Goal: Information Seeking & Learning: Learn about a topic

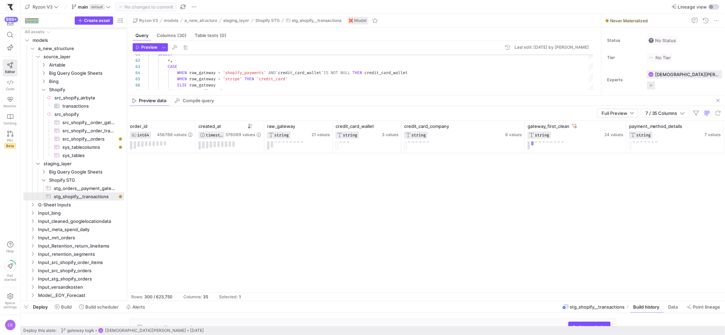
scroll to position [2628, 0]
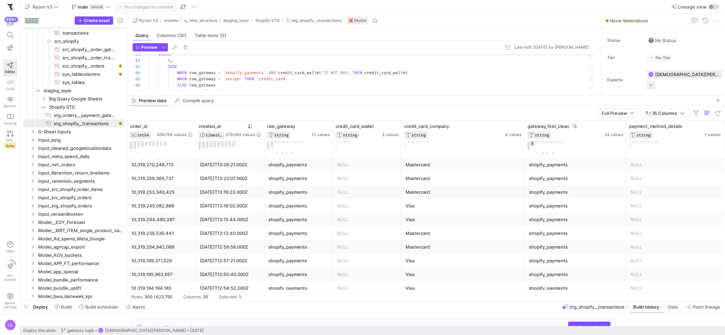
click at [317, 94] on mat-tab-group "Query Columns (30) Table tests (0) Preview Last edit: Friday 15 August 2025 by …" at bounding box center [362, 62] width 471 height 68
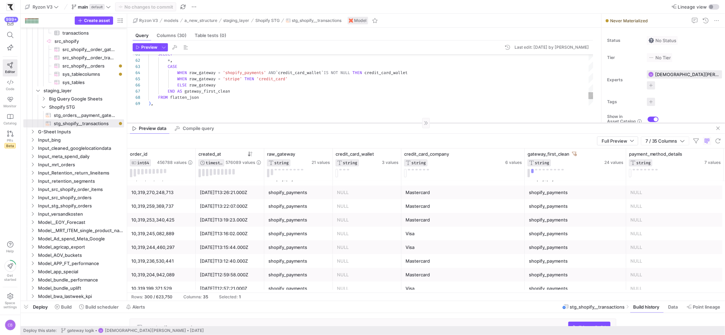
drag, startPoint x: 317, startPoint y: 95, endPoint x: 326, endPoint y: 123, distance: 29.4
click at [326, 123] on div at bounding box center [426, 123] width 598 height 0
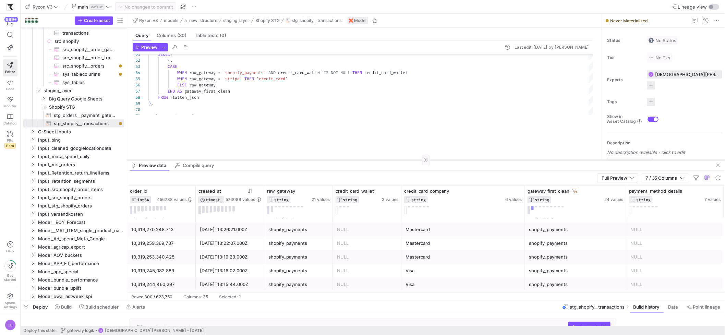
drag, startPoint x: 305, startPoint y: 123, endPoint x: 321, endPoint y: 160, distance: 40.4
click at [321, 160] on div at bounding box center [426, 160] width 598 height 0
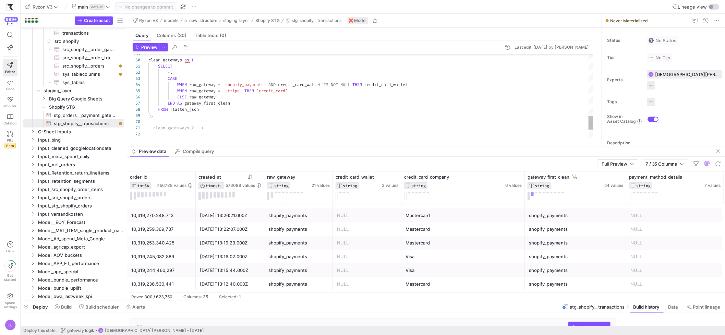
drag, startPoint x: 390, startPoint y: 159, endPoint x: 388, endPoint y: 145, distance: 14.1
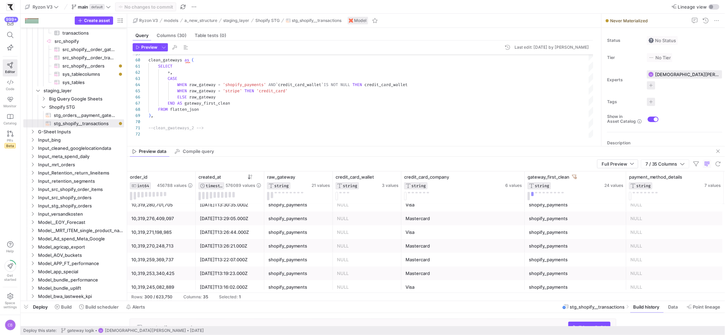
scroll to position [2592, 0]
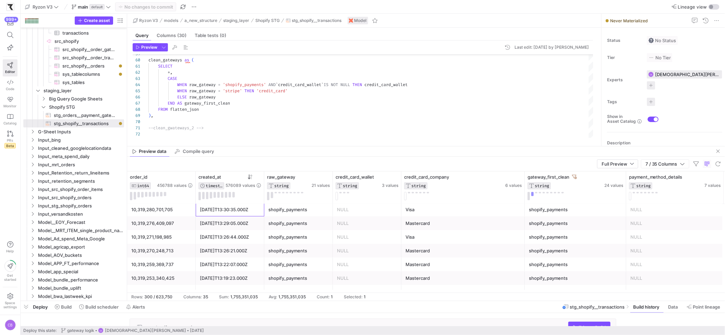
click at [261, 210] on div "2025-08-16T13:30:35.000Z" at bounding box center [230, 210] width 69 height 14
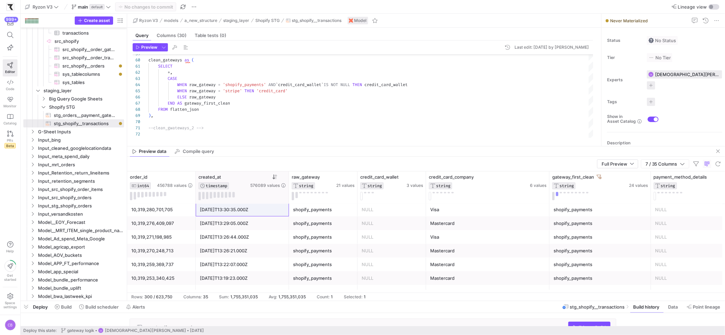
drag, startPoint x: 263, startPoint y: 192, endPoint x: 288, endPoint y: 196, distance: 25.1
click at [288, 196] on div at bounding box center [288, 187] width 3 height 32
click at [323, 216] on div "shopify_payments" at bounding box center [323, 223] width 69 height 14
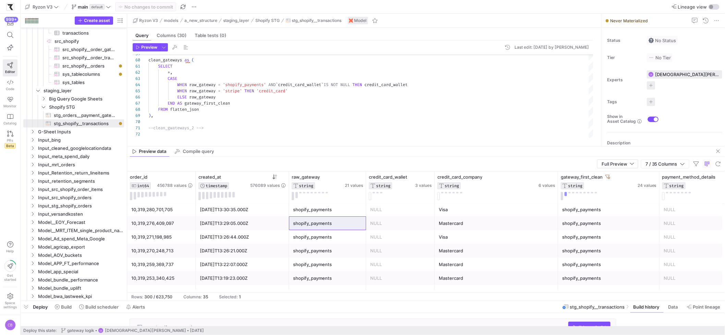
drag, startPoint x: 357, startPoint y: 185, endPoint x: 366, endPoint y: 185, distance: 8.9
click at [366, 185] on div at bounding box center [365, 187] width 3 height 32
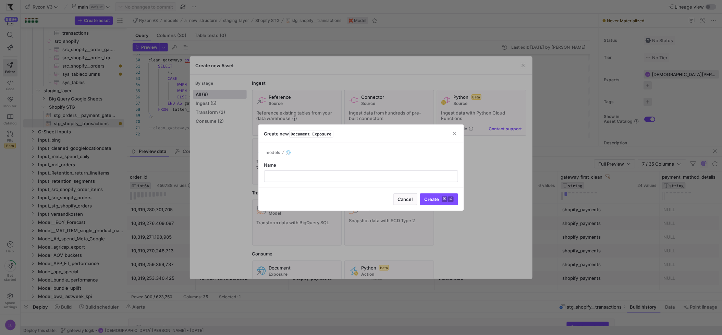
type input "x"
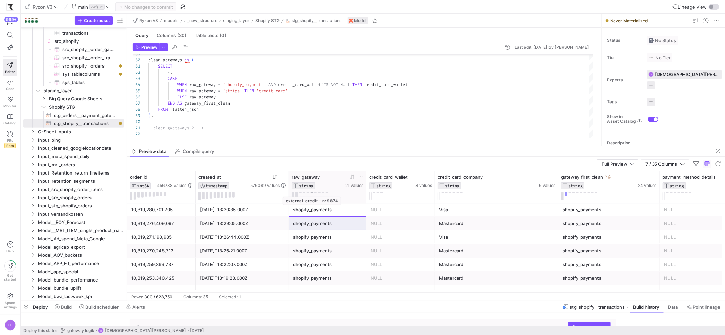
click at [312, 192] on button at bounding box center [312, 193] width 2 height 2
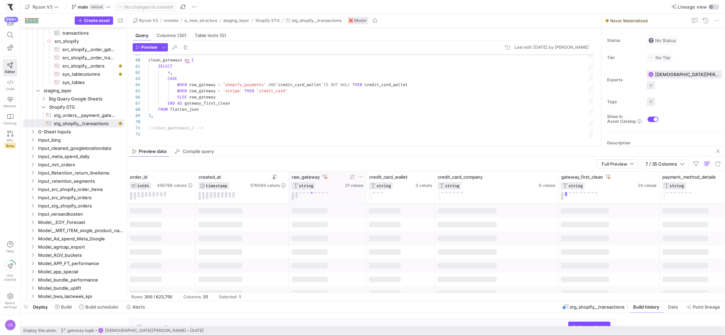
scroll to position [0, 0]
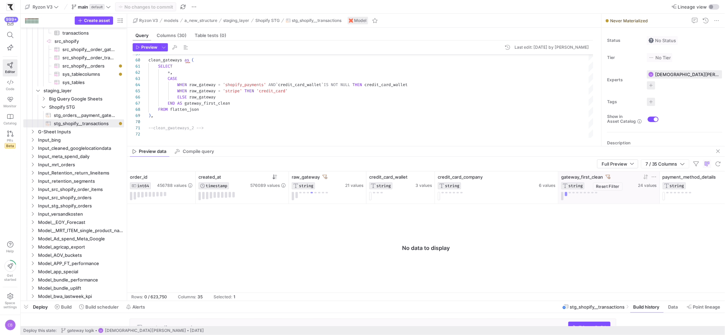
click at [608, 174] on icon at bounding box center [608, 176] width 5 height 5
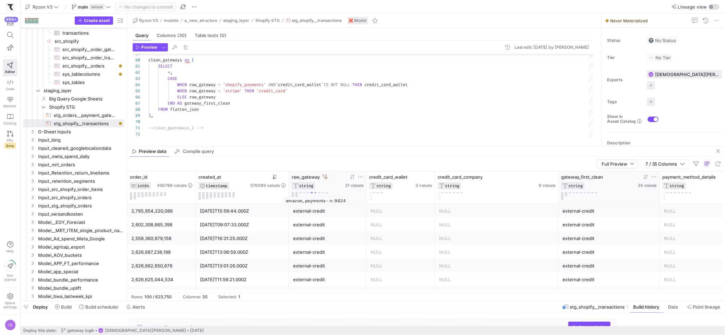
click at [315, 193] on button at bounding box center [315, 193] width 2 height 2
click at [319, 193] on button at bounding box center [319, 193] width 2 height 2
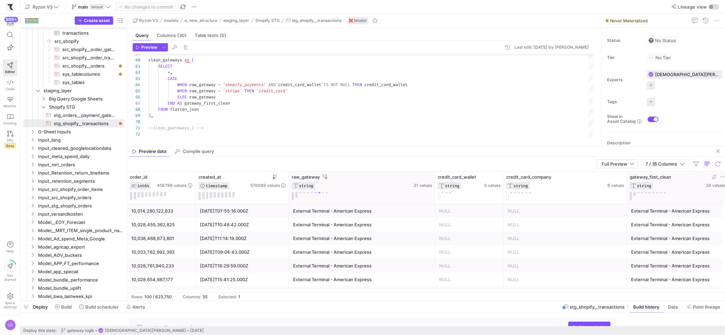
drag, startPoint x: 365, startPoint y: 192, endPoint x: 434, endPoint y: 193, distance: 68.5
click at [434, 193] on div at bounding box center [434, 187] width 3 height 32
click at [311, 193] on button at bounding box center [312, 193] width 2 height 2
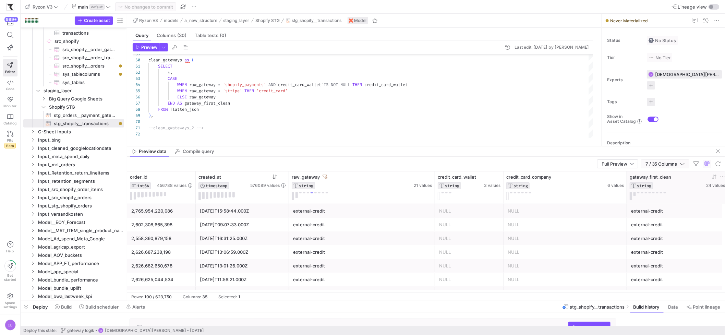
click at [679, 164] on span "7 / 35 Columns" at bounding box center [662, 163] width 35 height 5
drag, startPoint x: 690, startPoint y: 177, endPoint x: 665, endPoint y: 175, distance: 25.7
click at [665, 175] on div "order_id" at bounding box center [690, 176] width 69 height 8
type input "re"
checkbox input "false"
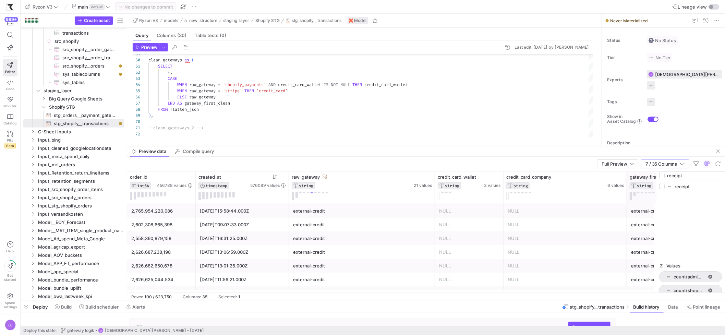
type input "receipt"
click at [664, 187] on input "Press SPACE to toggle visibility (hidden)" at bounding box center [661, 186] width 5 height 5
checkbox input "true"
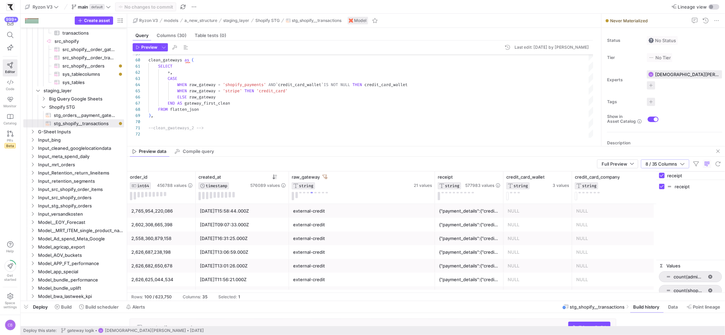
drag, startPoint x: 691, startPoint y: 178, endPoint x: 660, endPoint y: 178, distance: 30.8
click at [660, 178] on div "receipt" at bounding box center [690, 176] width 69 height 8
type input "b"
checkbox input "false"
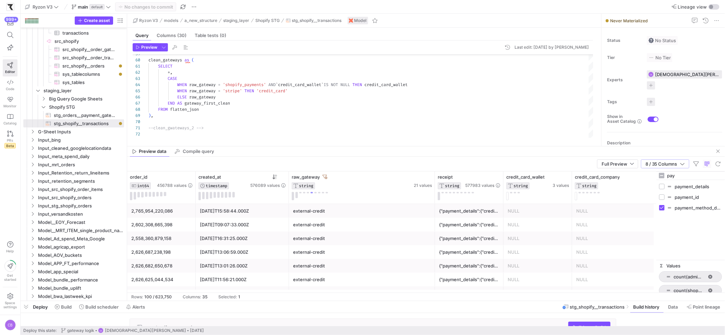
type input "pay"
click at [663, 187] on input "Press SPACE to toggle visibility (hidden)" at bounding box center [661, 186] width 5 height 5
checkbox input "true"
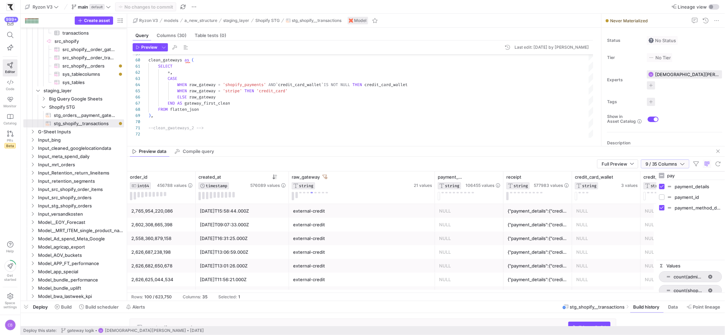
click at [684, 165] on icon "button" at bounding box center [682, 163] width 5 height 5
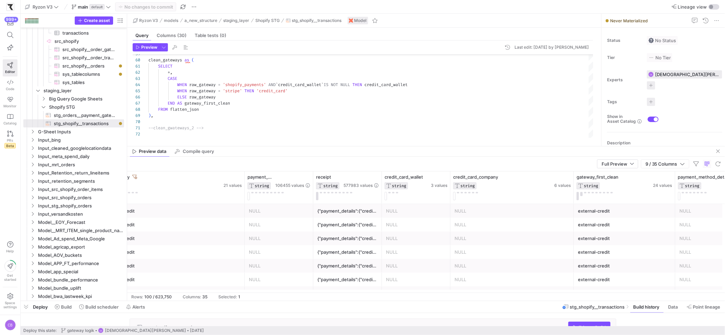
scroll to position [0, 241]
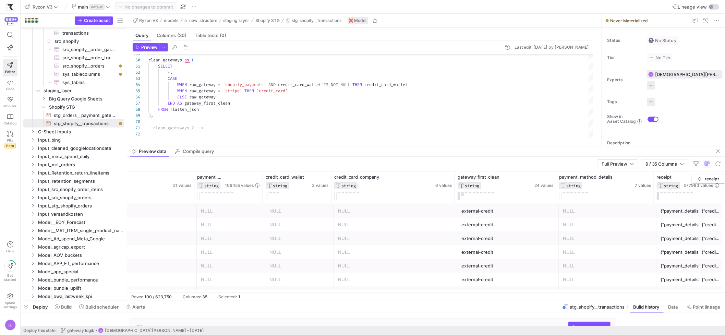
drag, startPoint x: 290, startPoint y: 175, endPoint x: 697, endPoint y: 173, distance: 407.5
click at [697, 173] on div "receipt STRING 577983 values" at bounding box center [688, 187] width 69 height 32
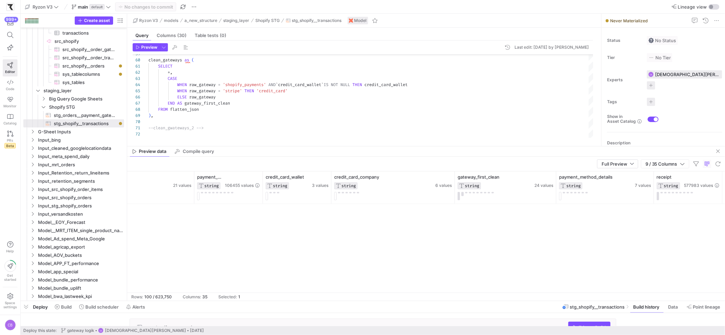
scroll to position [0, 0]
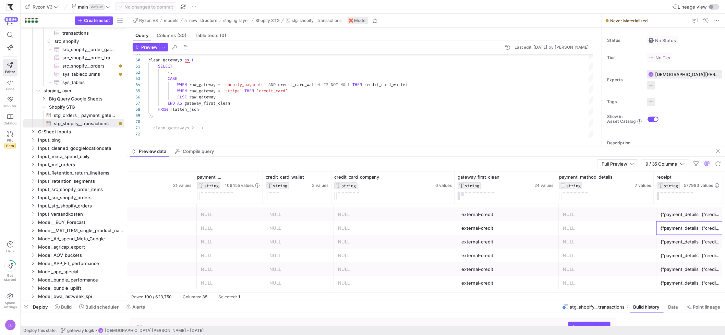
click at [668, 231] on div "{"payment_details":{"credit_card_company":"american express"}}" at bounding box center [690, 227] width 60 height 13
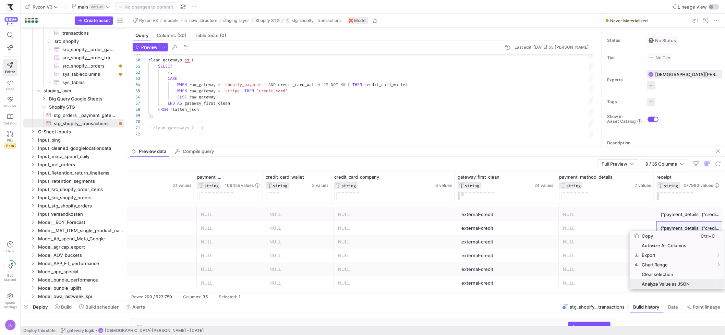
click at [687, 283] on span "Analyze Value as JSON" at bounding box center [670, 284] width 62 height 10
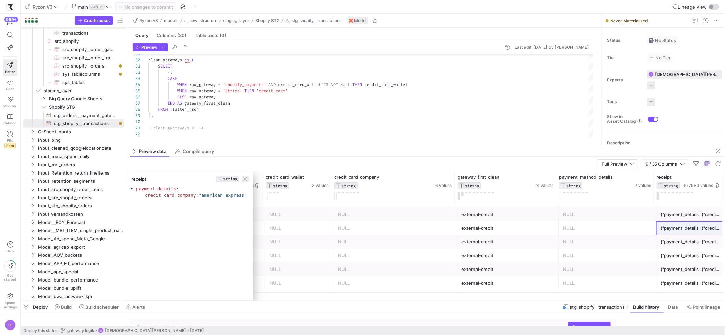
click at [249, 177] on span "button" at bounding box center [245, 178] width 7 height 7
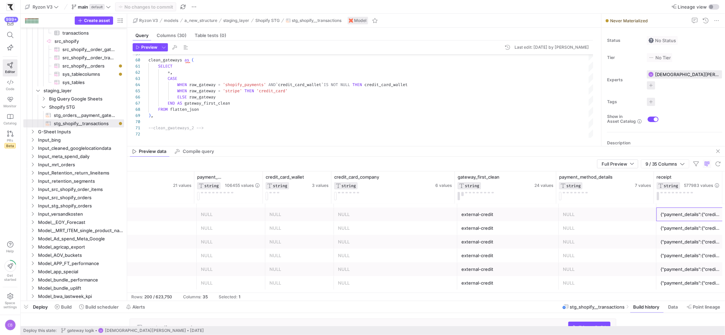
click at [679, 217] on div "{"payment_details":{"credit_card_company":"american express"}}" at bounding box center [690, 214] width 60 height 13
click at [685, 242] on div "{"payment_details":{"credit_card_company":"mastercard"}}" at bounding box center [690, 240] width 60 height 13
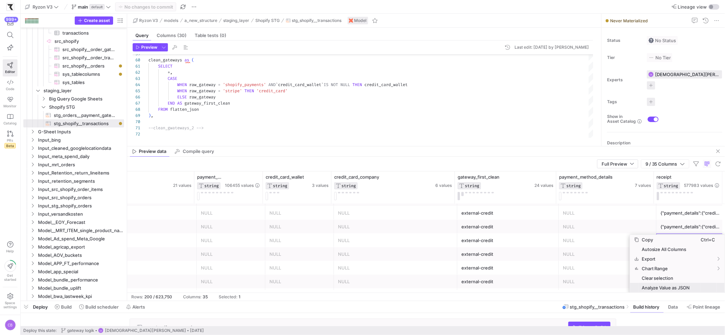
click at [696, 289] on span "Analyze Value as JSON" at bounding box center [670, 288] width 62 height 10
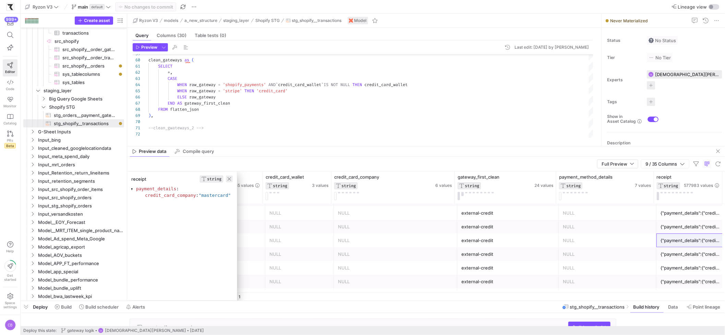
click at [231, 180] on span "button" at bounding box center [229, 178] width 7 height 7
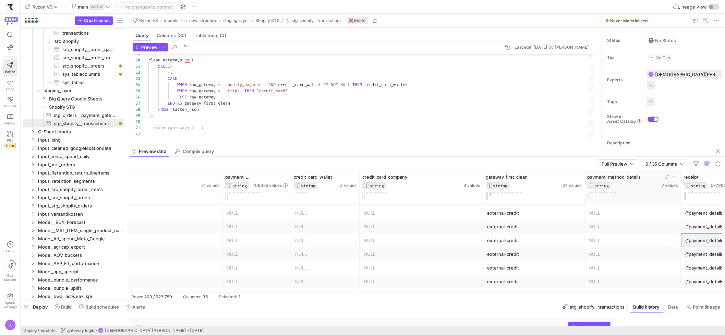
drag, startPoint x: 652, startPoint y: 182, endPoint x: 649, endPoint y: 185, distance: 4.4
click at [649, 185] on div "payment_method_details STRING 7 values" at bounding box center [632, 187] width 97 height 32
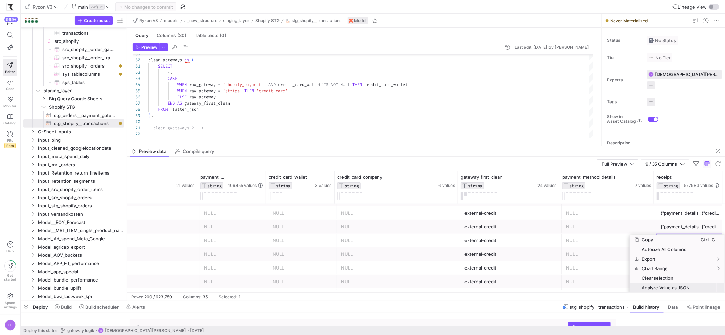
click at [681, 285] on span "Analyze Value as JSON" at bounding box center [670, 288] width 62 height 10
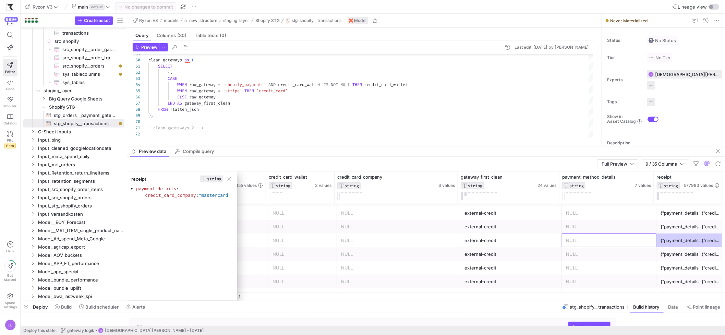
click at [623, 245] on div "NULL" at bounding box center [609, 240] width 86 height 13
click at [438, 239] on div "NULL" at bounding box center [398, 240] width 115 height 13
click at [231, 179] on span "button" at bounding box center [229, 178] width 7 height 7
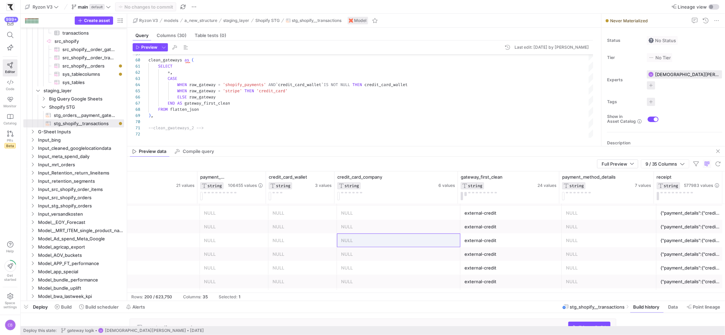
click at [690, 251] on div "{"payment_details":{"credit_card_company":"visa"}}" at bounding box center [690, 253] width 60 height 13
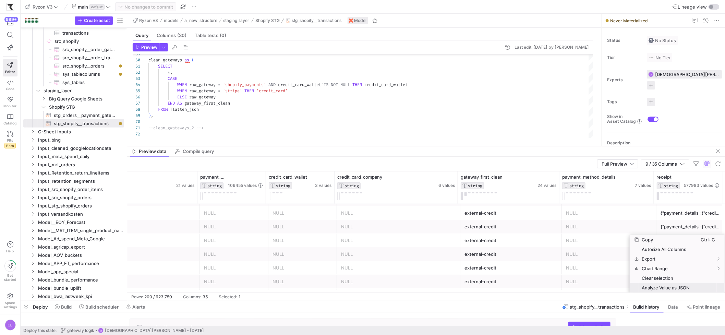
click at [709, 288] on div "Analyze Value as JSON" at bounding box center [677, 288] width 95 height 10
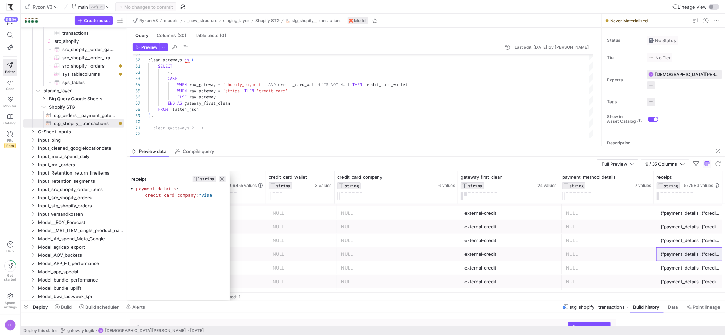
click at [224, 179] on span "button" at bounding box center [222, 178] width 7 height 7
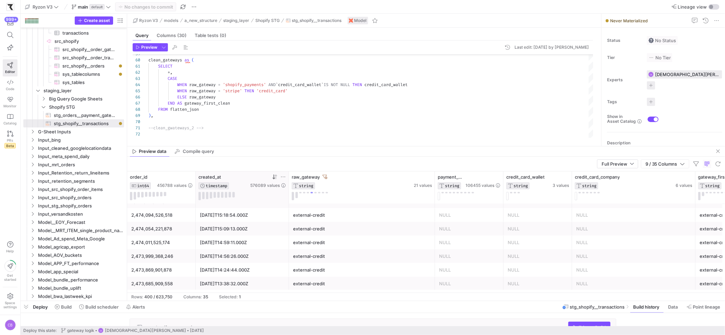
click at [276, 177] on icon at bounding box center [276, 176] width 2 height 5
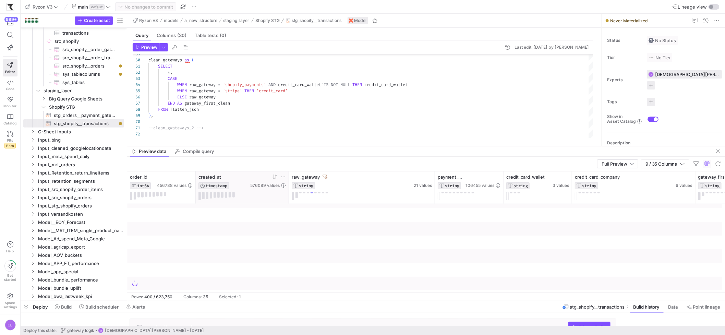
click at [276, 178] on icon at bounding box center [274, 176] width 5 height 5
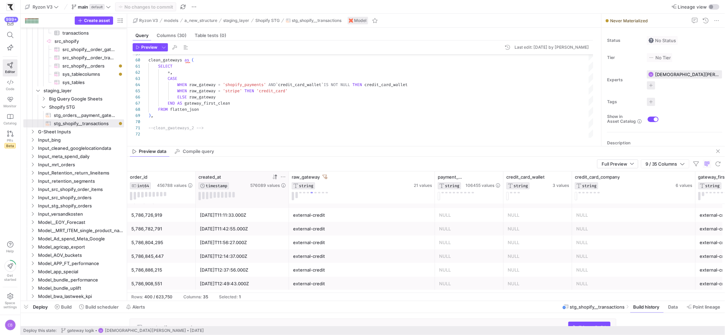
click at [274, 179] on icon at bounding box center [273, 176] width 2 height 5
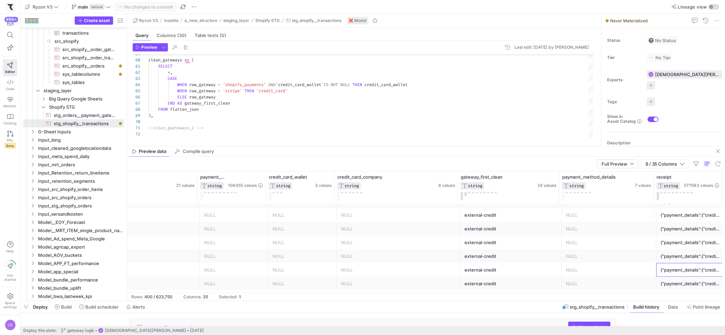
click at [679, 272] on div "{"payment_details":{"credit_card_company":"visa"}}" at bounding box center [690, 269] width 60 height 13
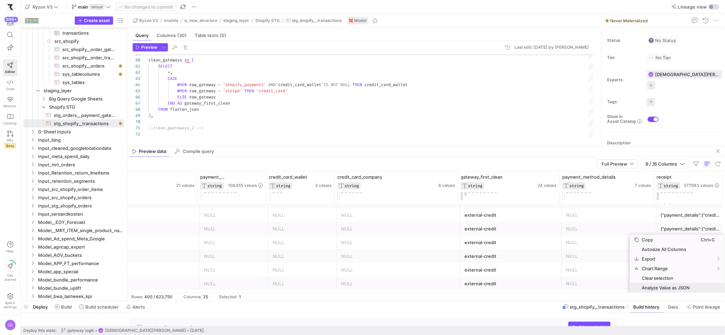
click at [683, 288] on span "Analyze Value as JSON" at bounding box center [670, 288] width 62 height 10
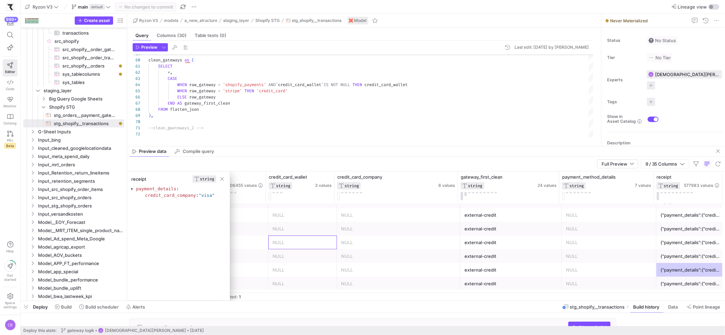
click at [273, 244] on div "NULL" at bounding box center [302, 242] width 60 height 13
click at [220, 178] on span "button" at bounding box center [222, 178] width 7 height 7
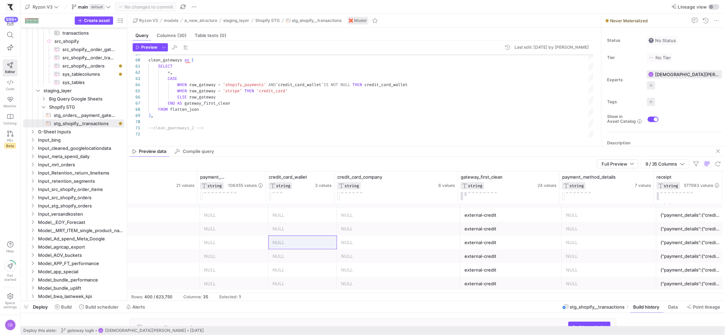
click at [675, 271] on div "{"payment_details":{"credit_card_company":"visa"}}" at bounding box center [690, 269] width 60 height 13
click at [674, 272] on div "{"payment_details":{"credit_card_company":"visa"}}" at bounding box center [690, 269] width 60 height 13
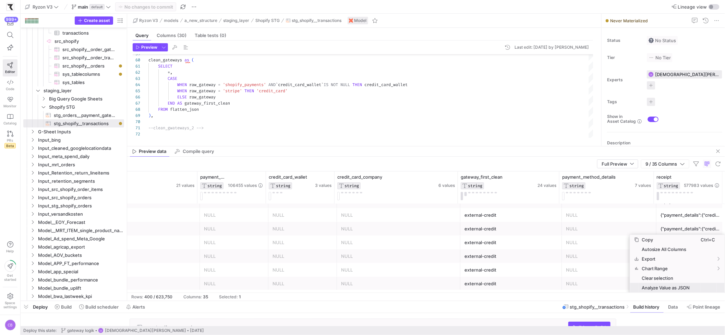
click at [690, 288] on span "Analyze Value as JSON" at bounding box center [670, 288] width 62 height 10
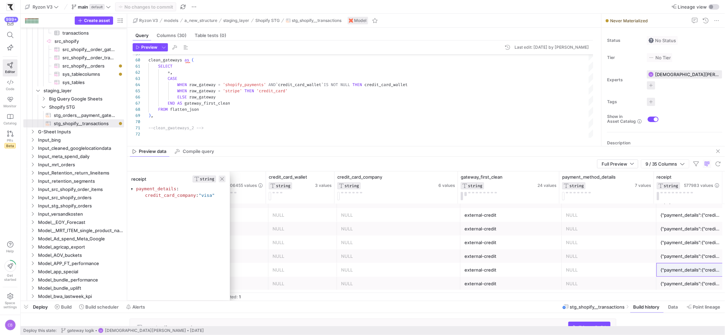
click at [223, 179] on span "button" at bounding box center [222, 178] width 7 height 7
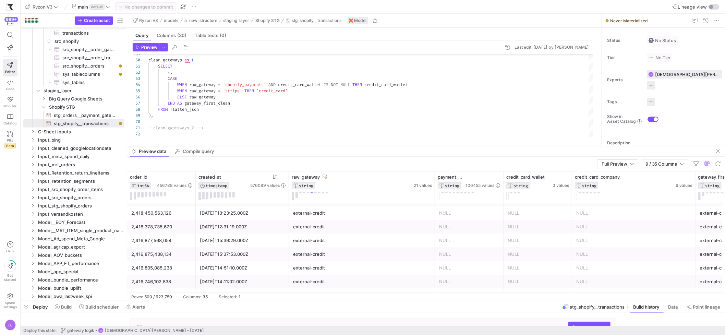
scroll to position [5092, 0]
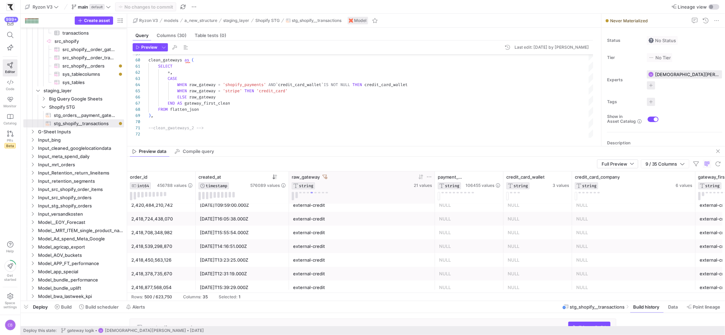
click at [325, 177] on icon at bounding box center [325, 176] width 5 height 5
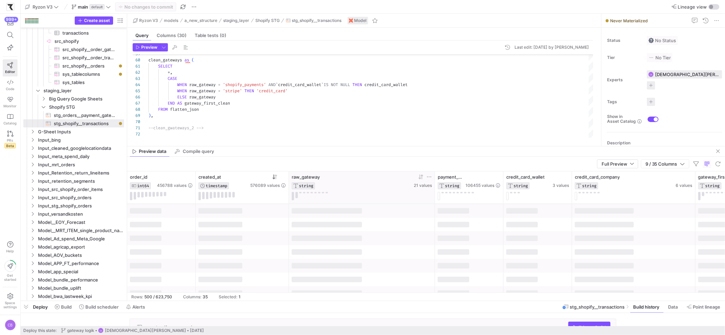
scroll to position [0, 0]
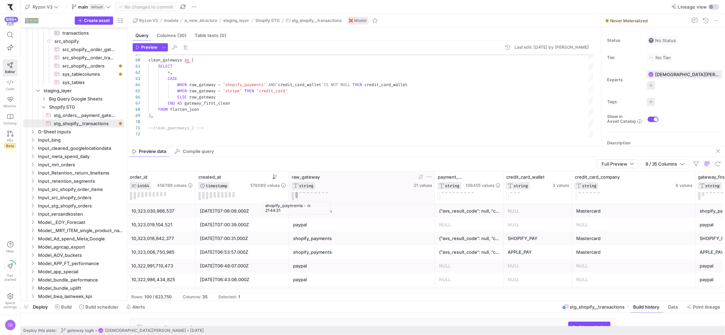
click at [296, 197] on button at bounding box center [296, 195] width 2 height 7
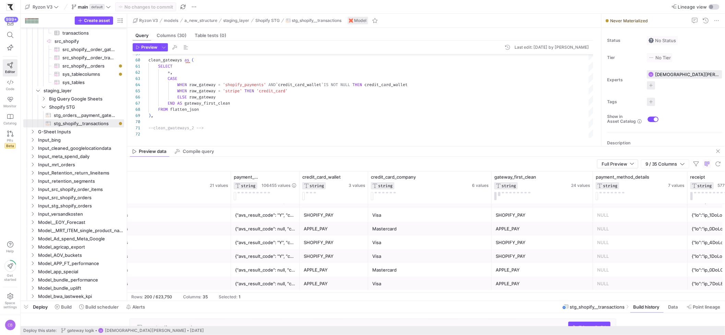
scroll to position [0, 206]
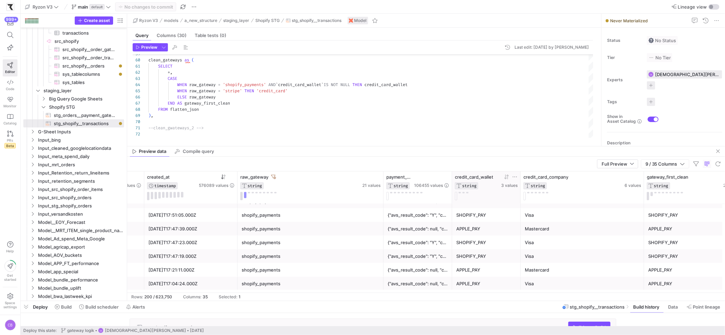
click at [457, 195] on button at bounding box center [456, 196] width 2 height 8
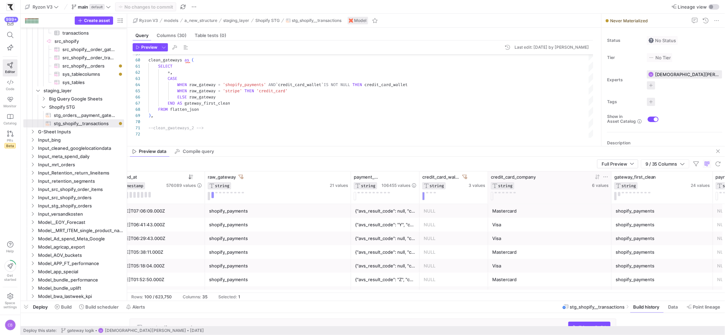
click at [491, 196] on button at bounding box center [492, 196] width 2 height 8
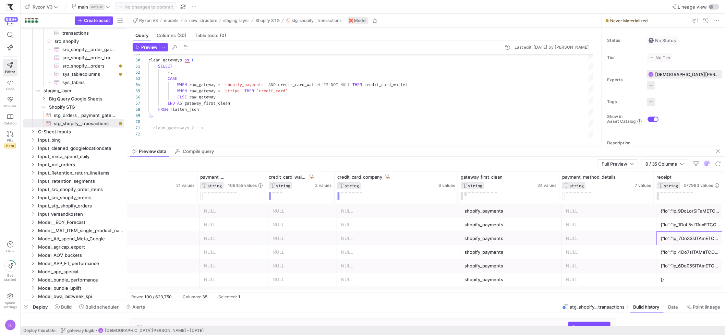
click at [706, 240] on div at bounding box center [690, 238] width 60 height 13
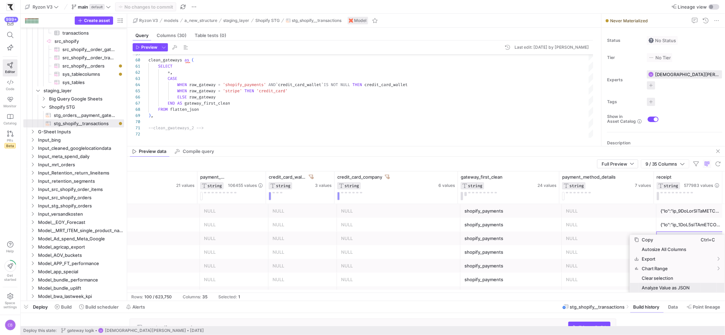
click at [692, 286] on span "Analyze Value as JSON" at bounding box center [670, 288] width 62 height 10
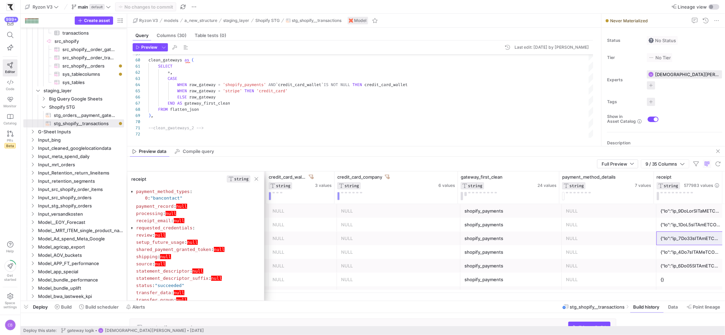
click at [259, 178] on span "button" at bounding box center [256, 178] width 7 height 7
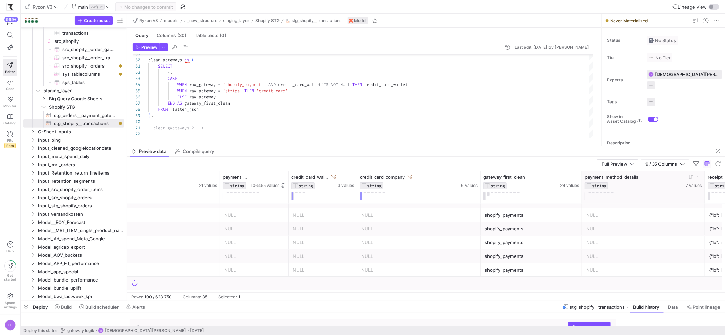
drag, startPoint x: 653, startPoint y: 185, endPoint x: 681, endPoint y: 187, distance: 28.6
click at [681, 187] on div "payment_method_details STRING 7 values" at bounding box center [643, 187] width 123 height 32
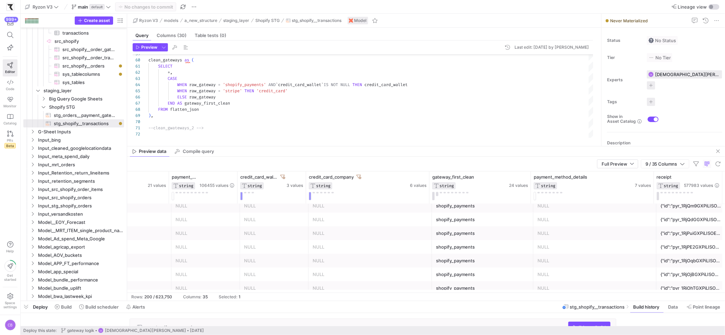
click at [671, 266] on div "{"id":"pyr_1RjOqbGXPiLISOEI2gFT5rkl","object":"refund","amount":26400,"balance_…" at bounding box center [690, 260] width 60 height 13
click at [690, 288] on span "Analyze Value as JSON" at bounding box center [670, 288] width 62 height 10
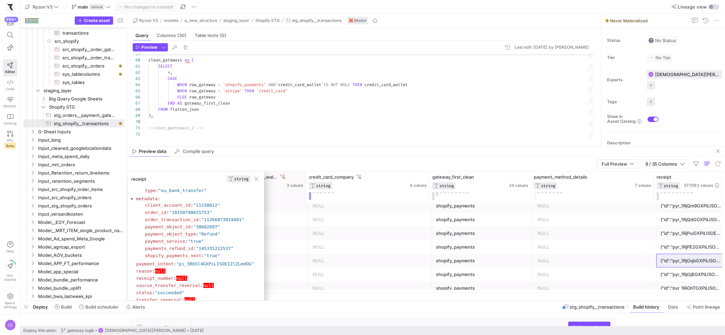
drag, startPoint x: 256, startPoint y: 180, endPoint x: 267, endPoint y: 203, distance: 26.1
click at [256, 180] on span "button" at bounding box center [256, 178] width 7 height 7
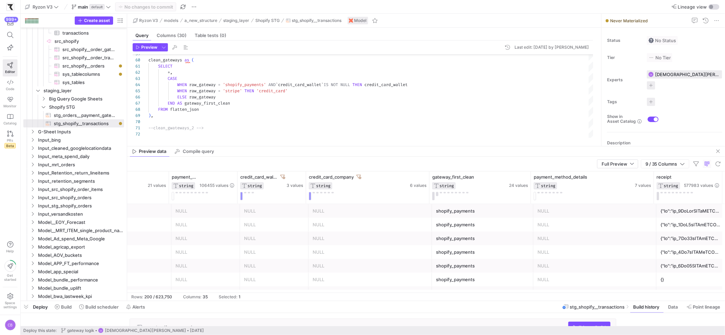
click at [670, 268] on div at bounding box center [690, 265] width 60 height 13
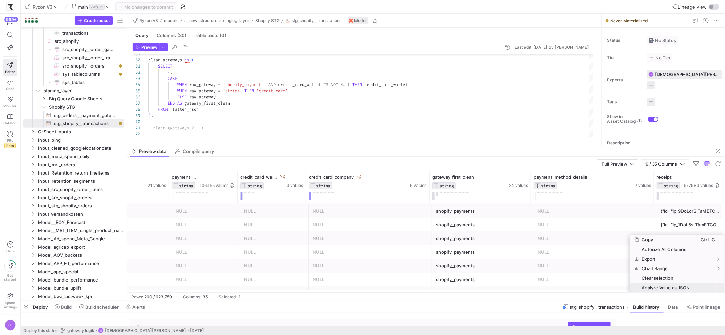
click at [672, 290] on span "Analyze Value as JSON" at bounding box center [670, 288] width 62 height 10
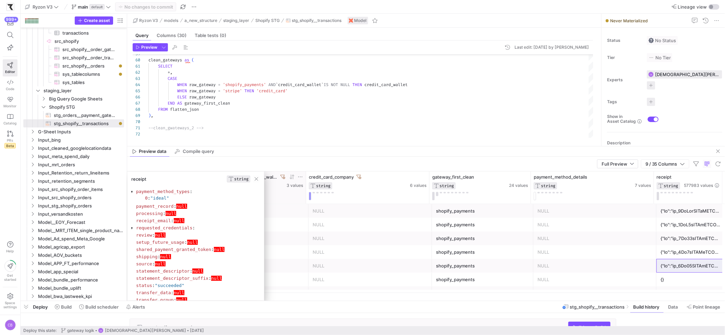
click at [256, 181] on span "button" at bounding box center [256, 178] width 7 height 7
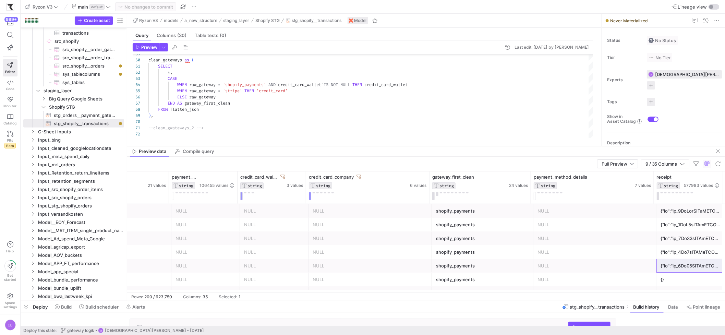
click at [551, 270] on div "NULL" at bounding box center [594, 265] width 115 height 13
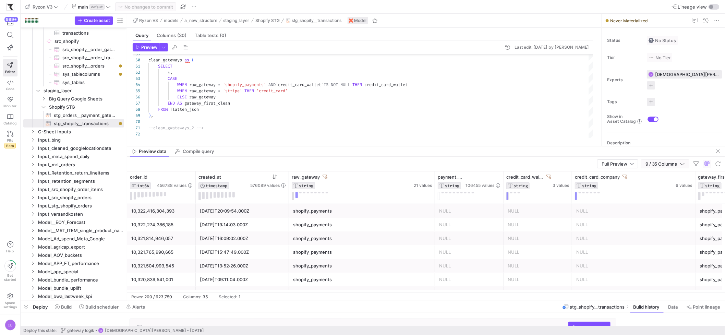
click at [676, 165] on span "9 / 35 Columns" at bounding box center [662, 163] width 35 height 5
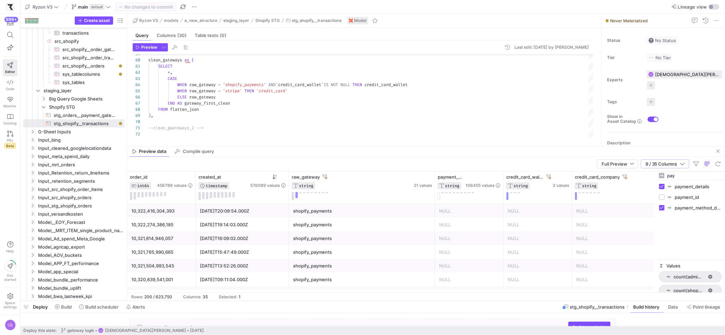
drag, startPoint x: 679, startPoint y: 177, endPoint x: 663, endPoint y: 177, distance: 15.8
click at [663, 177] on div "pay" at bounding box center [690, 176] width 69 height 8
type input "stat"
click at [665, 187] on input "Press SPACE to toggle visibility (hidden)" at bounding box center [661, 186] width 5 height 5
checkbox input "true"
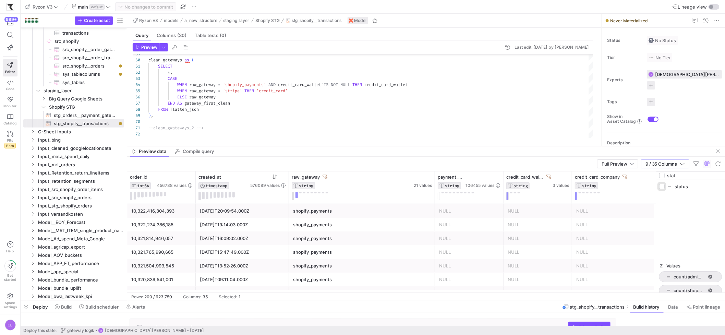
checkbox input "true"
click at [684, 165] on icon "button" at bounding box center [682, 163] width 5 height 5
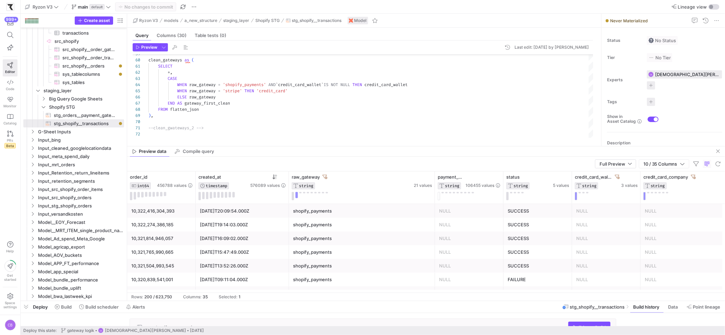
scroll to position [0, 40]
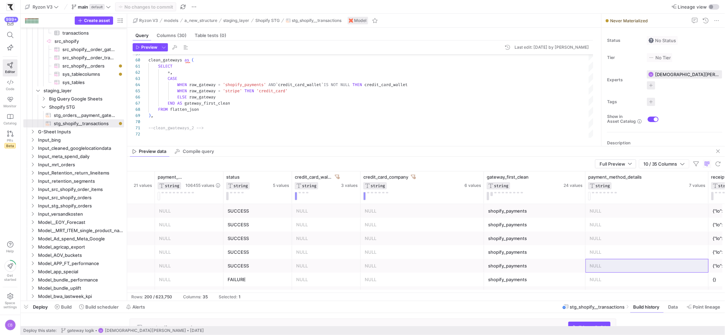
click at [265, 270] on div "SUCCESS" at bounding box center [258, 265] width 60 height 13
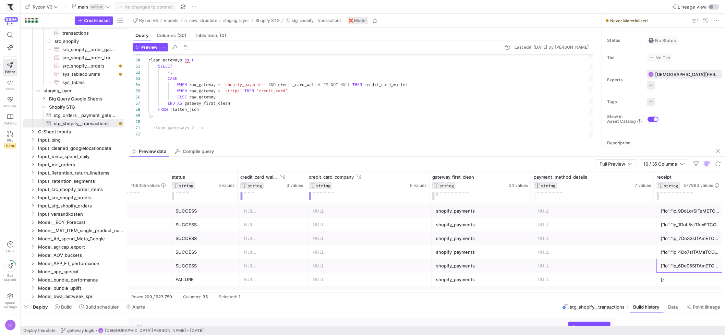
click at [680, 265] on div at bounding box center [690, 265] width 60 height 13
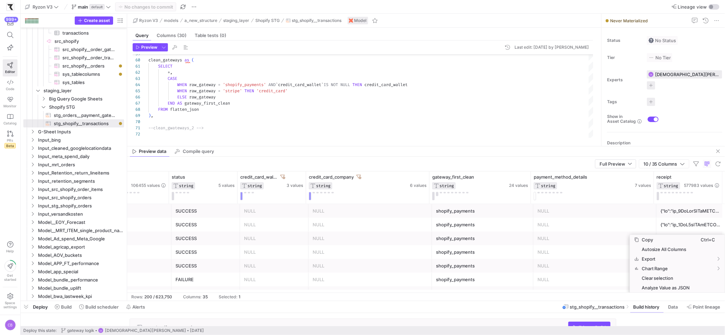
click at [691, 291] on span "Analyze Value as JSON" at bounding box center [670, 288] width 62 height 10
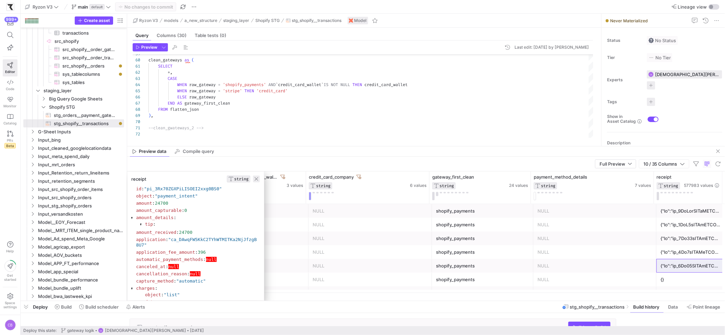
click at [258, 178] on span "button" at bounding box center [256, 178] width 7 height 7
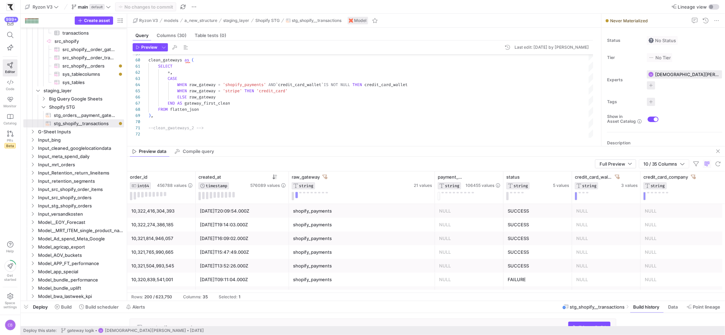
click at [184, 261] on div "10,321,504,993,545" at bounding box center [161, 265] width 60 height 13
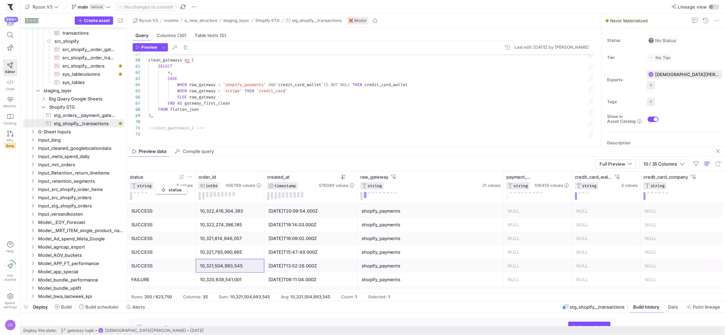
drag, startPoint x: 504, startPoint y: 172, endPoint x: 159, endPoint y: 184, distance: 345.0
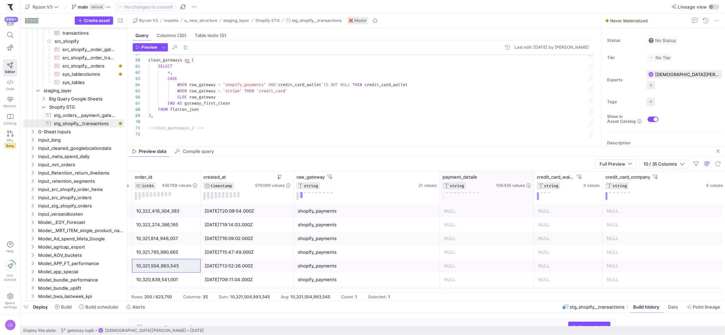
click at [532, 182] on div at bounding box center [533, 187] width 3 height 32
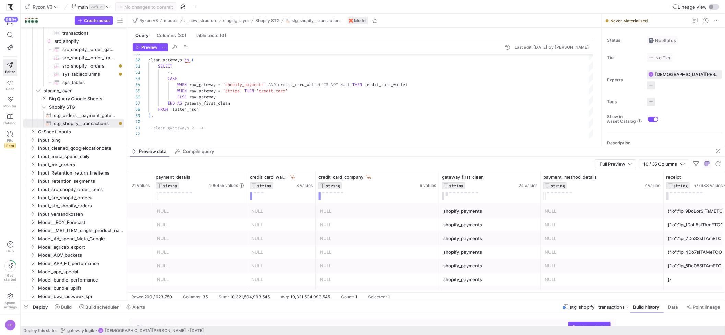
scroll to position [0, 360]
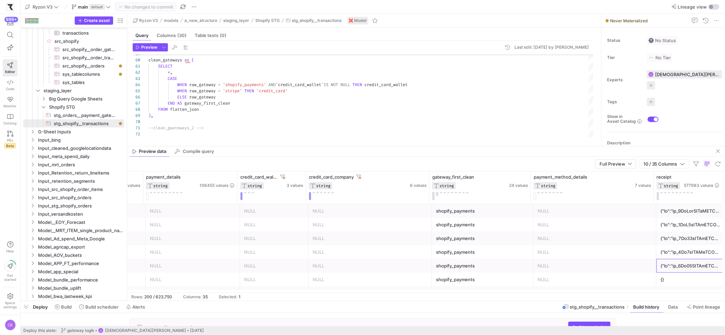
click at [667, 267] on div at bounding box center [690, 265] width 60 height 13
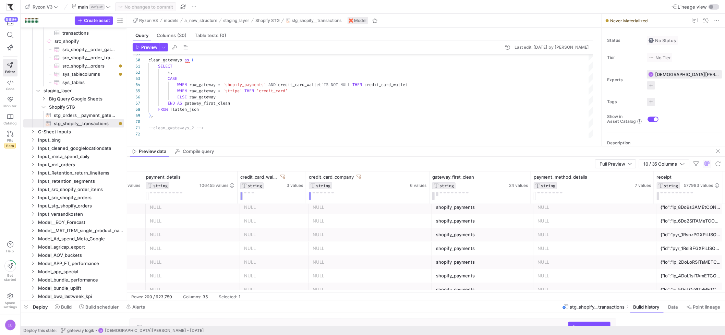
scroll to position [959, 0]
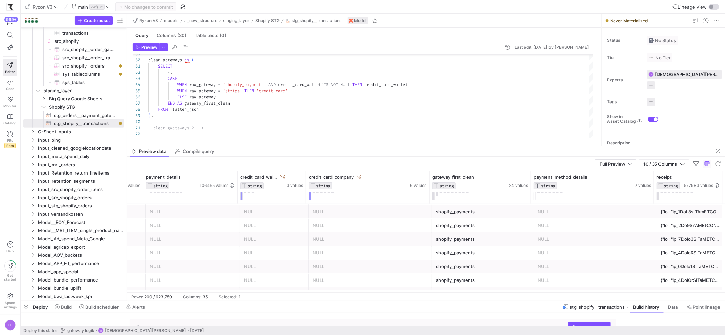
click at [670, 260] on div at bounding box center [690, 266] width 60 height 13
click at [675, 221] on div at bounding box center [690, 225] width 60 height 13
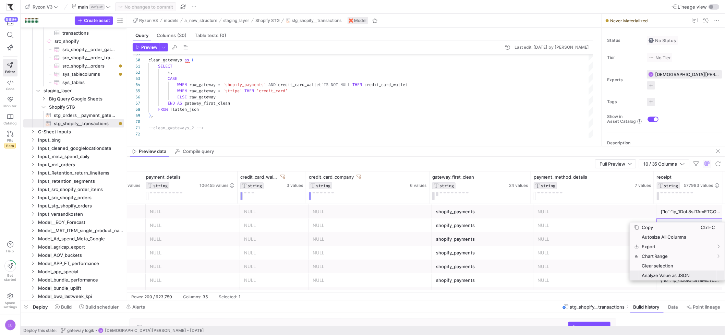
click at [678, 277] on span "Analyze Value as JSON" at bounding box center [670, 275] width 62 height 10
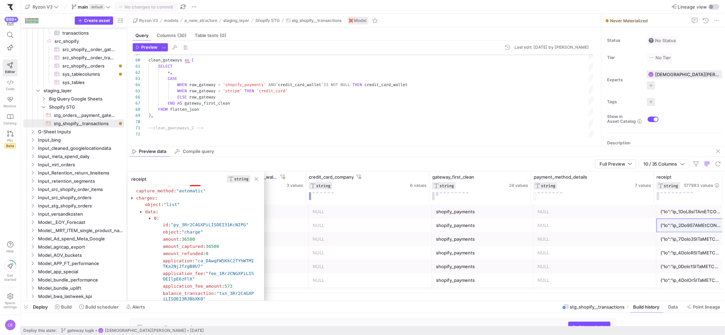
scroll to position [95, 0]
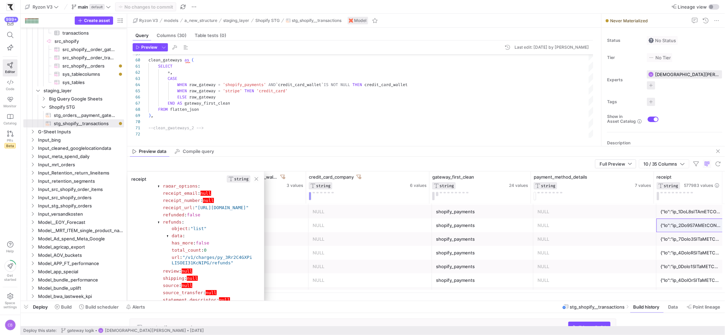
click at [200, 210] on span ""https://pay.stripe.com/receipts/payment/CAcQARoXChVhY2N0XzFHT0poVEdYUGlMSVNPRU…" at bounding box center [222, 207] width 54 height 5
click at [256, 176] on span "button" at bounding box center [256, 178] width 7 height 7
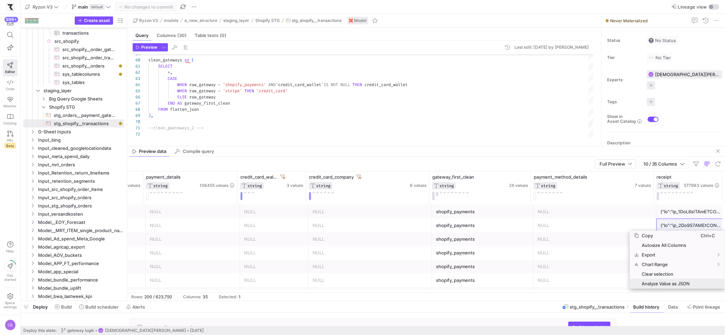
click at [657, 282] on span "Analyze Value as JSON" at bounding box center [670, 284] width 62 height 10
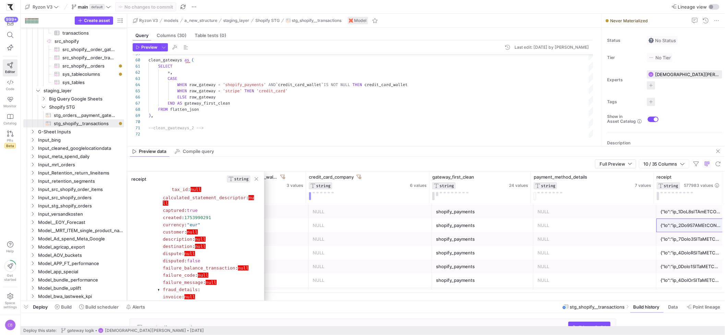
click at [231, 234] on section "customer : null" at bounding box center [209, 232] width 94 height 7
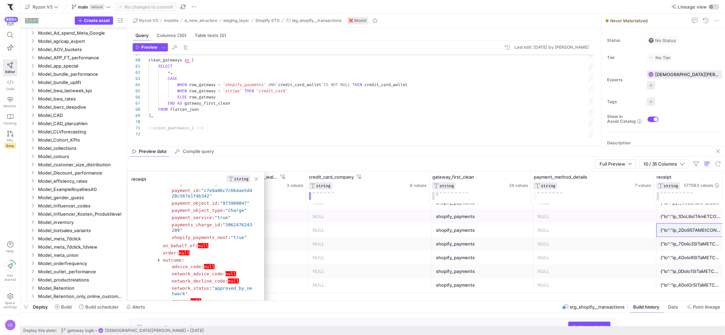
click at [674, 242] on div at bounding box center [690, 243] width 60 height 13
click at [621, 219] on div "NULL" at bounding box center [594, 216] width 115 height 13
click at [673, 226] on div at bounding box center [690, 229] width 60 height 13
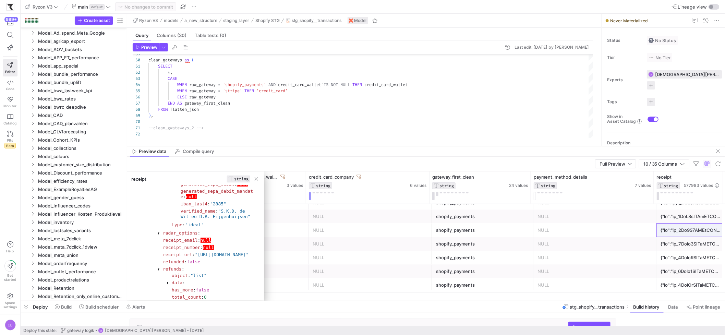
scroll to position [664, 0]
click at [697, 252] on div at bounding box center [690, 257] width 60 height 13
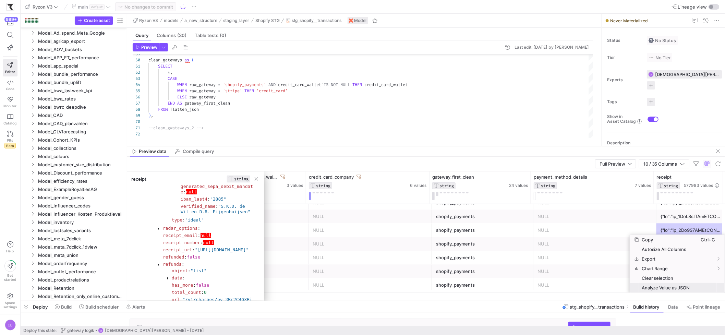
click at [687, 285] on span "Analyze Value as JSON" at bounding box center [670, 288] width 62 height 10
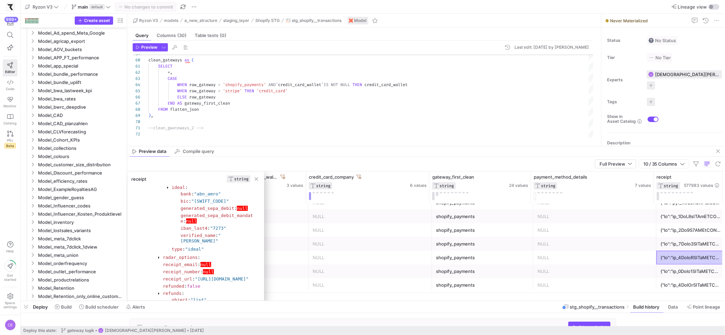
scroll to position [639, 0]
click at [708, 282] on div at bounding box center [690, 284] width 60 height 13
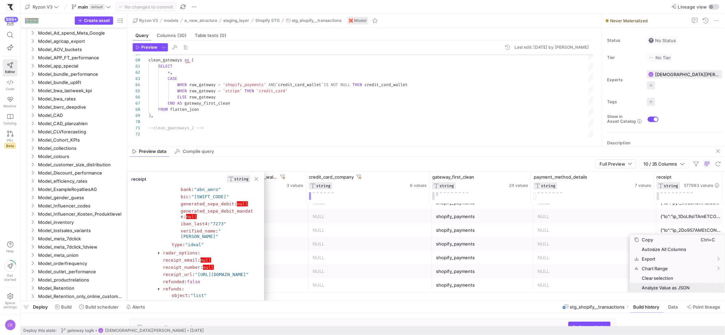
click at [668, 287] on span "Analyze Value as JSON" at bounding box center [670, 288] width 62 height 10
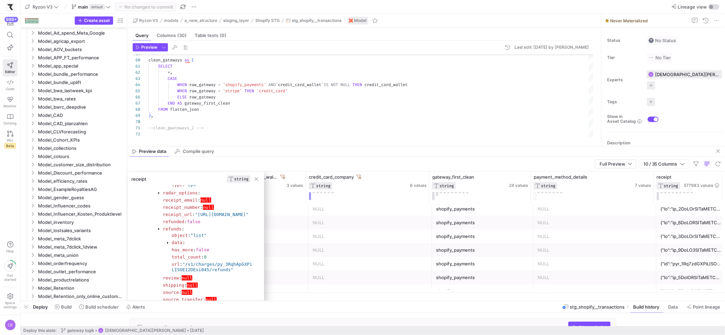
scroll to position [1048, 0]
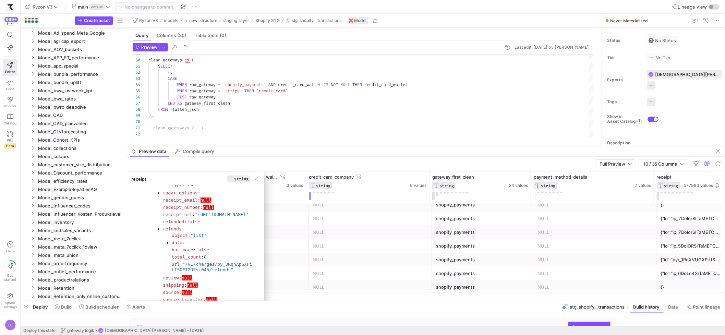
click at [691, 275] on div at bounding box center [690, 273] width 60 height 13
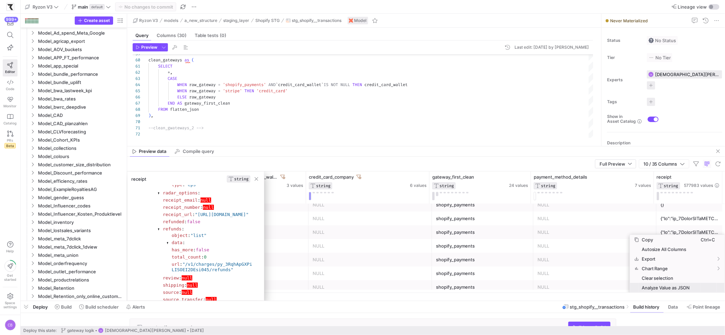
click at [689, 287] on span "Analyze Value as JSON" at bounding box center [670, 288] width 62 height 10
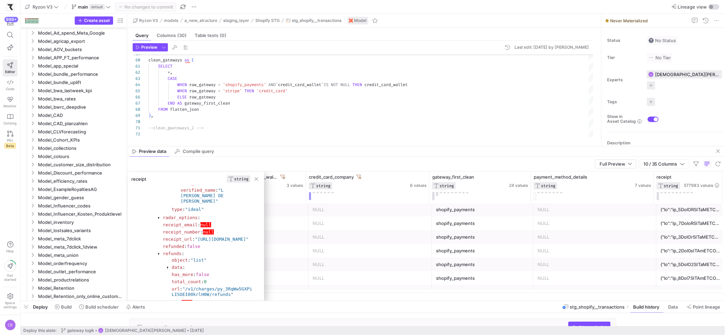
scroll to position [1255, 0]
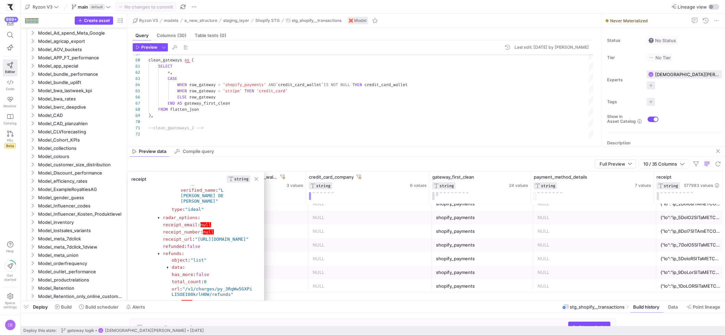
click at [674, 260] on div at bounding box center [690, 258] width 60 height 13
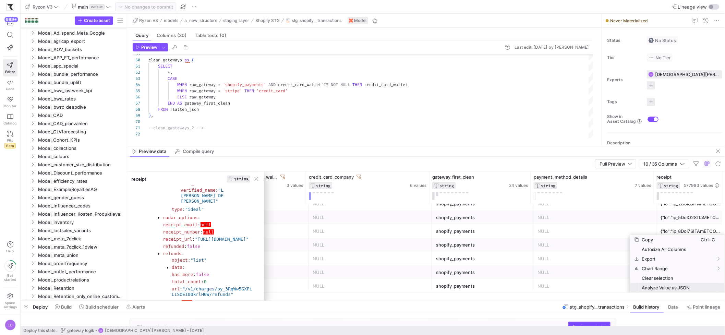
click at [676, 285] on span "Analyze Value as JSON" at bounding box center [670, 288] width 62 height 10
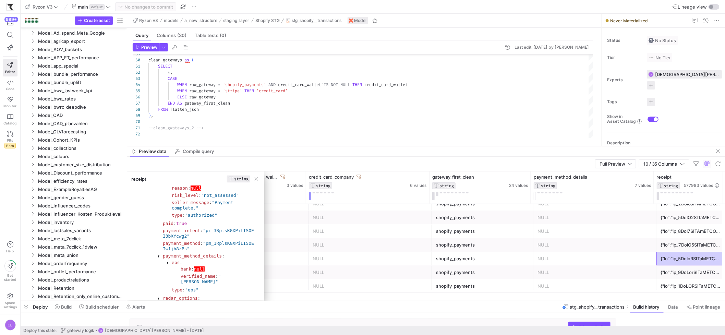
scroll to position [580, 0]
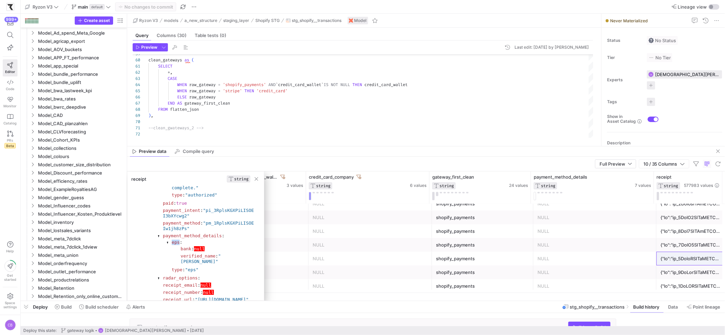
drag, startPoint x: 171, startPoint y: 260, endPoint x: 180, endPoint y: 260, distance: 8.6
click at [180, 260] on section "eps : bank : null verified_name : "Andreas Amann"" at bounding box center [213, 252] width 84 height 27
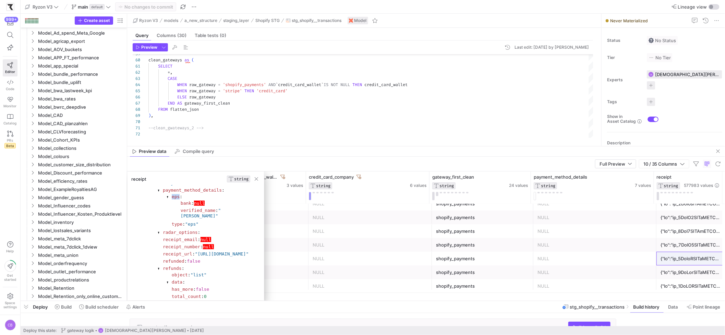
scroll to position [626, 0]
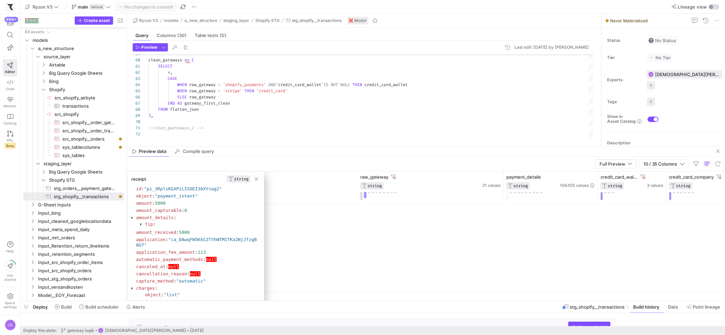
scroll to position [0, 360]
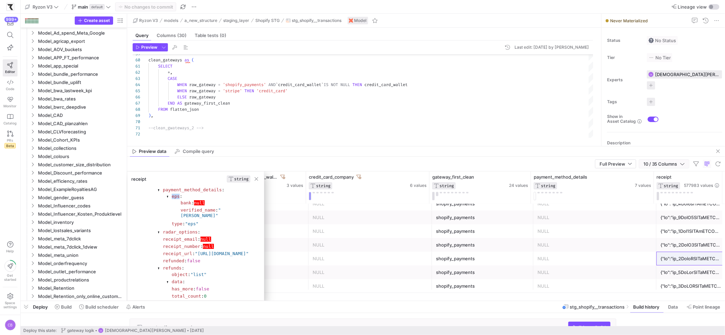
click at [680, 161] on span "10 / 35 Columns" at bounding box center [661, 163] width 37 height 5
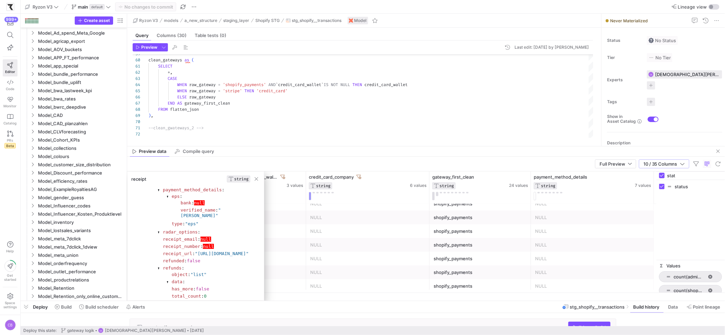
drag, startPoint x: 685, startPoint y: 177, endPoint x: 659, endPoint y: 173, distance: 26.3
click at [659, 173] on div "stat" at bounding box center [690, 176] width 69 height 8
type input "pay"
checkbox input "false"
type input "paym"
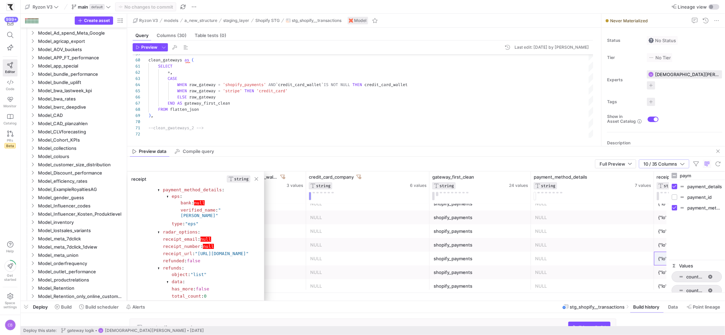
drag, startPoint x: 656, startPoint y: 223, endPoint x: 669, endPoint y: 229, distance: 14.0
click at [669, 229] on div at bounding box center [669, 231] width 2 height 121
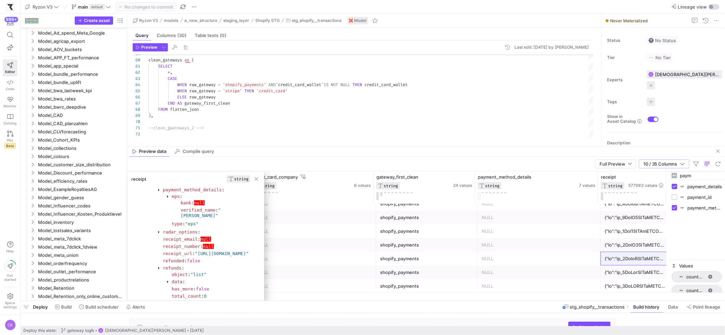
click at [613, 260] on div at bounding box center [635, 258] width 60 height 13
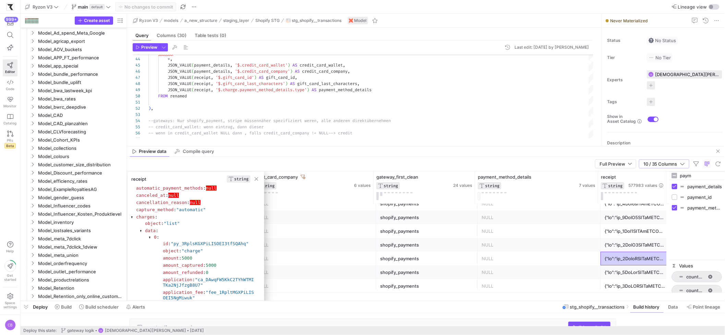
scroll to position [76, 0]
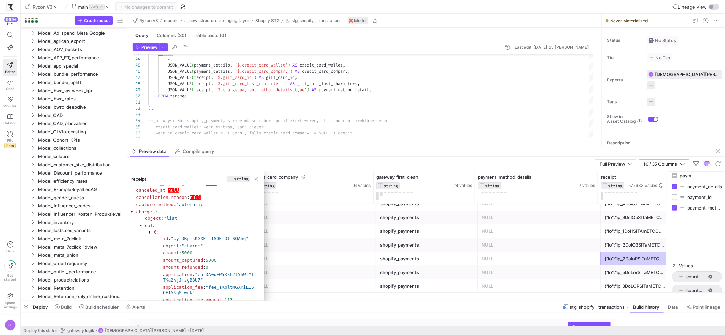
click at [140, 227] on div at bounding box center [141, 226] width 2 height 4
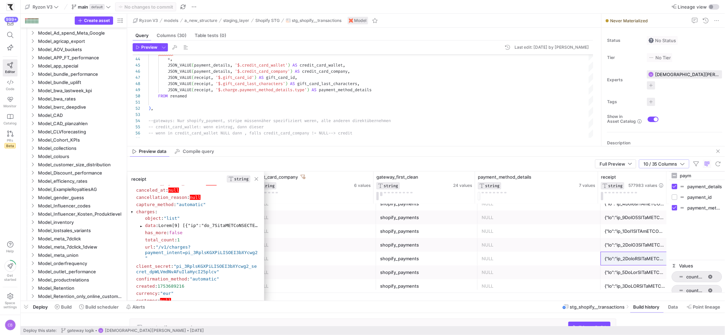
scroll to position [86, 0]
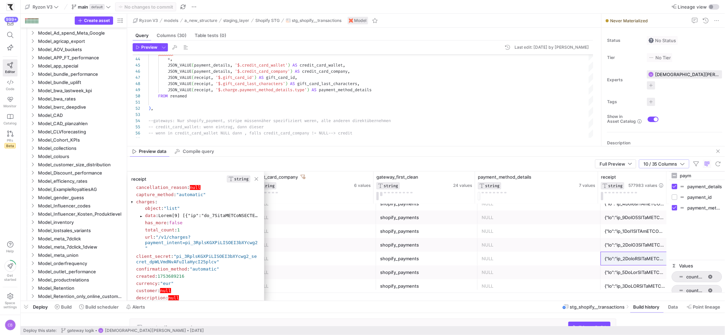
click at [141, 216] on div at bounding box center [141, 216] width 2 height 4
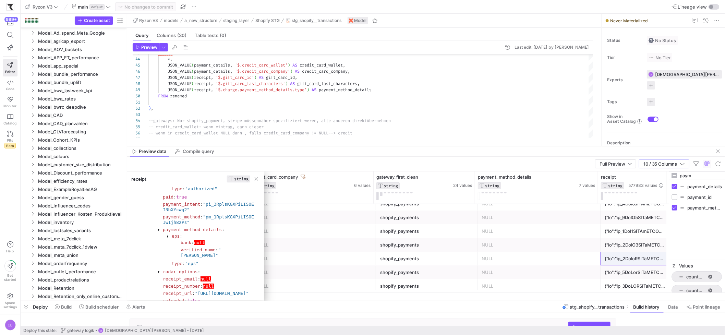
scroll to position [591, 0]
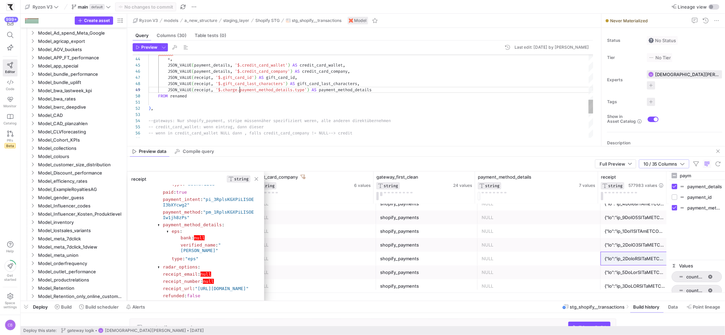
click at [240, 89] on div "-- credit_card_wallet: wenn eintrag, dann dieser -- wenn in credit_card_wallet …" at bounding box center [370, 34] width 445 height 499
click at [621, 262] on div at bounding box center [635, 258] width 60 height 13
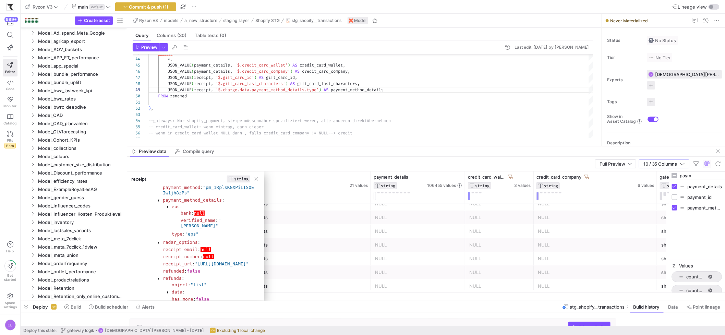
scroll to position [0, 0]
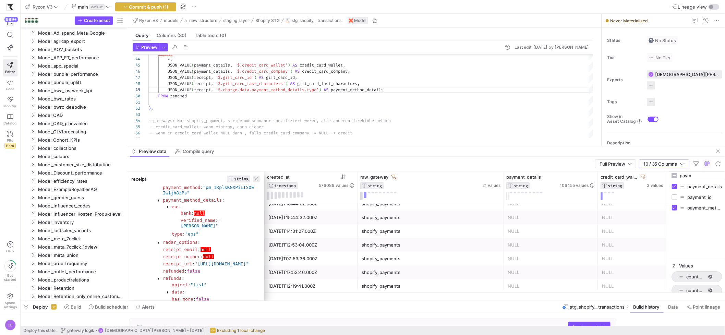
click at [255, 180] on span "button" at bounding box center [256, 178] width 7 height 7
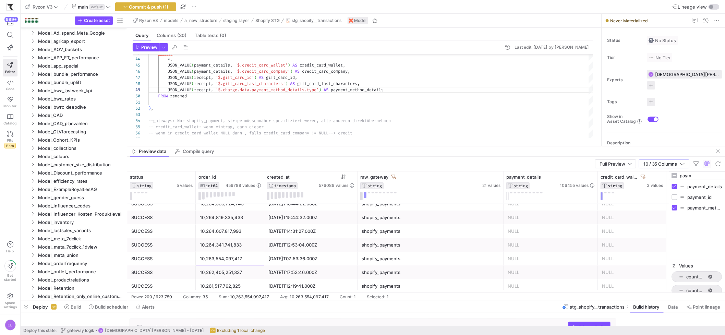
click at [204, 260] on div "10,263,554,097,417" at bounding box center [230, 258] width 60 height 13
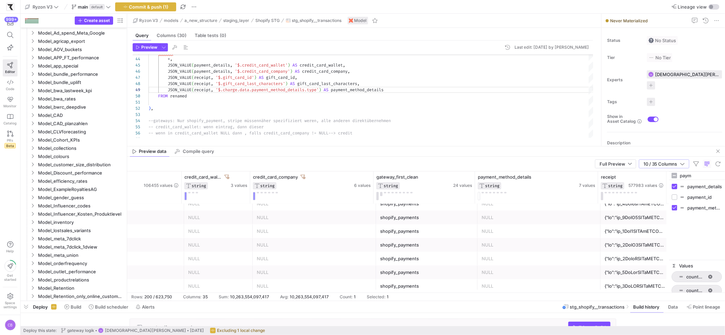
click at [614, 256] on div at bounding box center [635, 258] width 60 height 13
click at [179, 115] on div "-- credit_card_wallet: wenn eintrag, dann dieser -- wenn in credit_card_wallet …" at bounding box center [370, 34] width 445 height 499
click at [494, 193] on button at bounding box center [494, 193] width 2 height 2
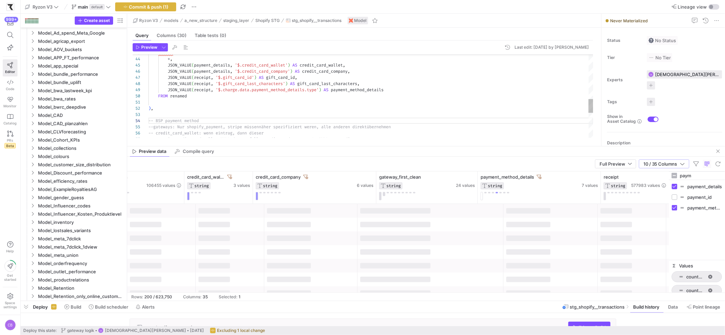
click at [209, 120] on div "-- credit_card_wallet: wenn eintrag, dann dieser -- wenn in credit_card_wallet …" at bounding box center [370, 37] width 445 height 505
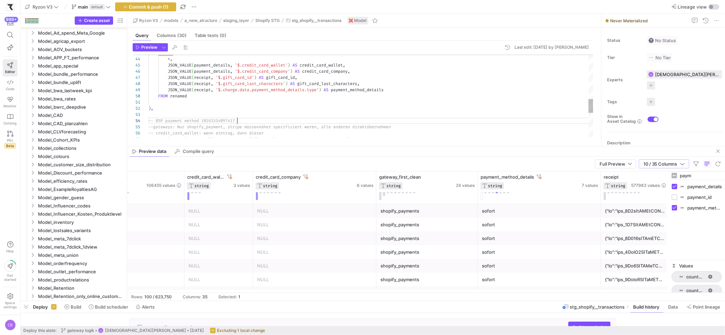
click at [202, 120] on div "-- credit_card_wallet: wenn eintrag, dann dieser -- wenn in credit_card_wallet …" at bounding box center [370, 37] width 445 height 505
type textarea "), -- BSP payment method details nicht vorhanden 10263554097417 --gateways: Nur…"
click at [527, 224] on div "sofort" at bounding box center [539, 224] width 115 height 13
click at [629, 226] on div at bounding box center [635, 224] width 60 height 13
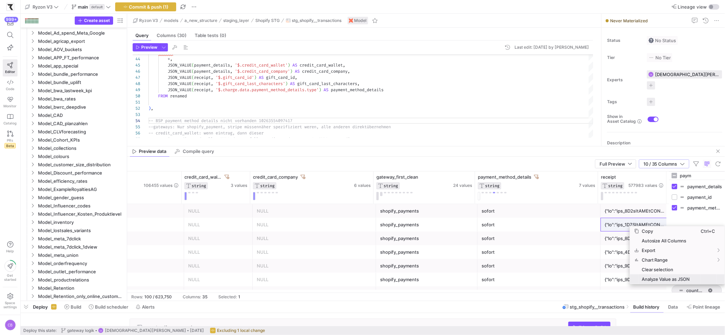
click at [645, 281] on span "Analyze Value as JSON" at bounding box center [670, 279] width 62 height 10
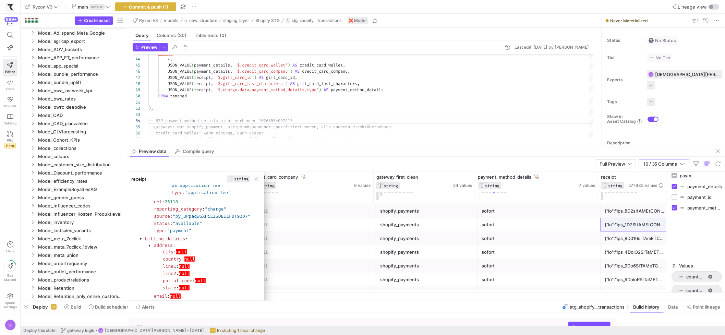
click at [523, 222] on div "sofort" at bounding box center [539, 224] width 115 height 13
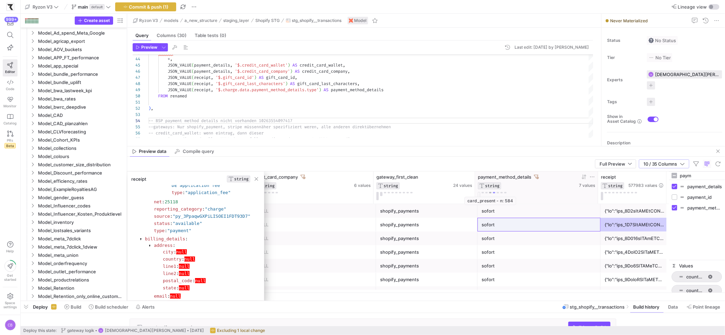
click at [491, 193] on button at bounding box center [490, 193] width 2 height 2
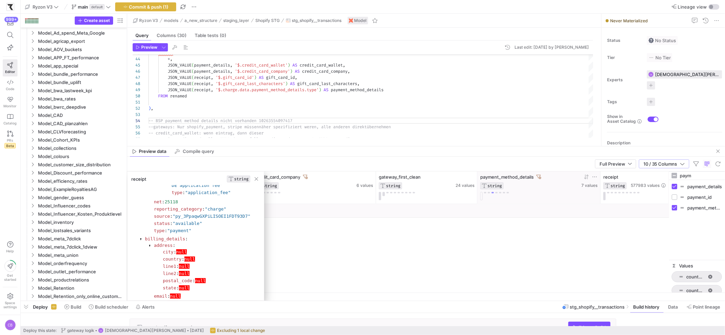
scroll to position [0, 413]
click at [156, 48] on span "Preview" at bounding box center [149, 47] width 16 height 5
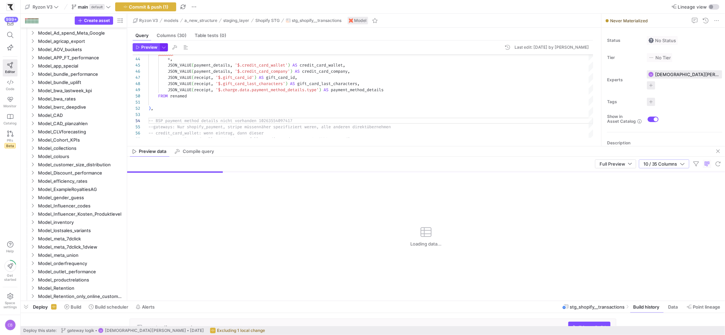
click at [164, 48] on span "button" at bounding box center [164, 48] width 8 height 8
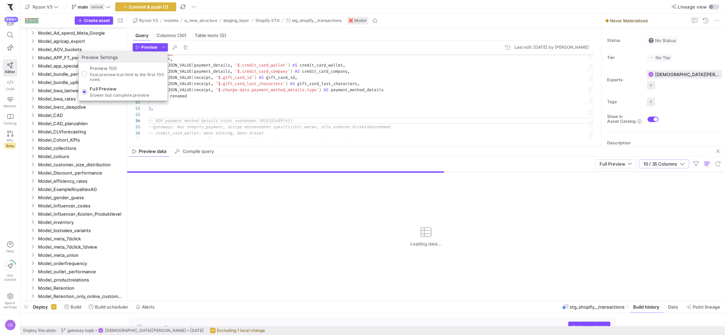
click at [468, 147] on div at bounding box center [362, 167] width 725 height 335
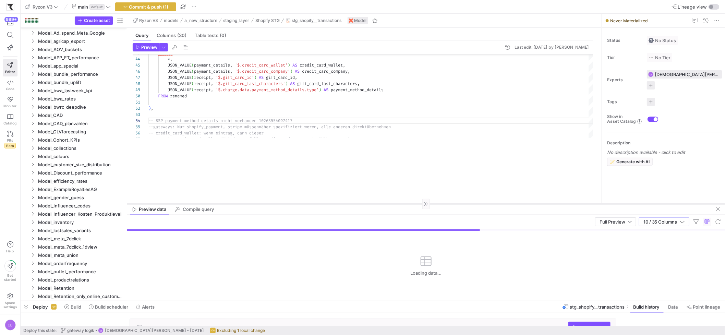
drag, startPoint x: 469, startPoint y: 146, endPoint x: 486, endPoint y: 204, distance: 60.2
click at [486, 204] on div at bounding box center [426, 204] width 598 height 0
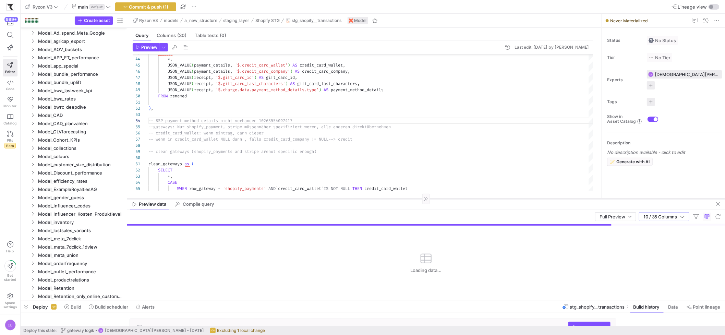
drag, startPoint x: 419, startPoint y: 204, endPoint x: 419, endPoint y: 193, distance: 10.3
click at [419, 199] on div at bounding box center [426, 199] width 598 height 0
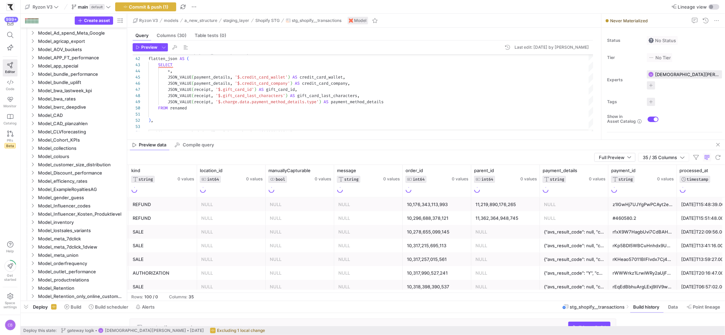
scroll to position [0, 1080]
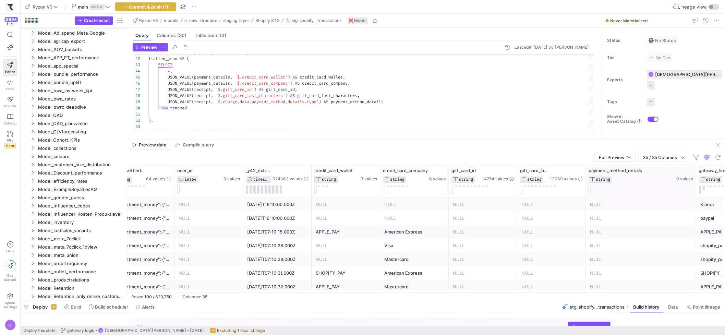
drag, startPoint x: 653, startPoint y: 178, endPoint x: 695, endPoint y: 175, distance: 41.9
click at [695, 175] on div at bounding box center [695, 181] width 3 height 32
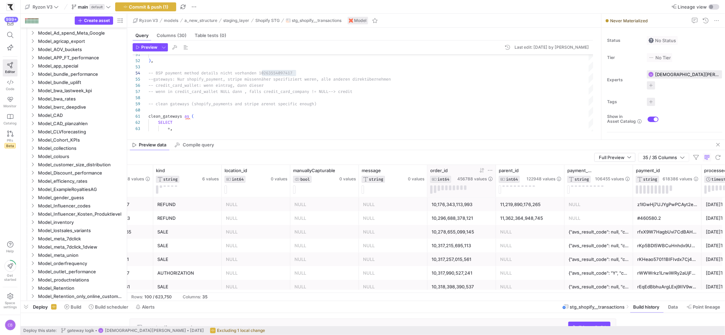
click at [490, 170] on icon at bounding box center [489, 170] width 5 height 5
click at [497, 193] on input "Filter Value" at bounding box center [521, 193] width 69 height 8
type input "10263554097417"
click at [551, 240] on button "Apply" at bounding box center [545, 240] width 21 height 9
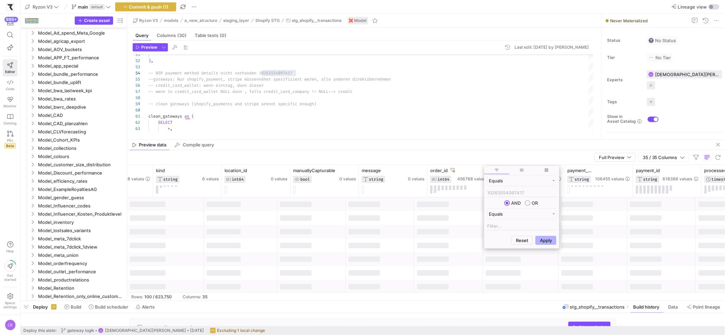
click at [509, 155] on div "Full Preview 35 / 35 Columns" at bounding box center [426, 157] width 598 height 15
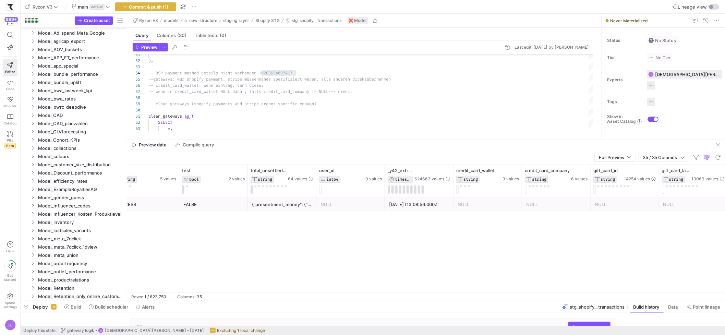
click at [284, 207] on div "{"presentment_money": {"amount": 0.0, "currency": "EUR"}, "shop_money": {"amoun…" at bounding box center [282, 204] width 60 height 13
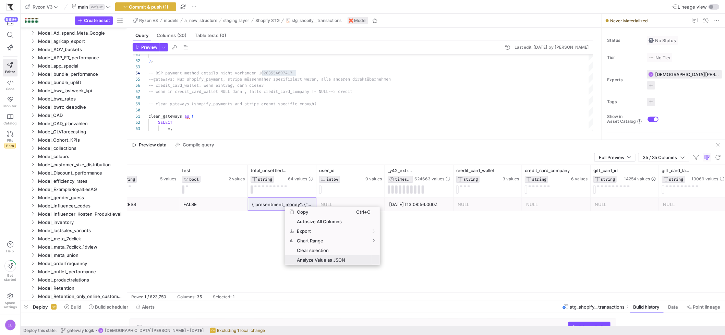
click at [337, 258] on span "Analyze Value as JSON" at bounding box center [325, 260] width 62 height 10
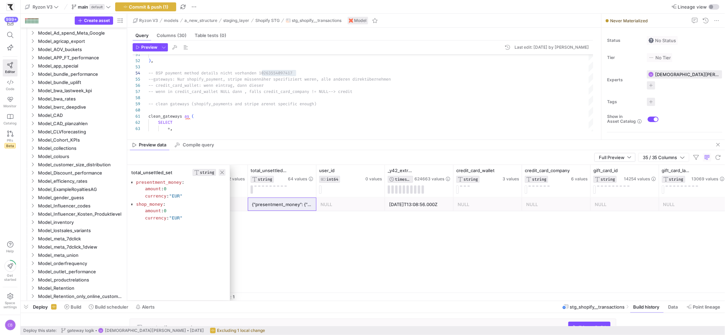
click at [223, 175] on span "button" at bounding box center [222, 172] width 7 height 7
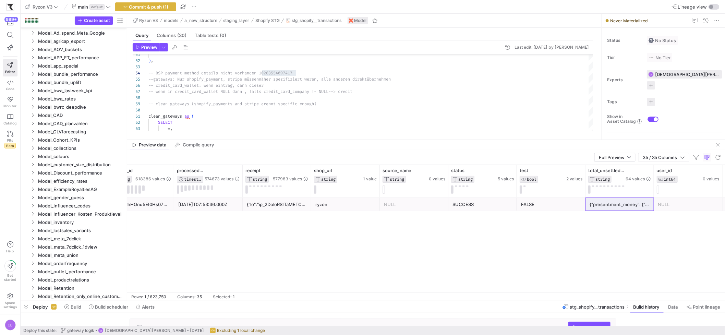
click at [270, 206] on div at bounding box center [277, 204] width 60 height 13
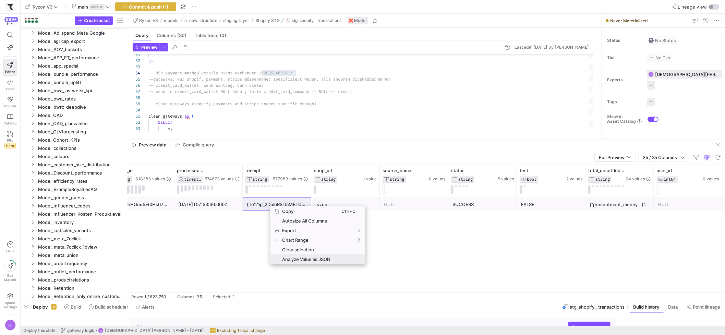
click at [301, 259] on span "Analyze Value as JSON" at bounding box center [310, 259] width 62 height 10
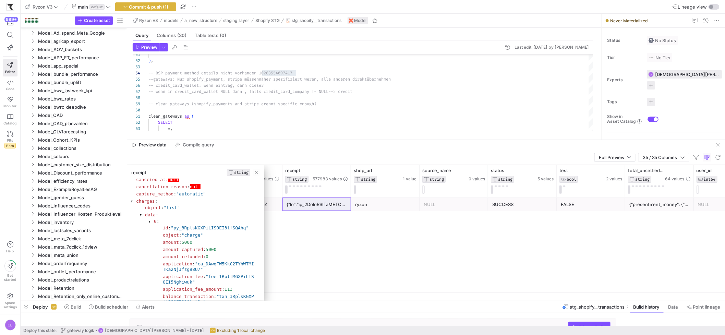
click at [141, 214] on div at bounding box center [141, 215] width 2 height 4
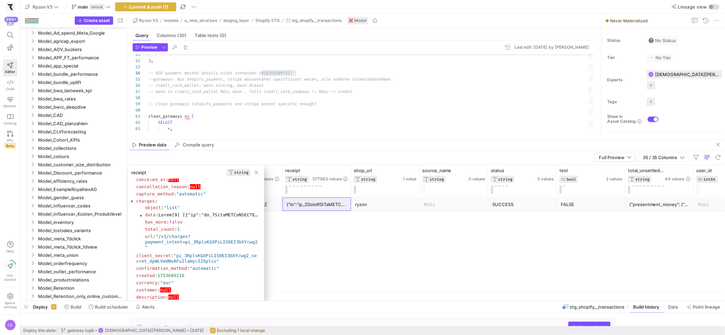
click at [141, 214] on div at bounding box center [141, 215] width 2 height 4
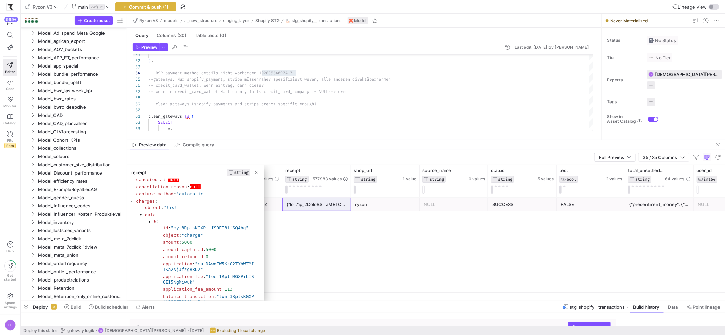
click at [149, 221] on div at bounding box center [150, 222] width 2 height 4
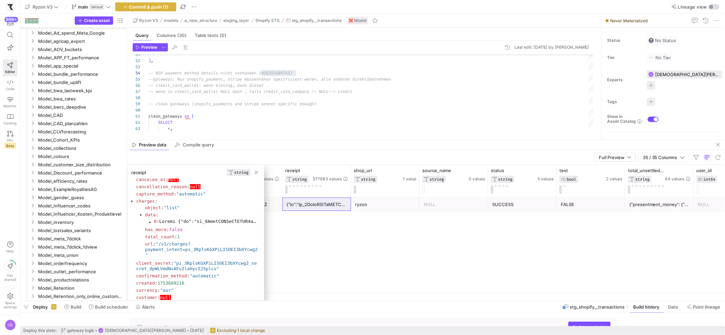
click at [149, 221] on div at bounding box center [150, 222] width 2 height 4
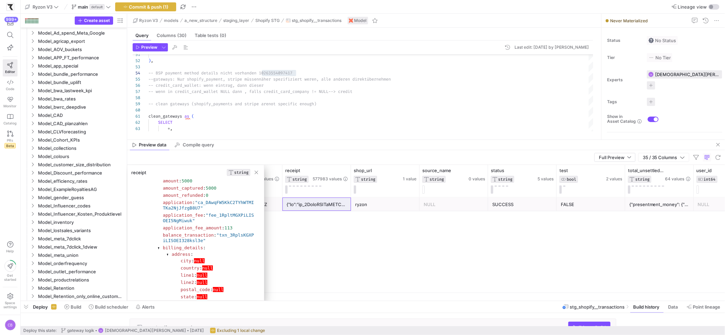
click at [158, 250] on div at bounding box center [159, 248] width 2 height 4
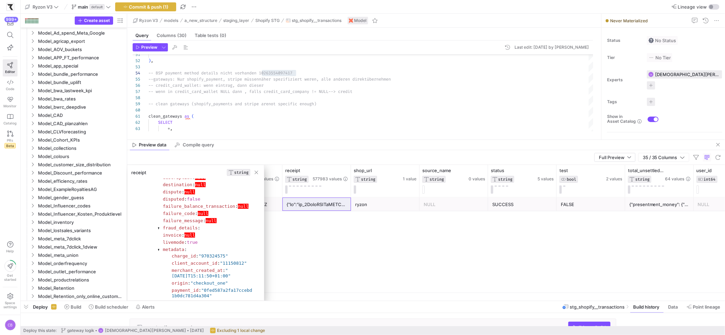
click at [159, 252] on div at bounding box center [159, 250] width 2 height 4
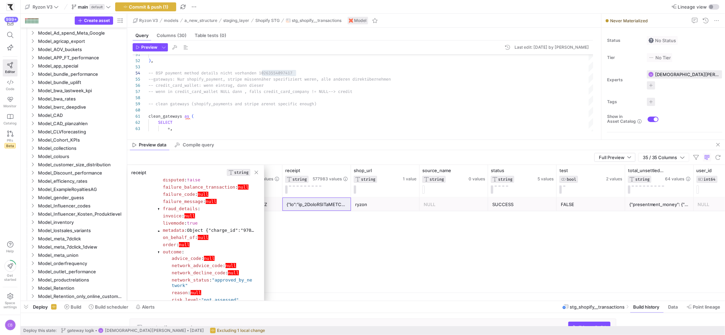
click at [159, 254] on div at bounding box center [159, 252] width 2 height 4
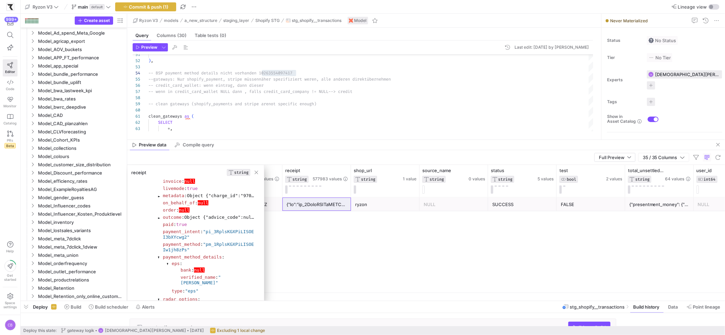
click at [159, 259] on div at bounding box center [159, 257] width 2 height 4
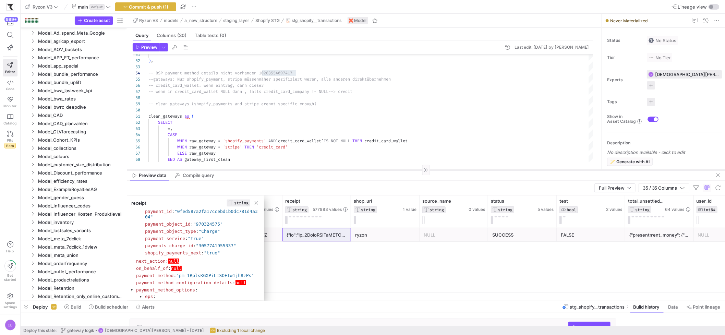
drag, startPoint x: 360, startPoint y: 139, endPoint x: 370, endPoint y: 170, distance: 32.3
click at [370, 170] on div at bounding box center [426, 170] width 598 height 0
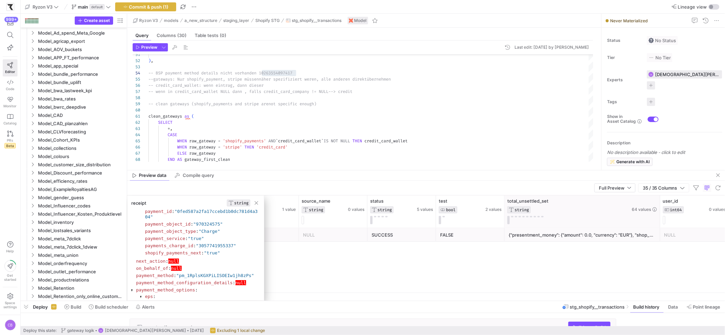
drag, startPoint x: 572, startPoint y: 205, endPoint x: 659, endPoint y: 207, distance: 87.1
click at [659, 207] on div at bounding box center [659, 211] width 3 height 32
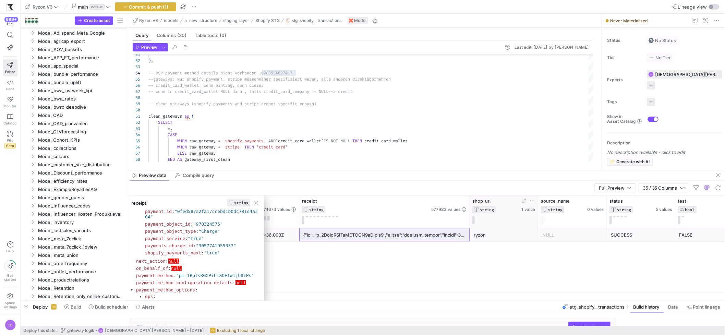
drag, startPoint x: 365, startPoint y: 215, endPoint x: 524, endPoint y: 215, distance: 158.3
click at [524, 215] on div "test BOOL 2 values total_unsettled_set STRING 64 values status STRING 5 values …" at bounding box center [164, 211] width 2652 height 32
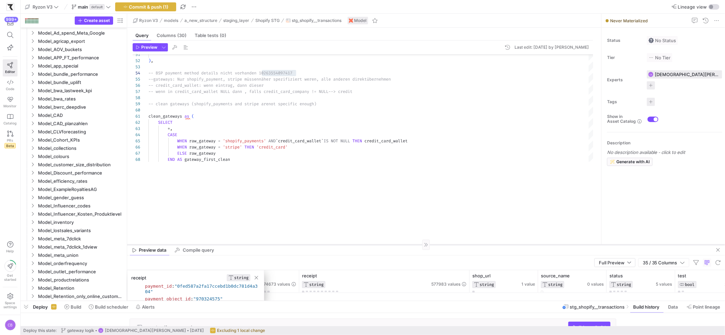
drag, startPoint x: 320, startPoint y: 169, endPoint x: 355, endPoint y: 244, distance: 82.2
click at [355, 245] on div at bounding box center [426, 245] width 598 height 0
click at [258, 276] on span "button" at bounding box center [256, 277] width 7 height 7
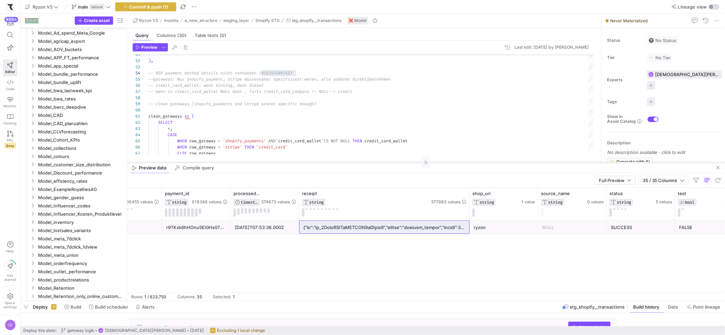
drag, startPoint x: 279, startPoint y: 245, endPoint x: 325, endPoint y: 163, distance: 94.0
click at [325, 163] on div at bounding box center [426, 162] width 598 height 0
drag, startPoint x: 468, startPoint y: 203, endPoint x: 530, endPoint y: 201, distance: 61.7
click at [530, 201] on div "test BOOL 2 values total_unsettled_set STRING 64 values status STRING 5 values …" at bounding box center [164, 204] width 2652 height 32
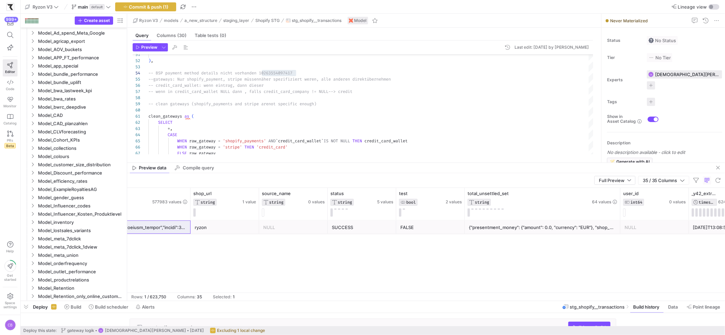
scroll to position [0, 1610]
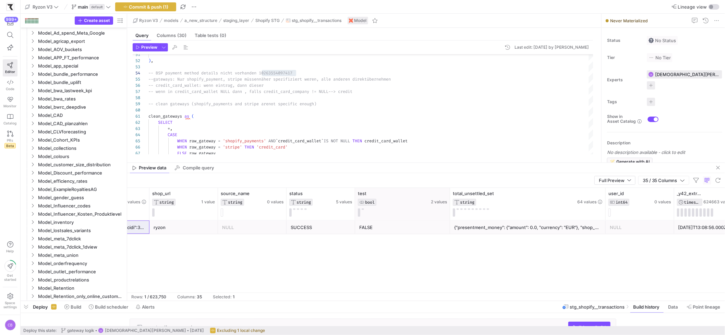
drag, startPoint x: 422, startPoint y: 195, endPoint x: 464, endPoint y: 202, distance: 43.2
click at [451, 202] on div at bounding box center [449, 204] width 3 height 32
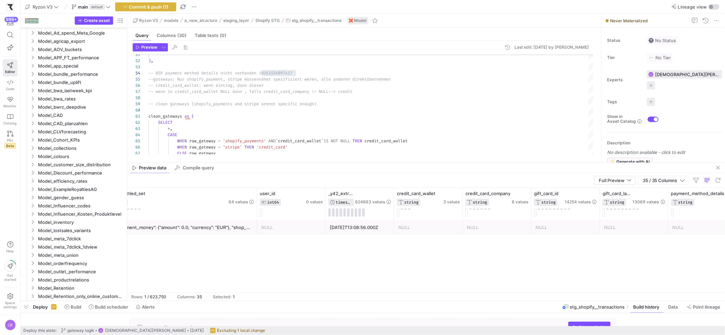
scroll to position [0, 1994]
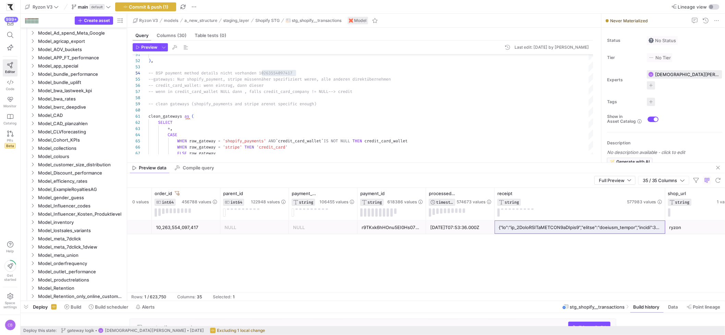
click at [506, 226] on div at bounding box center [580, 227] width 162 height 13
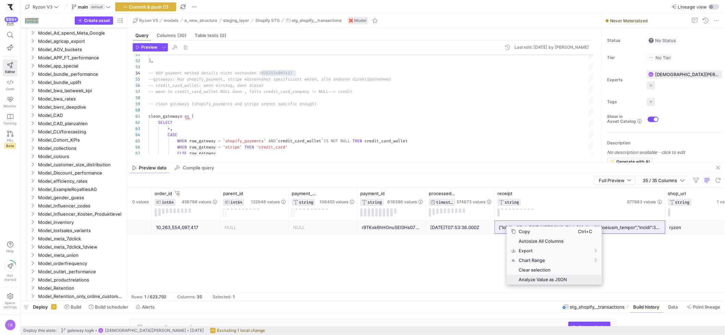
click at [531, 280] on span "Analyze Value as JSON" at bounding box center [547, 280] width 62 height 10
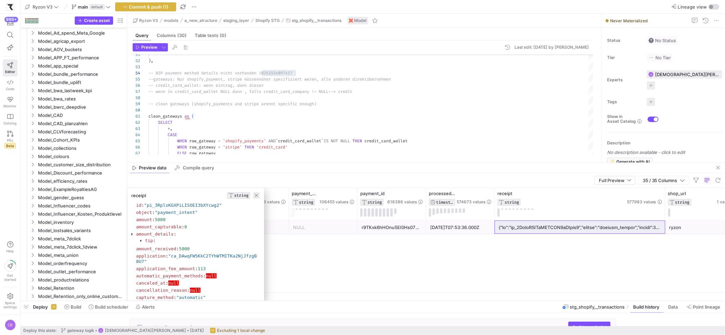
click at [255, 194] on span "button" at bounding box center [256, 195] width 7 height 7
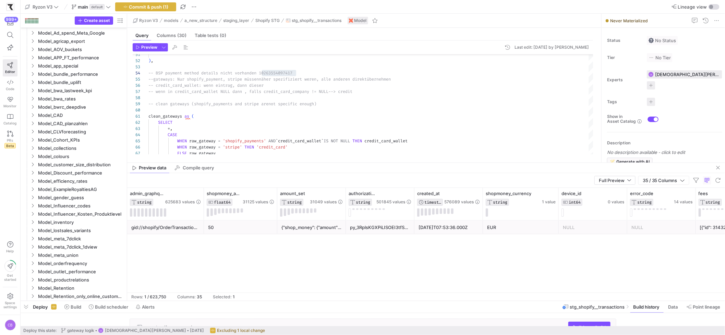
click at [459, 229] on div "2025-07-28T07:53:36.000Z" at bounding box center [448, 227] width 60 height 13
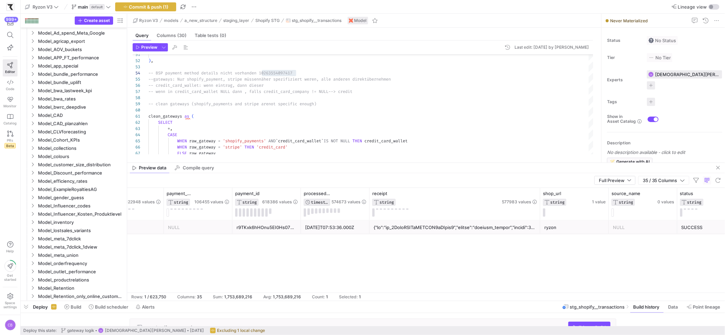
click at [457, 229] on div at bounding box center [455, 227] width 162 height 13
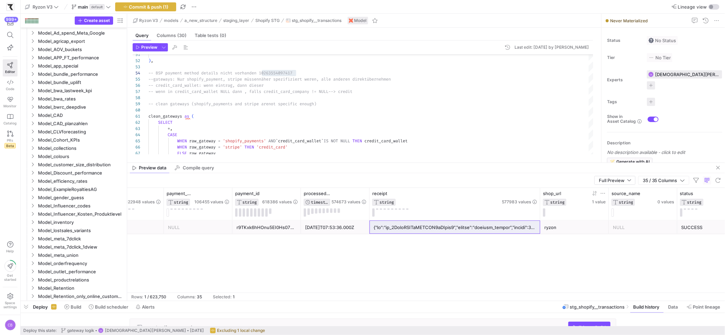
drag, startPoint x: 538, startPoint y: 199, endPoint x: 586, endPoint y: 202, distance: 48.0
click at [586, 202] on div "order_id INT64 456788 values parent_id INT64 122948 values payment_details STRI…" at bounding box center [255, 204] width 2694 height 32
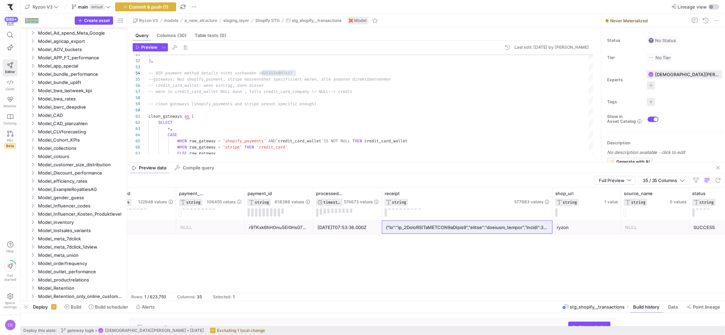
click at [544, 226] on div at bounding box center [467, 227] width 162 height 13
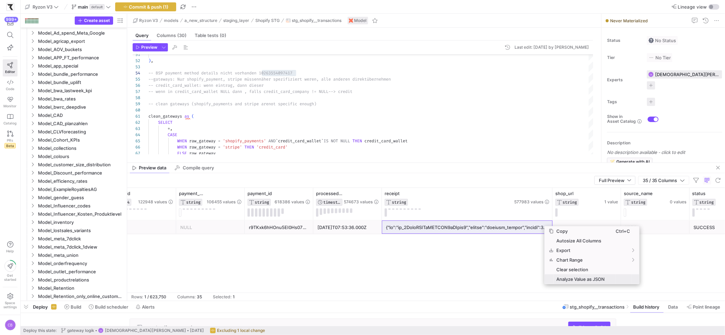
click at [560, 275] on span "Analyze Value as JSON" at bounding box center [584, 279] width 62 height 10
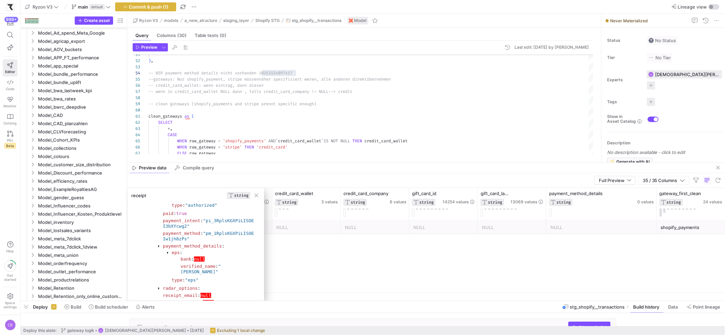
click at [601, 230] on div "NULL" at bounding box center [601, 227] width 102 height 13
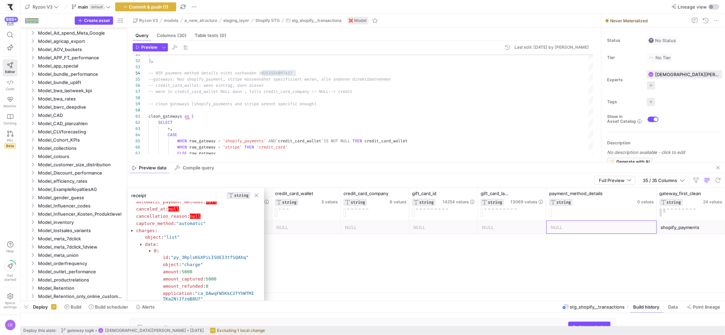
click at [151, 251] on div at bounding box center [150, 251] width 2 height 4
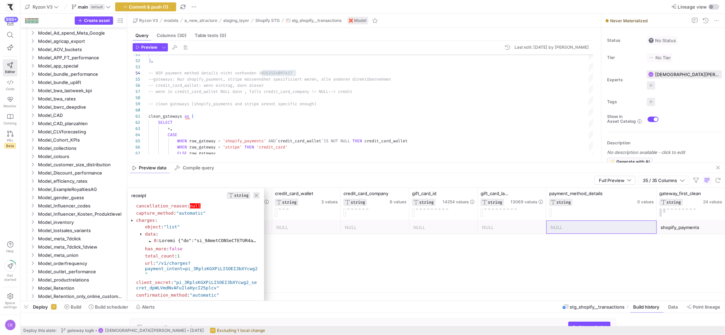
click at [258, 194] on span "button" at bounding box center [256, 195] width 7 height 7
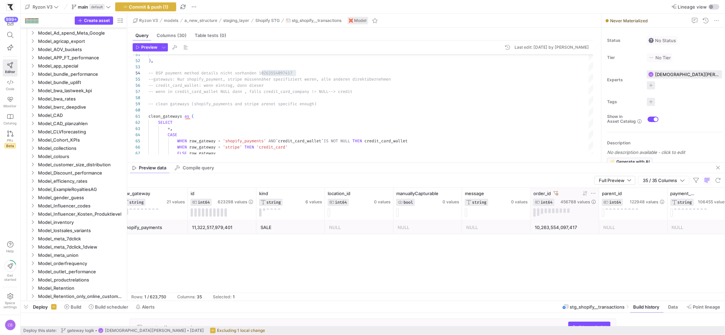
click at [554, 192] on icon at bounding box center [555, 193] width 5 height 5
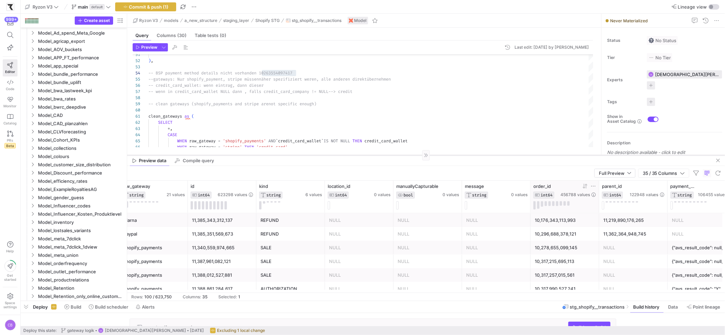
drag, startPoint x: 547, startPoint y: 162, endPoint x: 547, endPoint y: 155, distance: 7.2
click at [547, 155] on div at bounding box center [426, 155] width 598 height 0
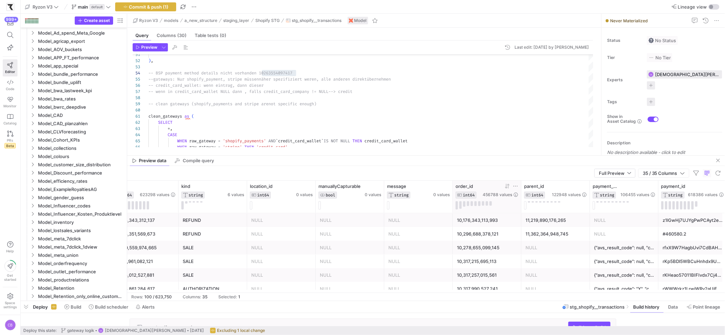
click at [325, 156] on div "Preview data Compile query" at bounding box center [426, 161] width 598 height 10
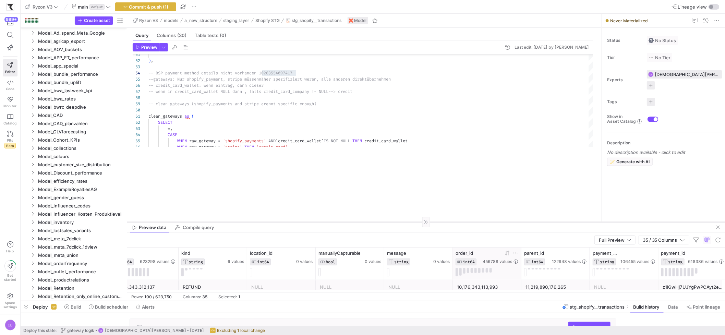
drag, startPoint x: 325, startPoint y: 155, endPoint x: 353, endPoint y: 227, distance: 77.1
click at [353, 222] on div at bounding box center [426, 222] width 598 height 0
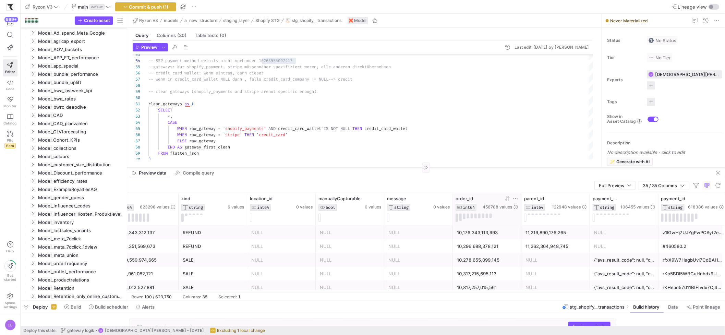
drag, startPoint x: 246, startPoint y: 227, endPoint x: 265, endPoint y: 158, distance: 71.8
click at [265, 168] on div at bounding box center [426, 168] width 598 height 0
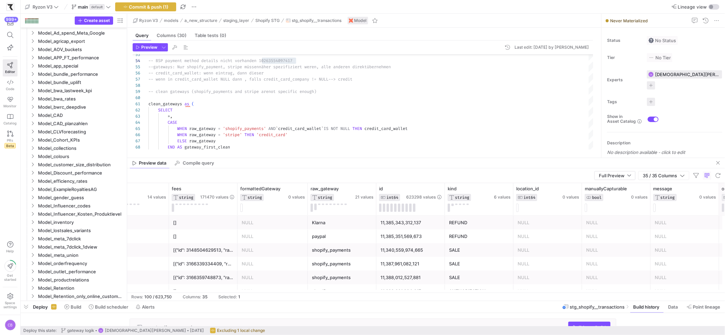
click at [470, 252] on div "SALE" at bounding box center [479, 249] width 60 height 13
click at [456, 204] on button at bounding box center [456, 205] width 2 height 2
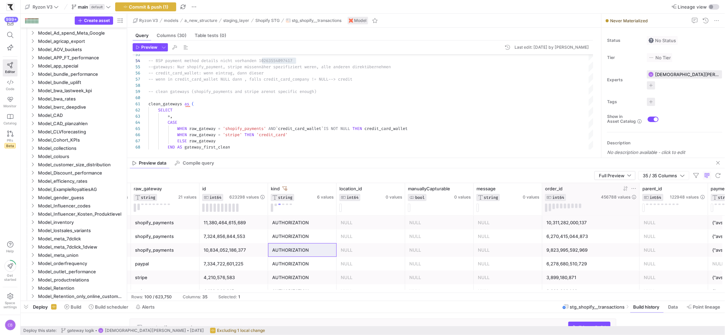
drag, startPoint x: 609, startPoint y: 202, endPoint x: 645, endPoint y: 201, distance: 36.3
click at [641, 201] on div at bounding box center [639, 199] width 3 height 32
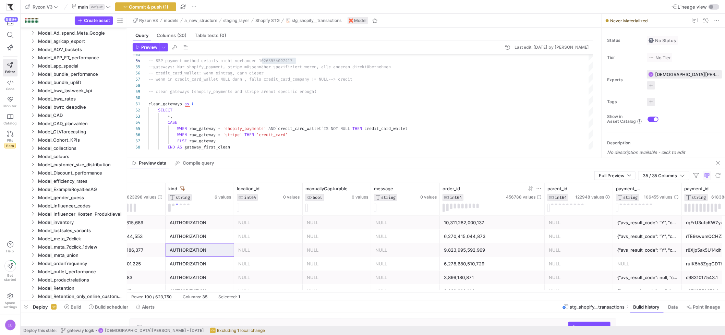
scroll to position [0, 893]
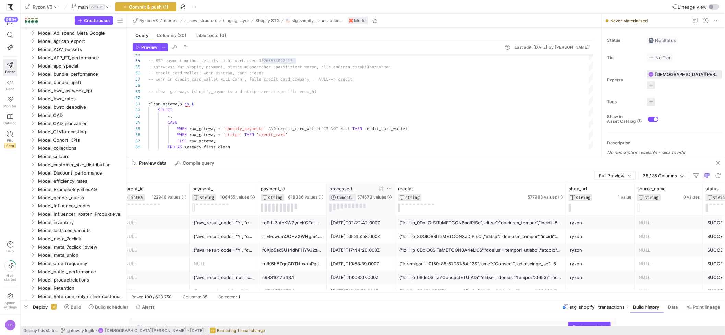
click at [383, 189] on icon at bounding box center [380, 188] width 5 height 5
click at [379, 191] on icon at bounding box center [380, 188] width 2 height 5
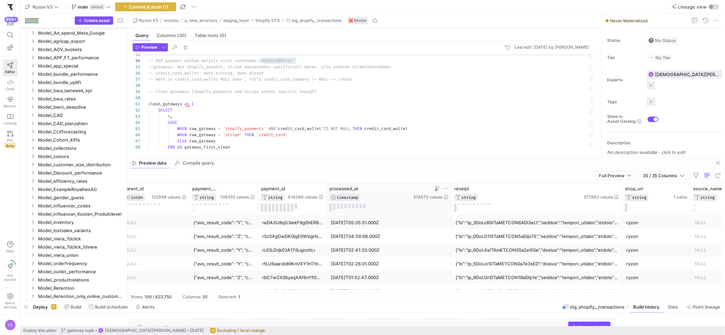
drag, startPoint x: 433, startPoint y: 205, endPoint x: 450, endPoint y: 204, distance: 16.5
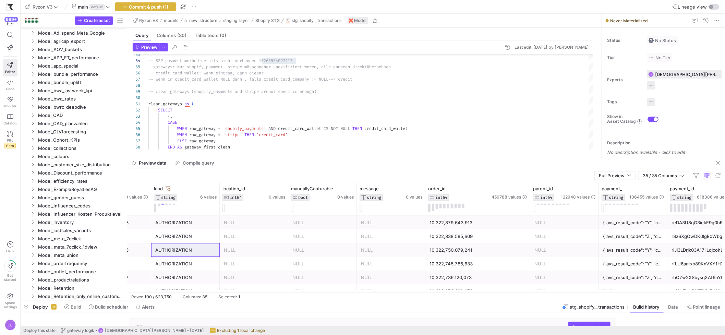
click at [458, 248] on div "10,322,750,079,241" at bounding box center [477, 249] width 97 height 13
click at [477, 250] on div "10,322,750,079,241" at bounding box center [477, 249] width 97 height 13
click at [518, 187] on icon at bounding box center [515, 188] width 5 height 5
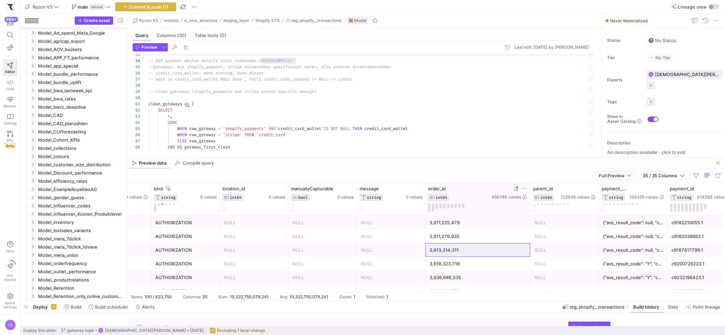
click at [515, 188] on icon at bounding box center [515, 188] width 2 height 5
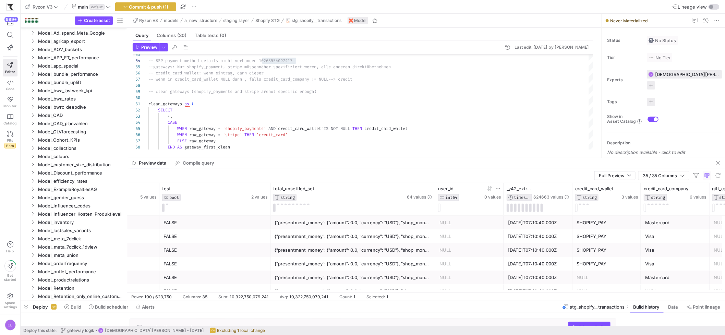
drag, startPoint x: 424, startPoint y: 194, endPoint x: 486, endPoint y: 191, distance: 61.8
click at [349, 264] on div "{"presentment_money": {"amount": 0.0, "currency": "USD"}, "shop_money": {"amoun…" at bounding box center [353, 263] width 157 height 13
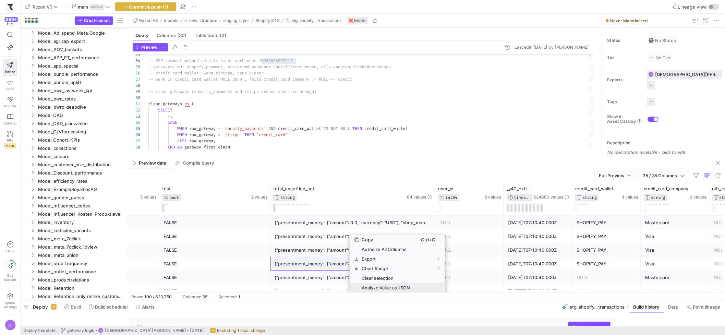
click at [392, 291] on span "Analyze Value as JSON" at bounding box center [390, 288] width 62 height 10
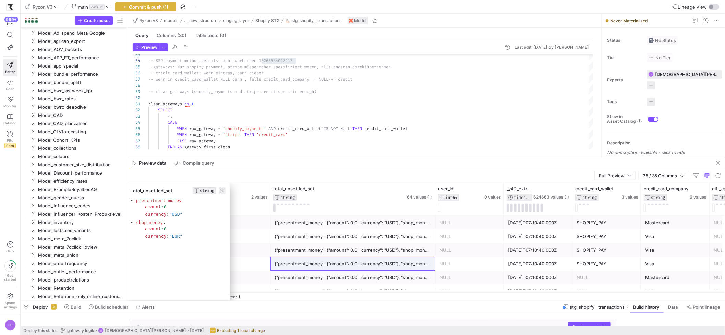
click at [222, 193] on span "button" at bounding box center [222, 190] width 7 height 7
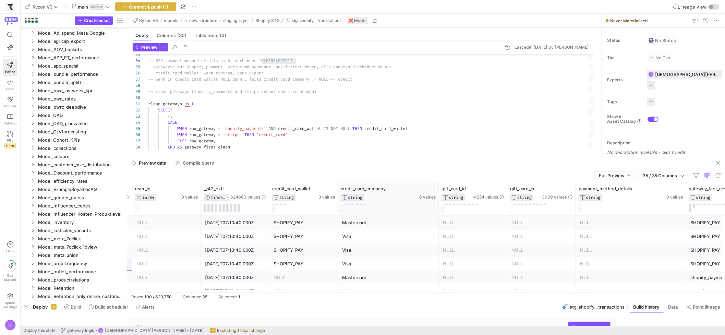
drag, startPoint x: 404, startPoint y: 195, endPoint x: 436, endPoint y: 194, distance: 32.2
click at [437, 194] on div at bounding box center [438, 199] width 3 height 32
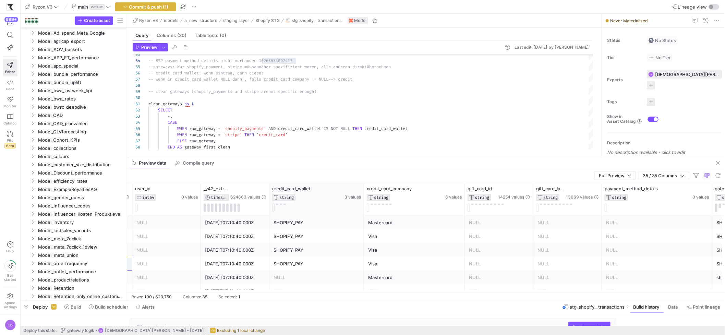
drag, startPoint x: 336, startPoint y: 193, endPoint x: 362, endPoint y: 193, distance: 26.0
click at [362, 193] on div at bounding box center [363, 199] width 3 height 32
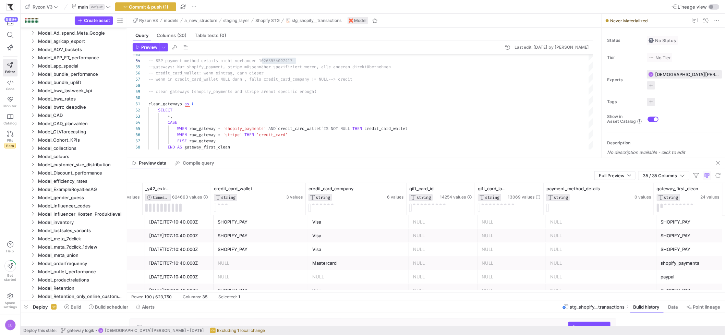
click at [348, 263] on div "Mastercard" at bounding box center [358, 262] width 93 height 13
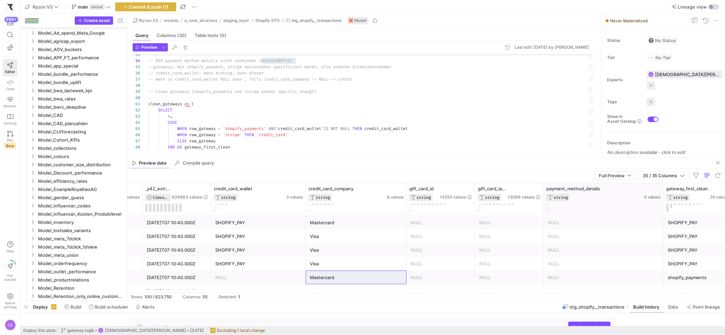
drag, startPoint x: 653, startPoint y: 209, endPoint x: 664, endPoint y: 211, distance: 11.5
click at [664, 211] on div at bounding box center [663, 199] width 3 height 32
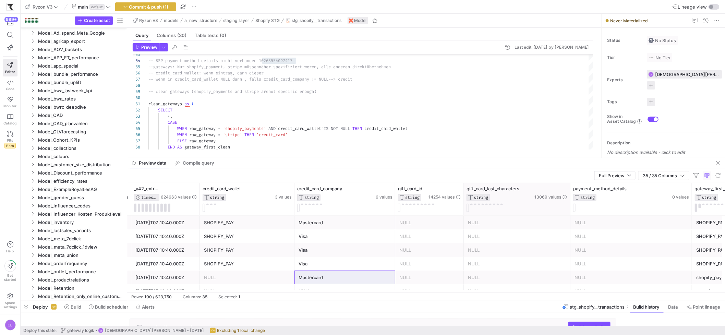
drag, startPoint x: 531, startPoint y: 194, endPoint x: 571, endPoint y: 200, distance: 40.9
click at [571, 200] on div at bounding box center [570, 199] width 3 height 32
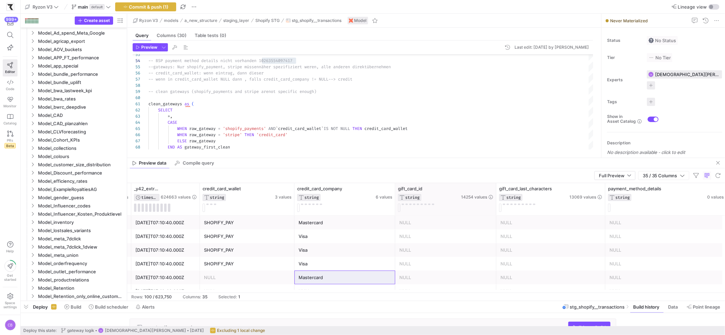
click at [495, 196] on div at bounding box center [496, 199] width 3 height 32
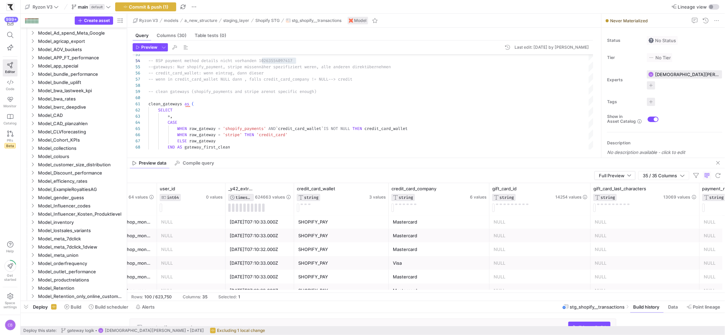
click at [322, 234] on div "SHOPIFY_PAY" at bounding box center [341, 235] width 86 height 13
click at [305, 204] on button at bounding box center [305, 205] width 2 height 2
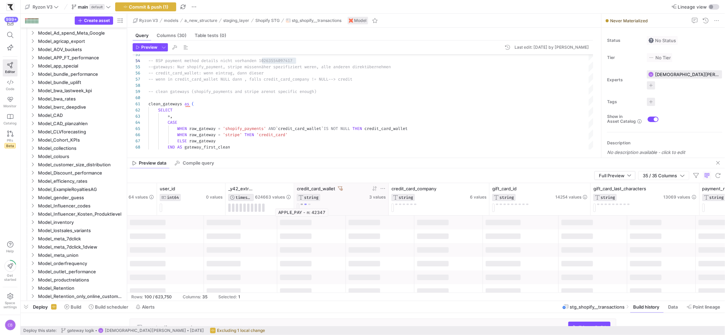
click at [302, 204] on button at bounding box center [302, 205] width 2 height 2
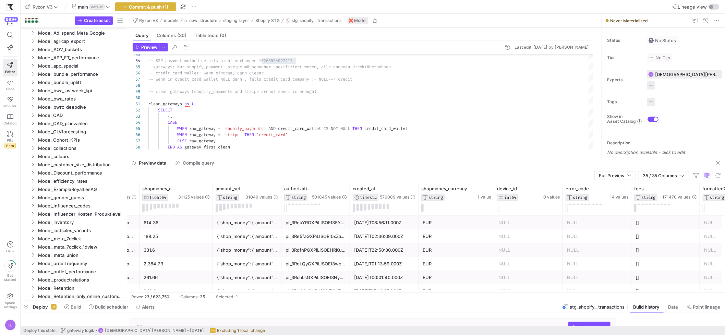
scroll to position [0, 64]
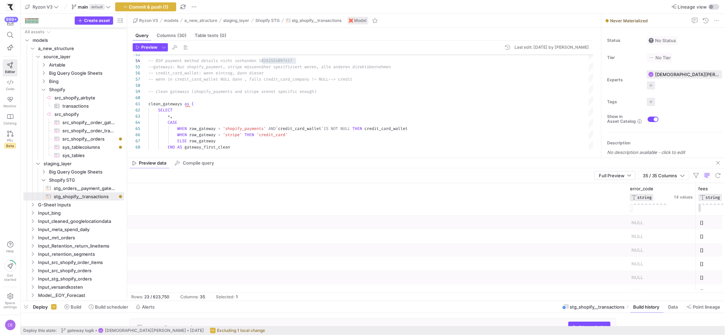
scroll to position [0, 598]
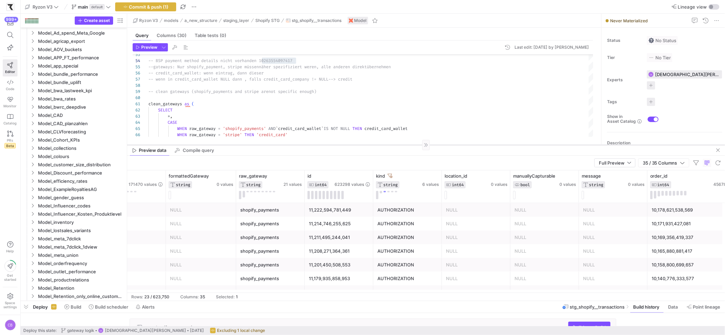
drag, startPoint x: 412, startPoint y: 158, endPoint x: 409, endPoint y: 145, distance: 13.7
click at [409, 145] on div at bounding box center [426, 145] width 598 height 0
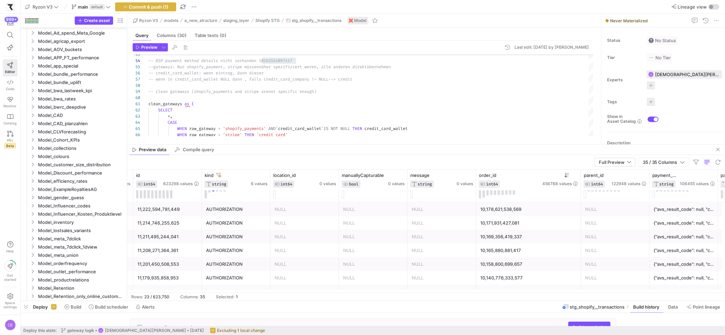
scroll to position [0, 655]
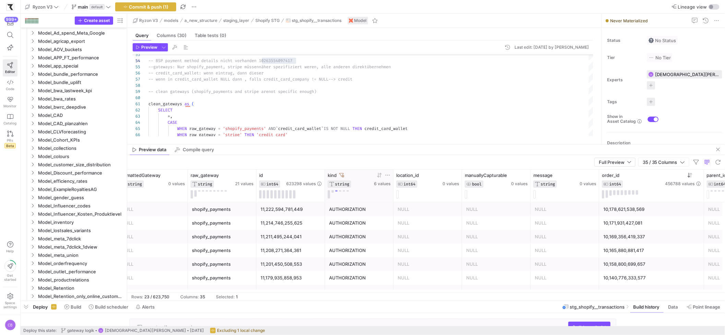
click at [340, 175] on icon at bounding box center [341, 175] width 5 height 5
click at [329, 192] on button at bounding box center [329, 194] width 2 height 8
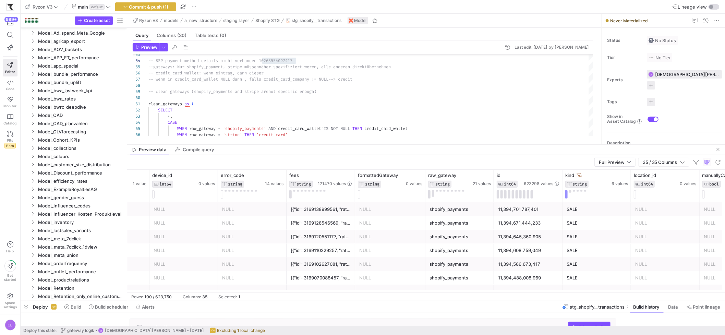
scroll to position [0, 428]
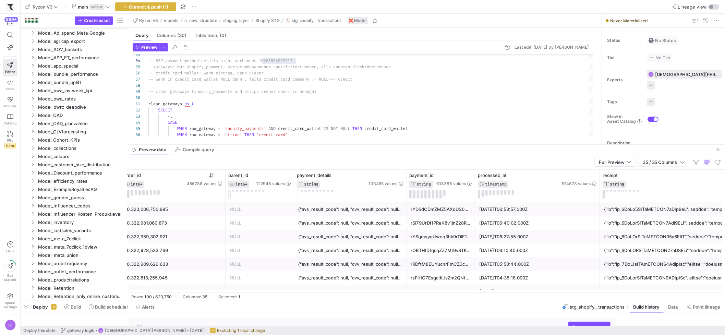
drag, startPoint x: 362, startPoint y: 185, endPoint x: 406, endPoint y: 185, distance: 44.2
click at [406, 185] on div at bounding box center [406, 186] width 3 height 32
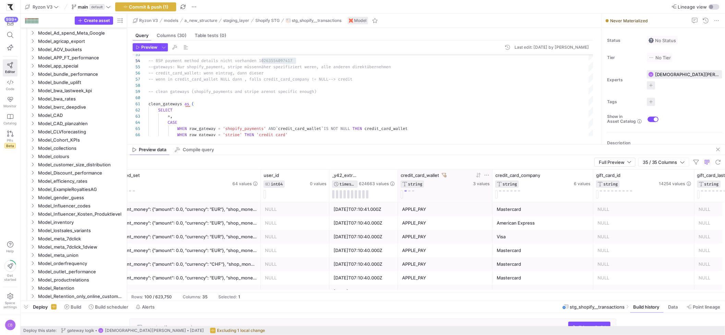
click at [443, 175] on icon at bounding box center [444, 175] width 5 height 5
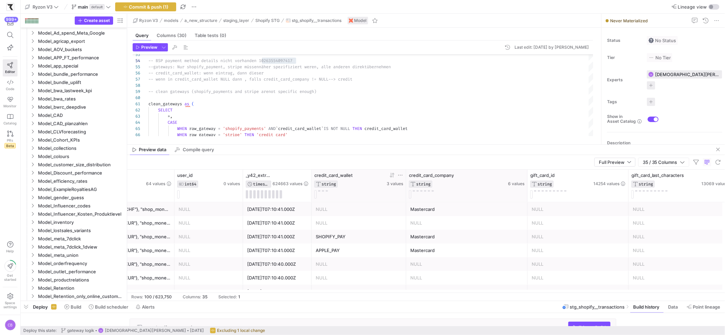
drag, startPoint x: 505, startPoint y: 191, endPoint x: 525, endPoint y: 192, distance: 20.6
click at [526, 192] on div at bounding box center [527, 186] width 3 height 32
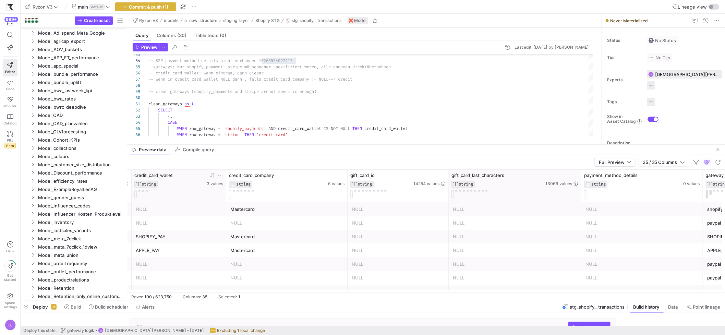
drag, startPoint x: 556, startPoint y: 194, endPoint x: 580, endPoint y: 197, distance: 23.8
click at [580, 197] on div at bounding box center [581, 186] width 3 height 32
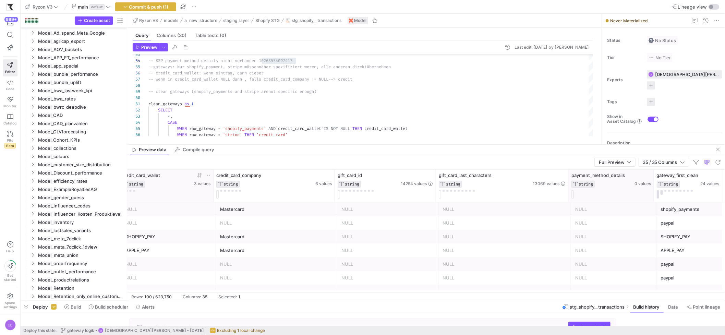
drag, startPoint x: 664, startPoint y: 195, endPoint x: 627, endPoint y: 199, distance: 36.6
click at [627, 199] on div "payment_method_details STRING 0 values" at bounding box center [611, 186] width 85 height 32
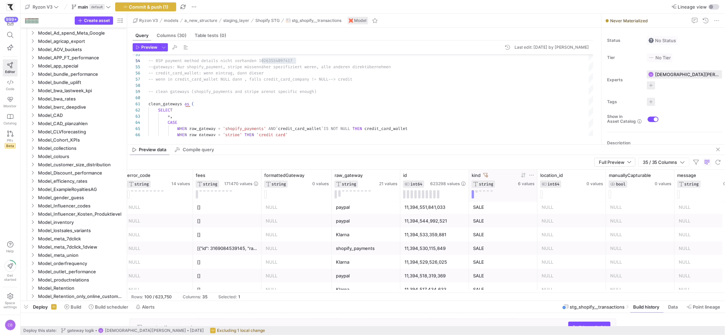
click at [489, 174] on div "kind" at bounding box center [494, 174] width 45 height 5
click at [486, 174] on icon at bounding box center [485, 175] width 5 height 5
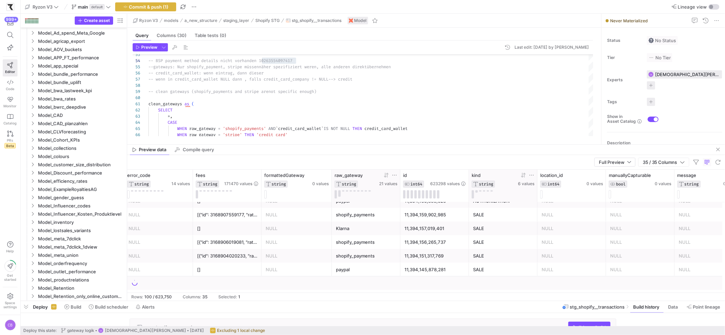
click at [387, 175] on icon at bounding box center [386, 174] width 5 height 5
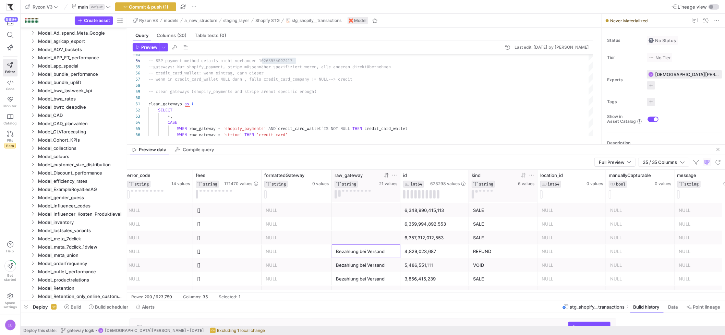
click at [387, 255] on div "Bezahlung bei Versand" at bounding box center [366, 251] width 60 height 13
click at [385, 175] on icon at bounding box center [385, 175] width 2 height 5
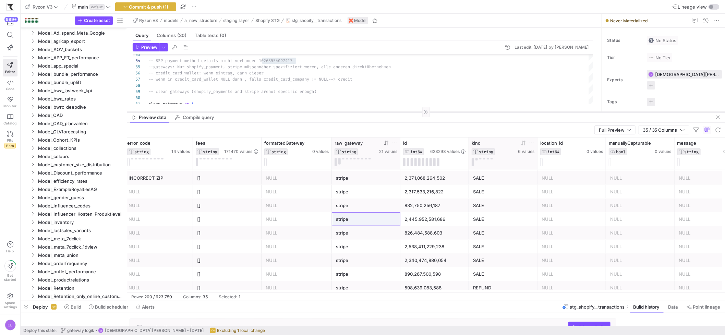
drag, startPoint x: 395, startPoint y: 144, endPoint x: 402, endPoint y: 111, distance: 33.6
click at [402, 112] on div at bounding box center [426, 112] width 598 height 0
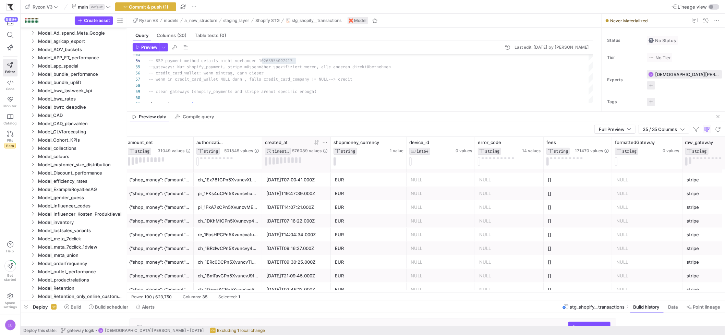
click at [318, 144] on icon at bounding box center [316, 141] width 5 height 5
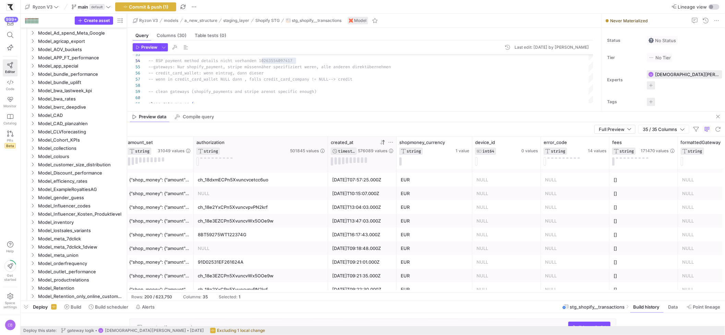
drag, startPoint x: 260, startPoint y: 149, endPoint x: 326, endPoint y: 155, distance: 66.1
click at [326, 155] on div at bounding box center [327, 153] width 3 height 32
click at [381, 143] on icon at bounding box center [381, 142] width 2 height 5
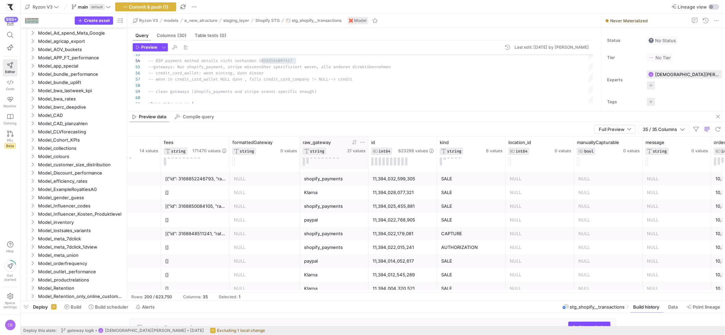
click at [340, 250] on div "shopify_payments" at bounding box center [334, 247] width 60 height 13
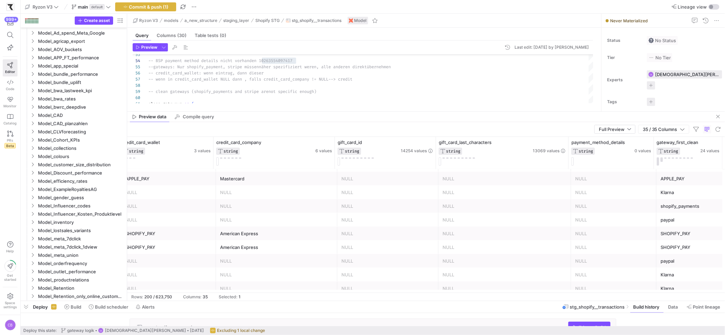
click at [682, 202] on div "shopify_payments" at bounding box center [690, 205] width 60 height 13
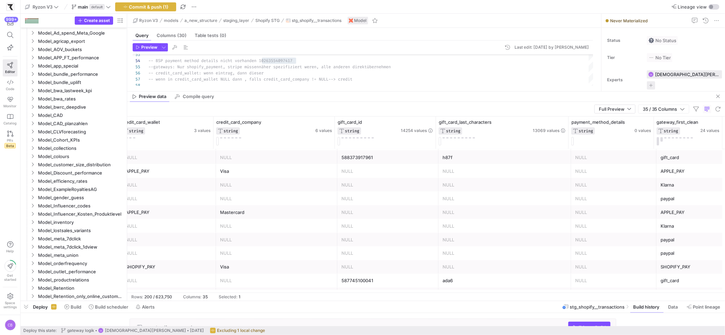
drag, startPoint x: 581, startPoint y: 111, endPoint x: 575, endPoint y: 90, distance: 21.5
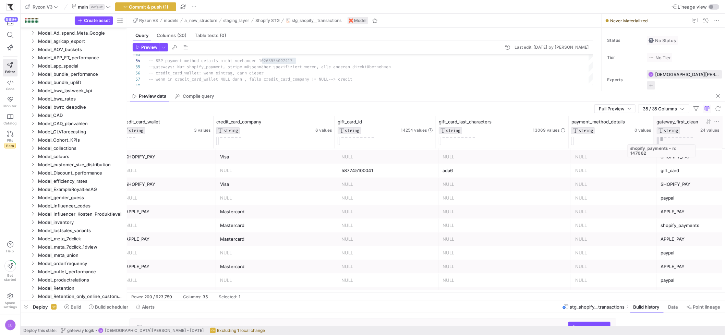
click at [660, 139] on button at bounding box center [661, 139] width 2 height 4
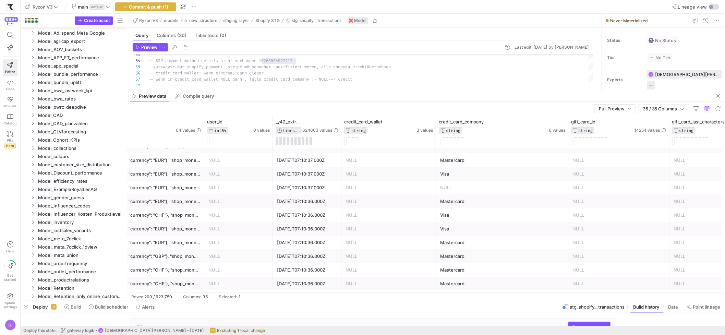
drag, startPoint x: 556, startPoint y: 120, endPoint x: 558, endPoint y: 159, distance: 39.1
click at [569, 125] on div at bounding box center [568, 132] width 3 height 32
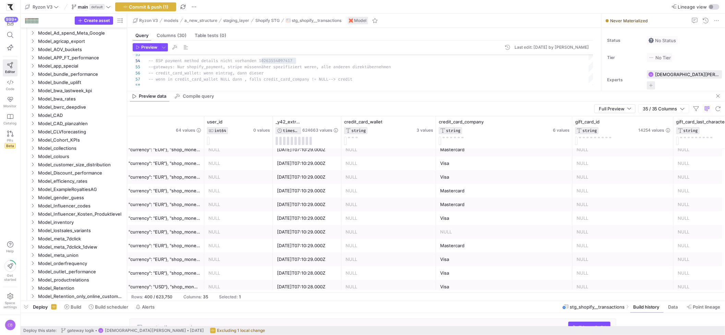
click at [488, 247] on div "Mastercard" at bounding box center [504, 245] width 128 height 13
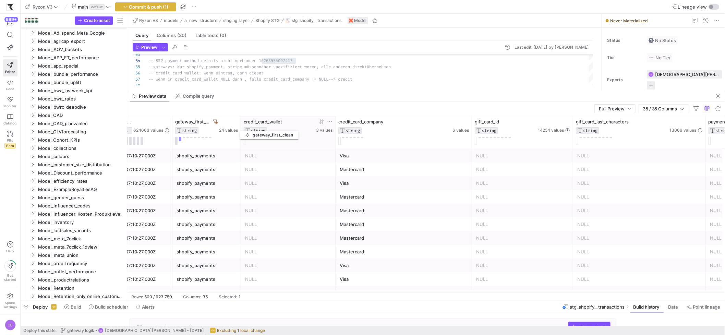
drag, startPoint x: 672, startPoint y: 121, endPoint x: 243, endPoint y: 130, distance: 428.8
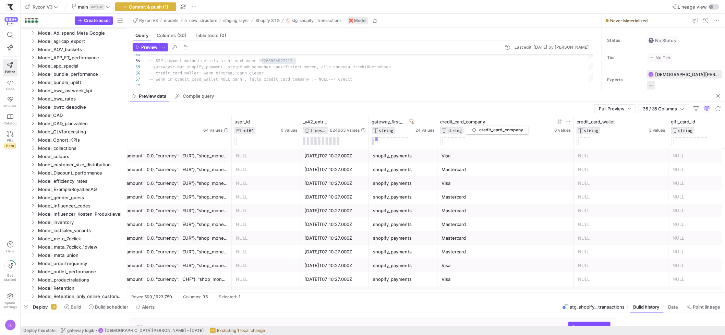
drag, startPoint x: 575, startPoint y: 123, endPoint x: 470, endPoint y: 124, distance: 105.6
click at [470, 124] on div "credit_card_company STRING" at bounding box center [496, 126] width 113 height 15
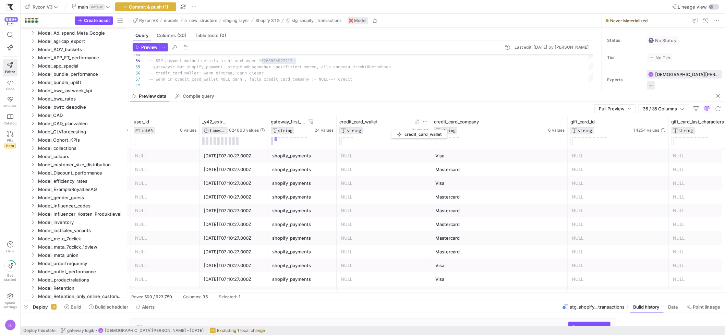
drag, startPoint x: 530, startPoint y: 122, endPoint x: 395, endPoint y: 129, distance: 135.2
click at [395, 129] on div "credit_card_wallet STRING" at bounding box center [374, 126] width 71 height 15
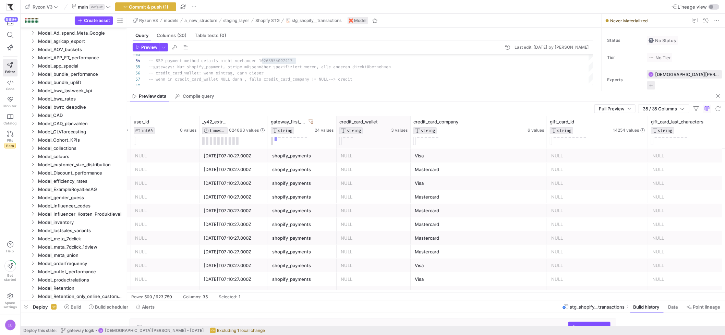
drag, startPoint x: 430, startPoint y: 140, endPoint x: 410, endPoint y: 139, distance: 20.6
click at [410, 139] on div at bounding box center [410, 132] width 3 height 32
drag, startPoint x: 334, startPoint y: 141, endPoint x: 365, endPoint y: 140, distance: 30.5
click at [338, 140] on div at bounding box center [337, 132] width 3 height 32
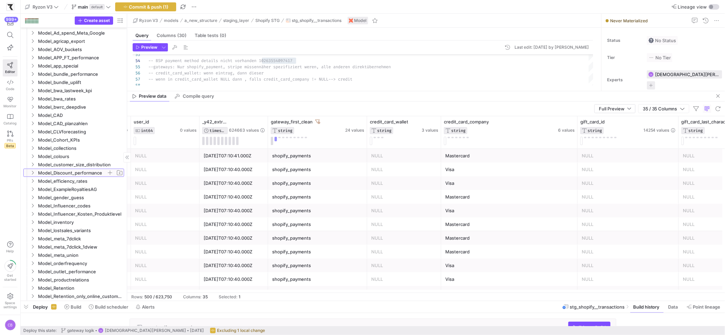
click at [33, 173] on icon "Press SPACE to select this row." at bounding box center [33, 173] width 2 height 4
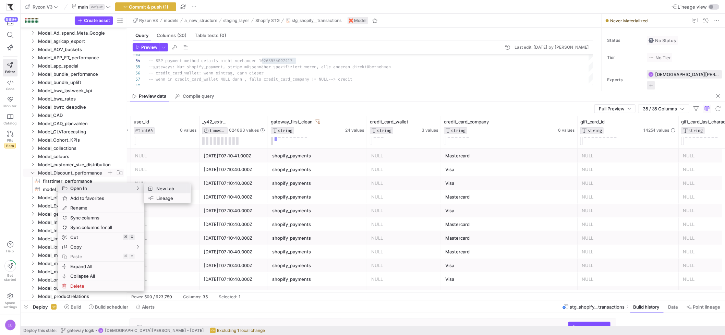
click at [170, 191] on span "New tab" at bounding box center [170, 189] width 32 height 10
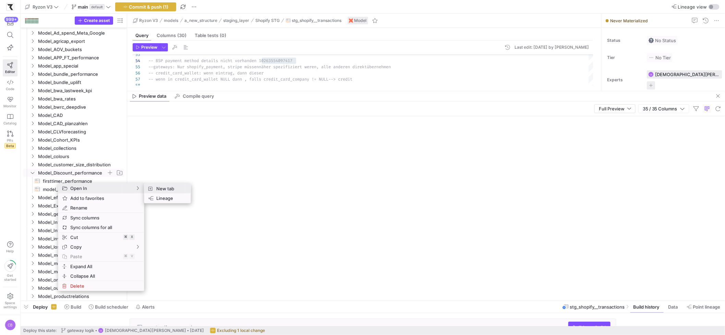
type textarea "{{ config(materialized='table') }} with input_mrt_orders as ( select * from {{ …"
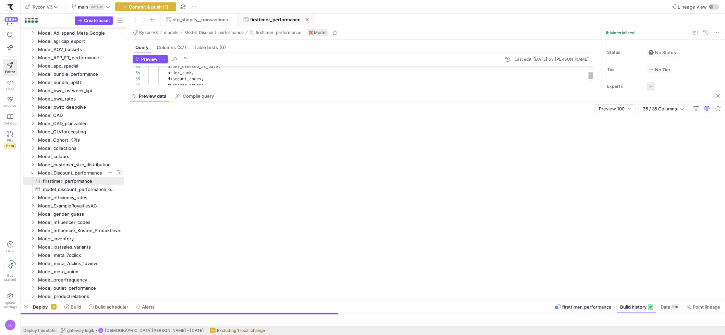
scroll to position [19, 88]
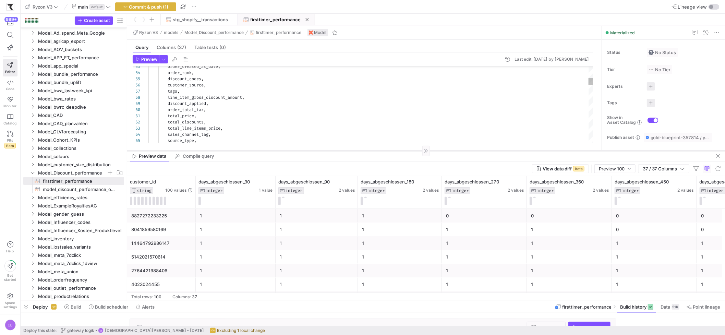
drag, startPoint x: 458, startPoint y: 90, endPoint x: 483, endPoint y: 150, distance: 65.1
click at [483, 151] on div at bounding box center [426, 151] width 598 height 0
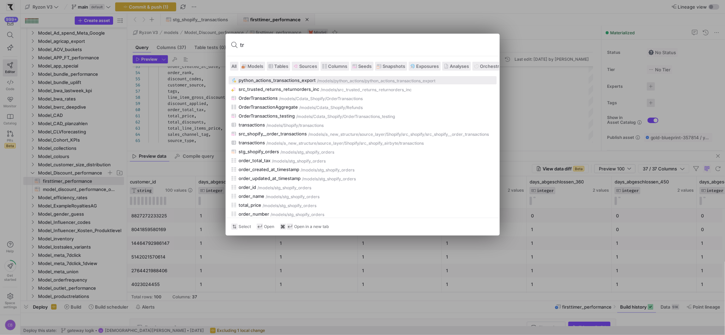
type input "t"
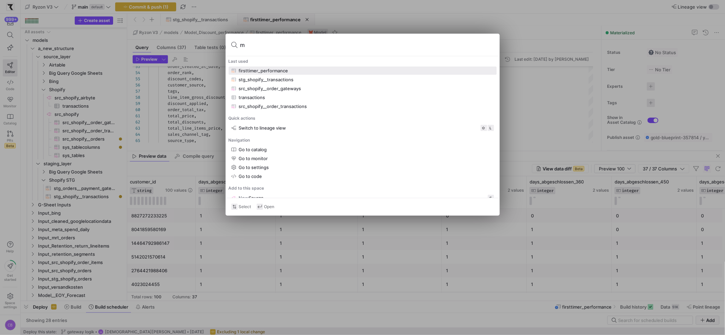
scroll to position [19, 88]
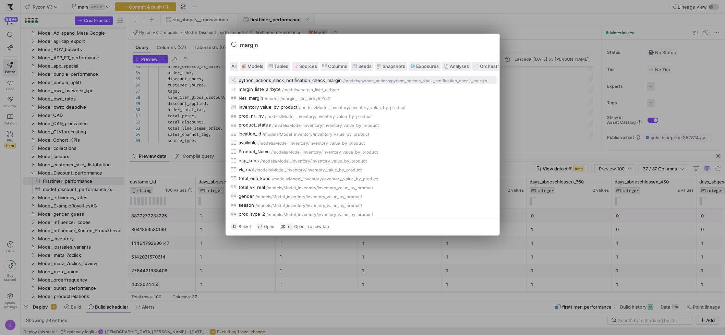
type input "margin"
click at [264, 67] on span "Models" at bounding box center [256, 65] width 16 height 5
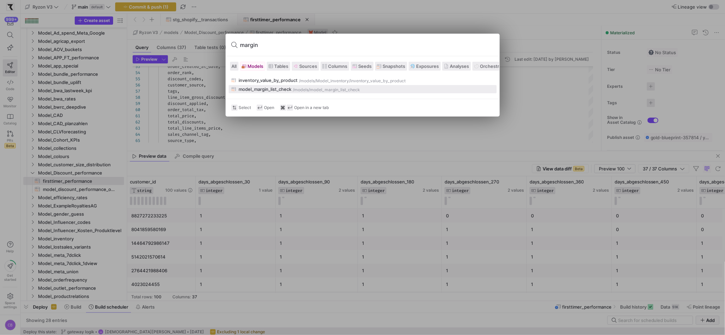
click at [267, 90] on div "model_margin_list_check" at bounding box center [265, 88] width 53 height 5
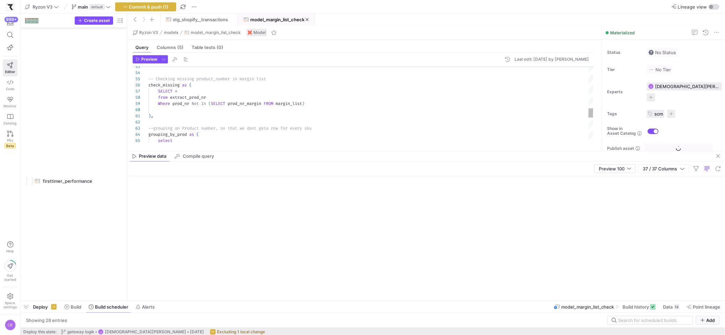
scroll to position [1578, 0]
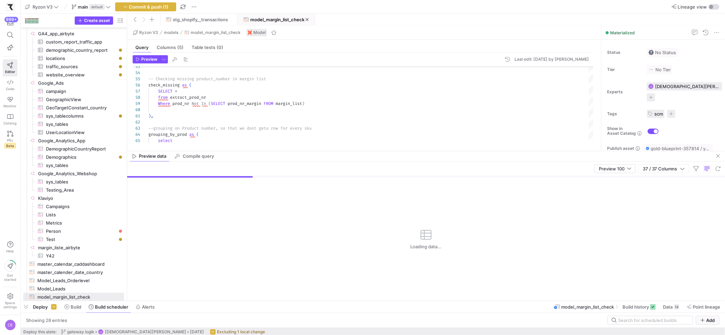
click at [229, 150] on mat-tab-group "Query Columns (5) Table tests (0) Preview Last edit: Monday 04 August 2025 by C…" at bounding box center [362, 95] width 471 height 111
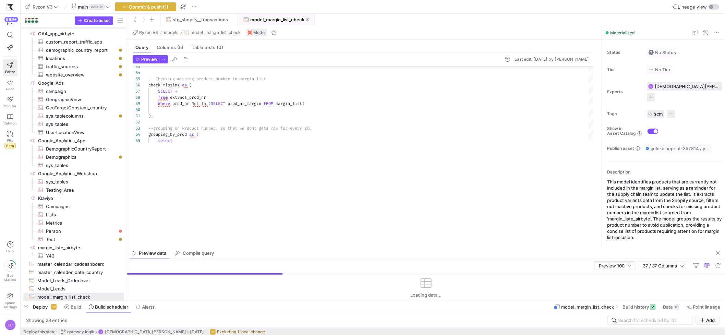
drag, startPoint x: 231, startPoint y: 151, endPoint x: 241, endPoint y: 216, distance: 65.9
click at [247, 248] on div at bounding box center [426, 248] width 598 height 0
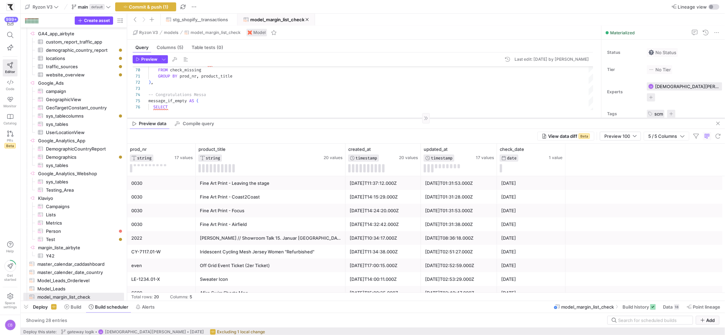
drag, startPoint x: 314, startPoint y: 248, endPoint x: 325, endPoint y: 119, distance: 130.0
click at [325, 119] on div at bounding box center [426, 118] width 598 height 0
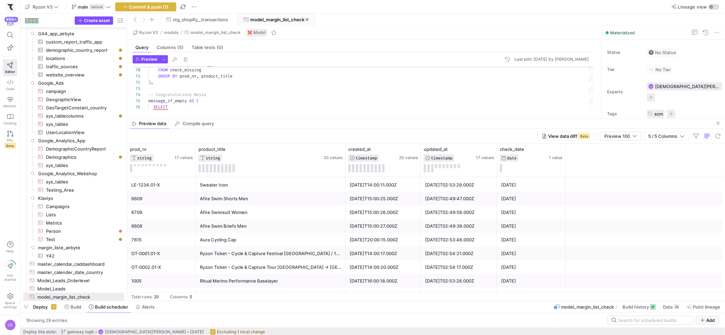
scroll to position [0, 0]
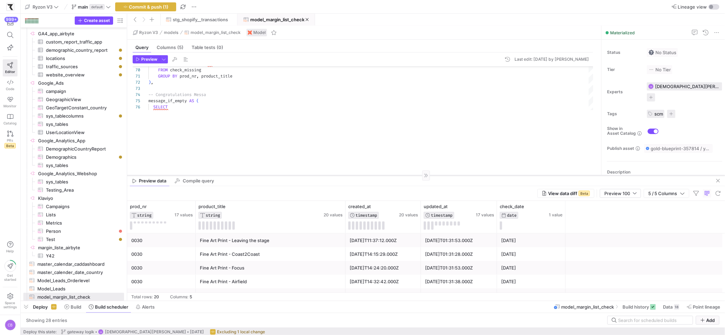
drag, startPoint x: 288, startPoint y: 118, endPoint x: 291, endPoint y: 175, distance: 57.7
click at [291, 175] on div at bounding box center [426, 175] width 598 height 0
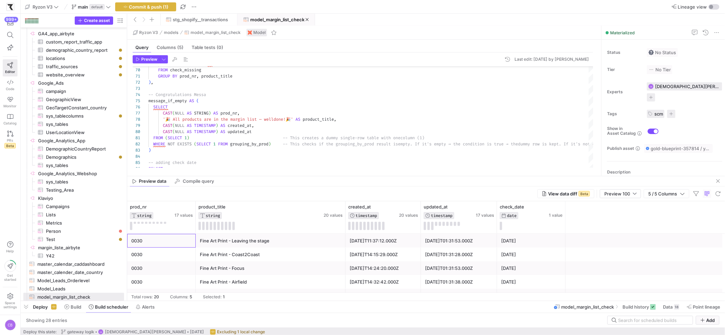
click at [141, 246] on div "0030" at bounding box center [161, 240] width 60 height 13
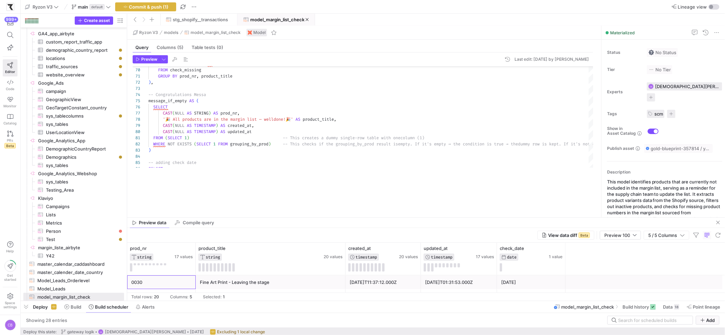
drag, startPoint x: 231, startPoint y: 177, endPoint x: 247, endPoint y: 238, distance: 63.3
click at [247, 238] on as-split "Ryzon V3 models model_margin_list_check Model Query Columns (5) Table tests (0)…" at bounding box center [426, 163] width 598 height 275
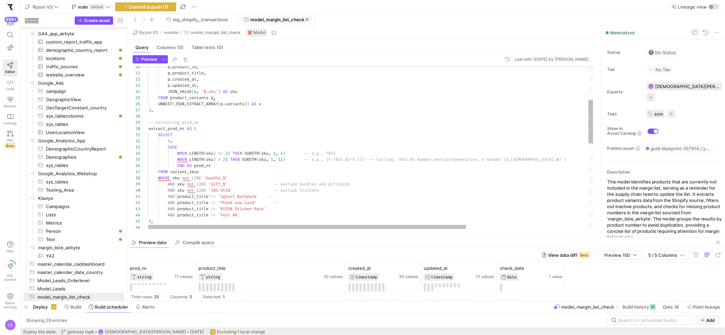
click at [250, 215] on div "SELECT * , p . created_at , p . updated_at , JSON_VALUE ( v , '$.sku' ) AS sku …" at bounding box center [456, 245] width 616 height 608
click at [284, 219] on div "SELECT * , p . created_at , p . updated_at , JSON_VALUE ( v , '$.sku' ) AS sku …" at bounding box center [456, 247] width 616 height 614
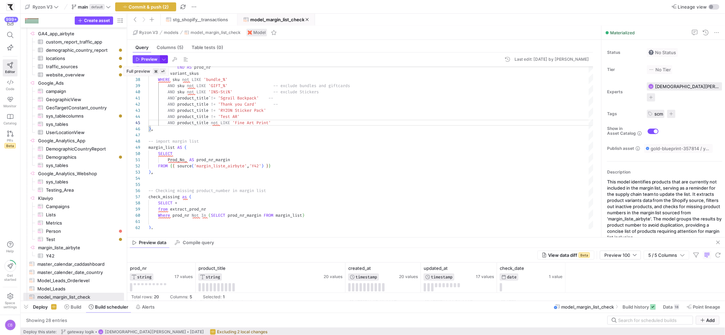
click at [162, 61] on span "button" at bounding box center [164, 60] width 8 height 8
click at [139, 62] on div at bounding box center [362, 167] width 725 height 335
click at [139, 62] on span "Preview" at bounding box center [147, 59] width 22 height 5
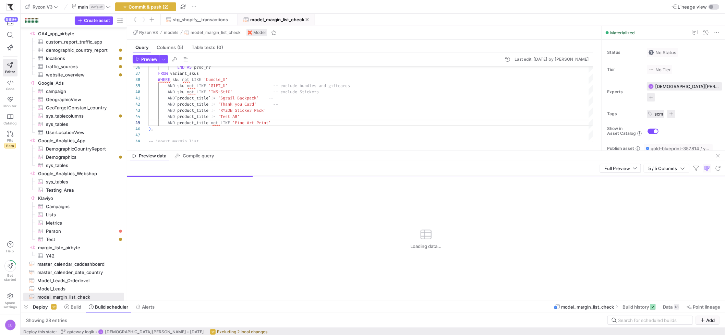
drag, startPoint x: 352, startPoint y: 237, endPoint x: 345, endPoint y: 136, distance: 101.0
click at [346, 150] on div at bounding box center [426, 150] width 598 height 0
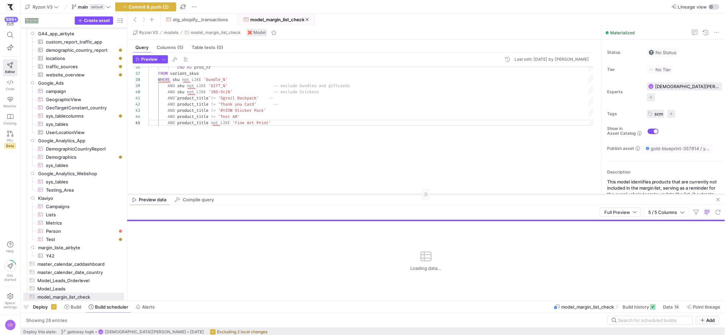
drag, startPoint x: 293, startPoint y: 135, endPoint x: 311, endPoint y: 195, distance: 62.7
click at [311, 195] on div at bounding box center [426, 194] width 598 height 0
click at [191, 25] on div "stg_shopify__transactions" at bounding box center [199, 29] width 59 height 8
click at [193, 18] on span "stg_shopify__transactions" at bounding box center [200, 19] width 55 height 5
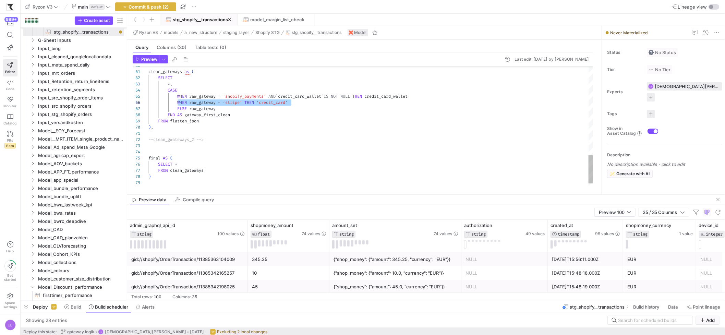
scroll to position [31, 29]
drag, startPoint x: 293, startPoint y: 103, endPoint x: 179, endPoint y: 103, distance: 114.8
click at [161, 60] on span "button" at bounding box center [164, 60] width 8 height 8
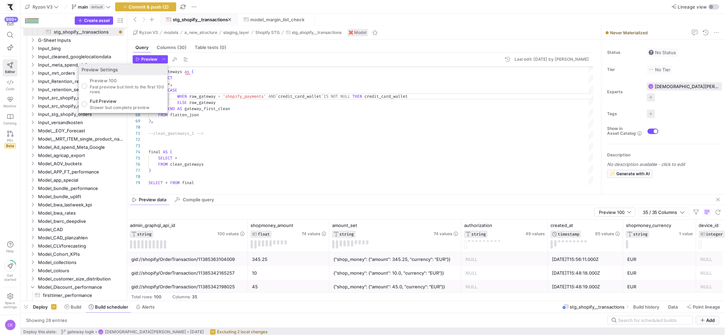
click at [131, 106] on p "Slower but complete preview" at bounding box center [120, 107] width 60 height 5
click at [87, 106] on input "Full Preview Slower but complete preview" at bounding box center [84, 103] width 5 height 5
click at [145, 57] on div at bounding box center [362, 167] width 725 height 335
click at [145, 57] on span "Preview" at bounding box center [149, 59] width 16 height 5
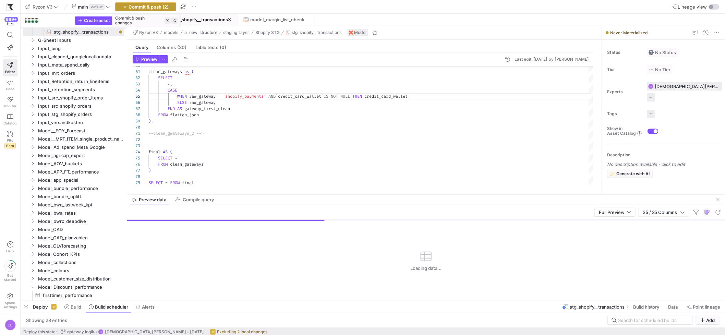
click at [158, 8] on span "Commit & push (2)" at bounding box center [149, 6] width 40 height 5
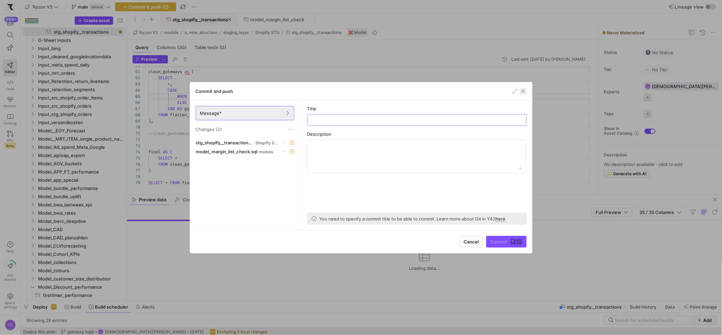
click at [524, 89] on span "button" at bounding box center [523, 91] width 7 height 7
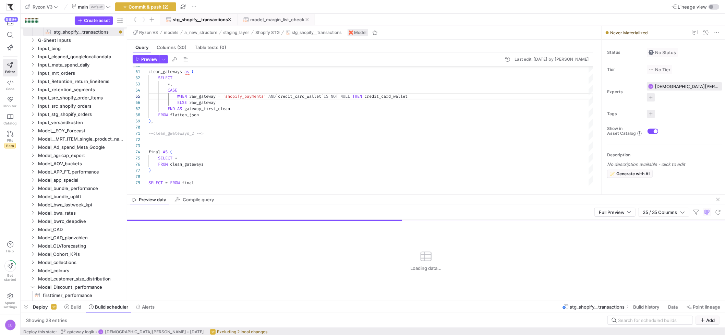
click at [257, 23] on span at bounding box center [276, 19] width 76 height 11
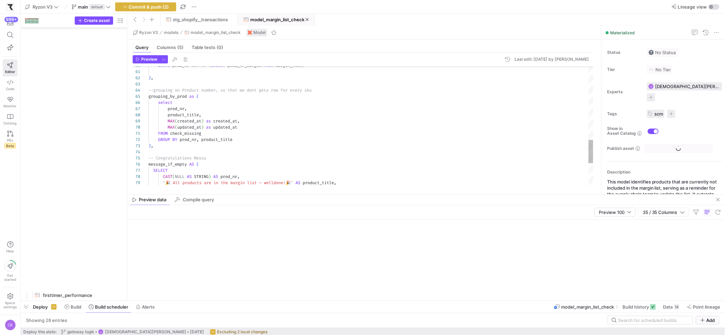
scroll to position [1578, 0]
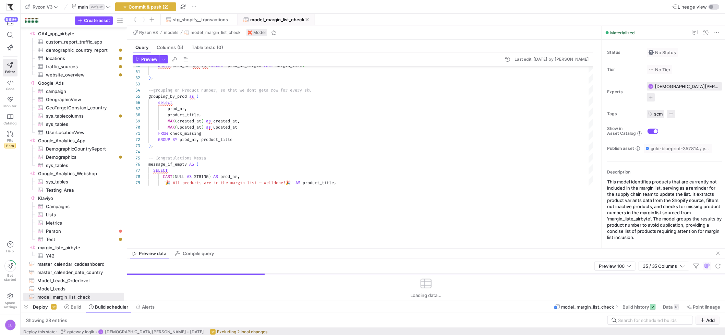
drag, startPoint x: 242, startPoint y: 195, endPoint x: 242, endPoint y: 230, distance: 35.0
click at [245, 247] on as-split "Ryzon V3 models model_margin_list_check Model Query Columns (5) Table tests (0)…" at bounding box center [426, 163] width 598 height 275
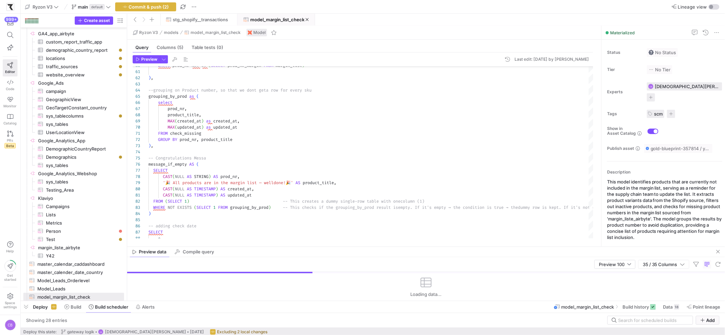
drag, startPoint x: 428, startPoint y: 247, endPoint x: 453, endPoint y: 254, distance: 25.9
click at [453, 254] on as-split "Ryzon V3 models model_margin_list_check Model Query Columns (5) Table tests (0)…" at bounding box center [426, 163] width 598 height 275
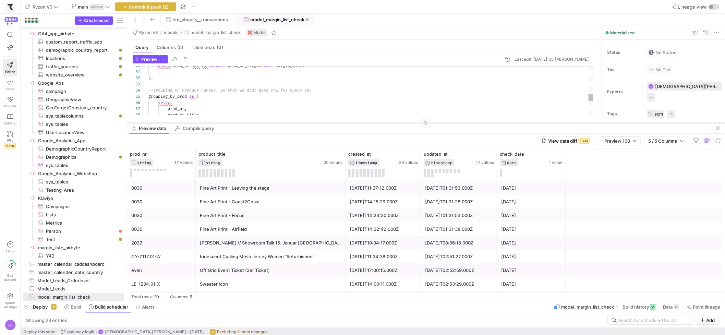
drag, startPoint x: 455, startPoint y: 246, endPoint x: 438, endPoint y: 123, distance: 124.6
click at [438, 123] on div at bounding box center [426, 123] width 598 height 0
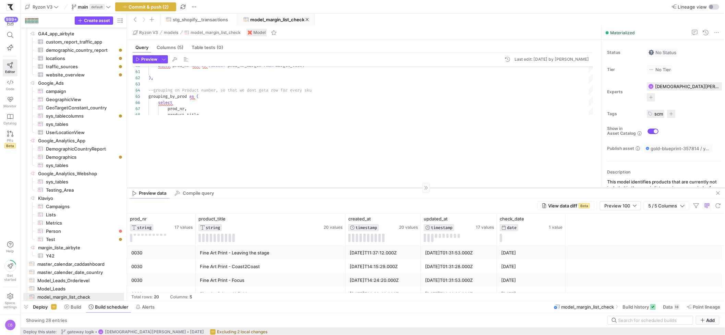
drag, startPoint x: 285, startPoint y: 123, endPoint x: 306, endPoint y: 200, distance: 80.1
click at [306, 188] on div at bounding box center [426, 188] width 598 height 0
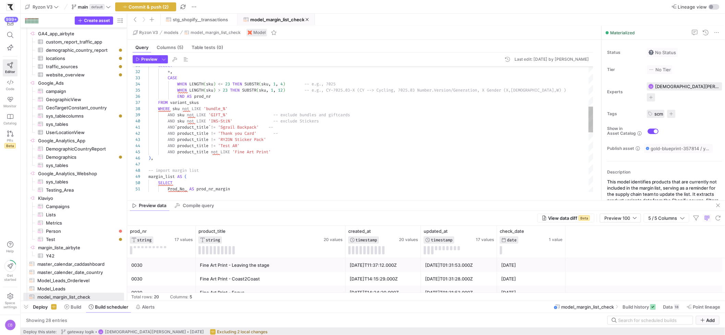
scroll to position [25, 88]
click at [237, 153] on div "AND product_title != 'RYZON Sticker Pack' AND product_title != 'Test AR' WHERE …" at bounding box center [370, 177] width 445 height 610
click at [276, 153] on div "AND product_title != 'RYZON Sticker Pack' AND product_title != 'Test AR' WHERE …" at bounding box center [370, 177] width 445 height 610
click at [274, 153] on div "AND product_title != 'RYZON Sticker Pack' AND product_title != 'Test AR' WHERE …" at bounding box center [370, 177] width 445 height 610
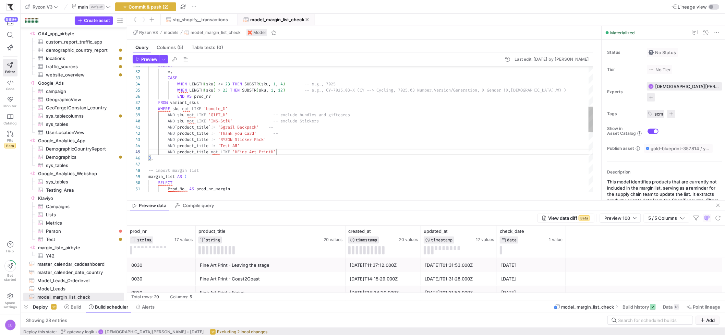
scroll to position [25, 128]
click at [156, 61] on span "Preview" at bounding box center [149, 59] width 16 height 5
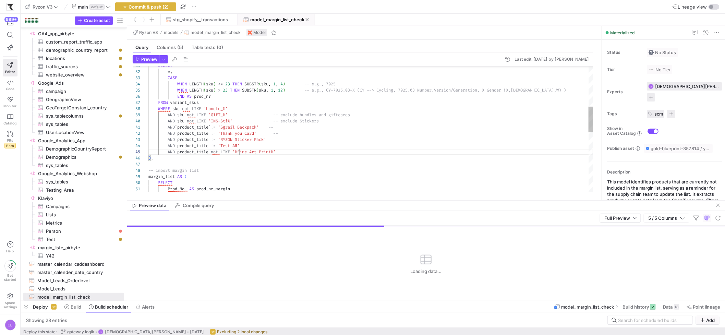
scroll to position [25, 91]
click at [241, 151] on div "AND product_title != 'RYZON Sticker Pack' AND product_title != 'Test AR' WHERE …" at bounding box center [370, 177] width 445 height 610
type textarea "AND `product_title` != 'Sgrail Backpack' -- AND product_title != 'Thank you Car…"
click at [166, 58] on span "button" at bounding box center [164, 60] width 8 height 8
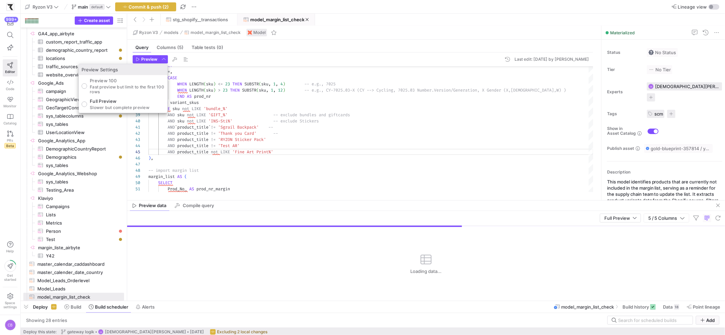
click at [155, 60] on div at bounding box center [362, 167] width 725 height 335
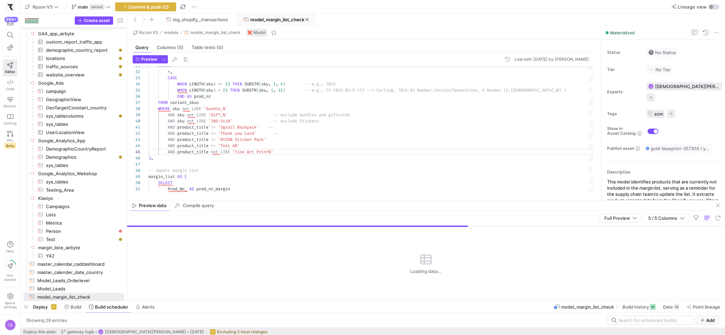
click at [155, 60] on span "Preview" at bounding box center [149, 59] width 16 height 5
click at [379, 206] on div "Preview data Compile query" at bounding box center [426, 205] width 598 height 10
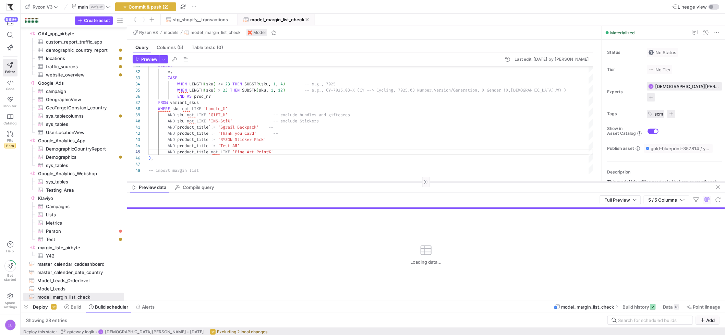
drag, startPoint x: 380, startPoint y: 200, endPoint x: 379, endPoint y: 182, distance: 18.2
click at [379, 182] on div at bounding box center [426, 182] width 598 height 0
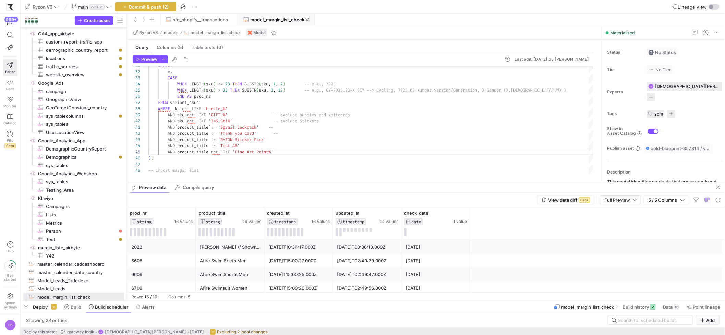
click at [445, 183] on div "Preview data Compile query" at bounding box center [426, 187] width 598 height 10
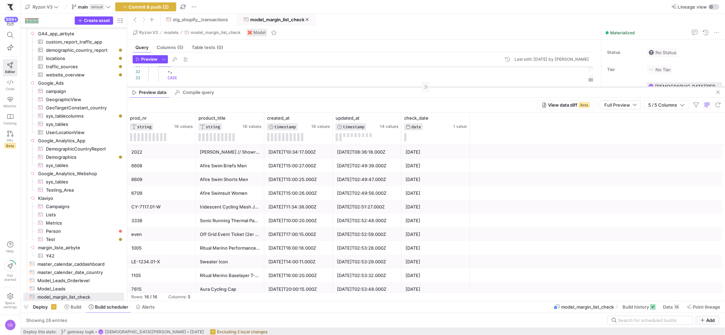
drag, startPoint x: 445, startPoint y: 182, endPoint x: 460, endPoint y: 87, distance: 96.2
click at [460, 87] on div at bounding box center [426, 87] width 598 height 0
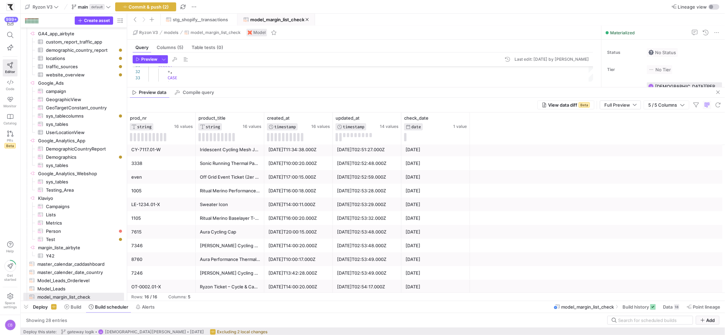
scroll to position [38, 0]
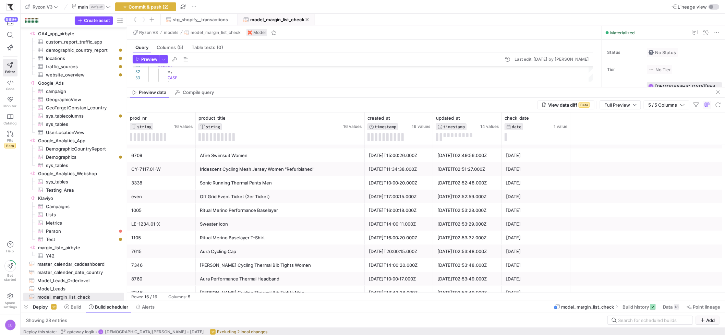
drag, startPoint x: 264, startPoint y: 131, endPoint x: 306, endPoint y: 201, distance: 82.1
click at [364, 145] on div "prod_nr STRING 16 values product_title STRING 16 values created_at TIMESTAMP 16…" at bounding box center [426, 202] width 598 height 180
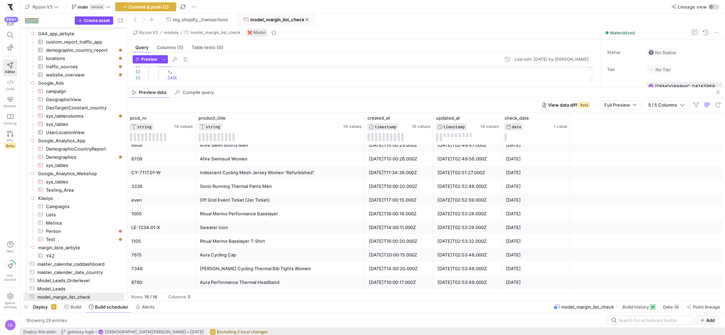
scroll to position [39, 0]
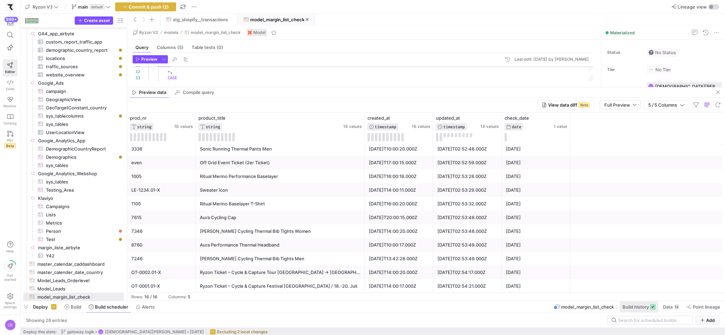
click at [623, 308] on span "Build history" at bounding box center [635, 306] width 26 height 5
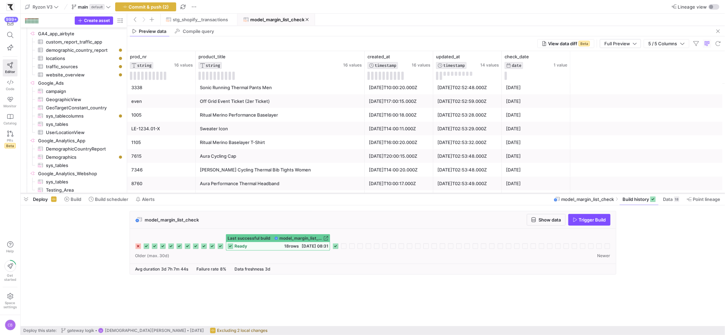
drag, startPoint x: 363, startPoint y: 301, endPoint x: 383, endPoint y: 193, distance: 109.8
click at [383, 193] on div at bounding box center [373, 193] width 704 height 3
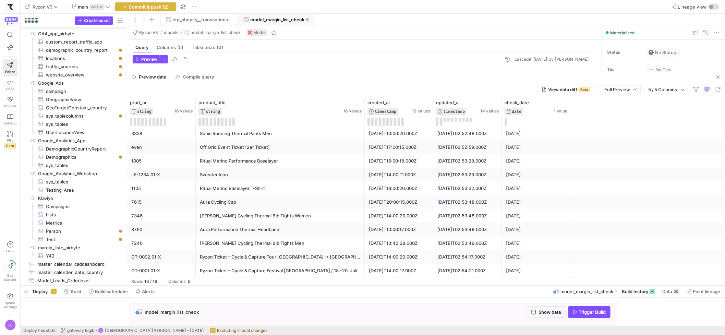
drag, startPoint x: 334, startPoint y: 194, endPoint x: 345, endPoint y: 286, distance: 93.3
click at [345, 286] on div at bounding box center [373, 285] width 704 height 3
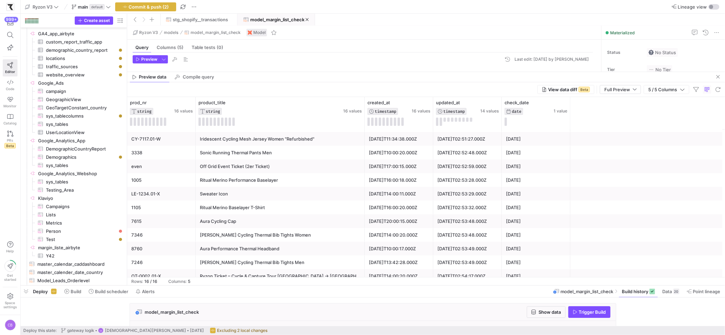
scroll to position [47, 0]
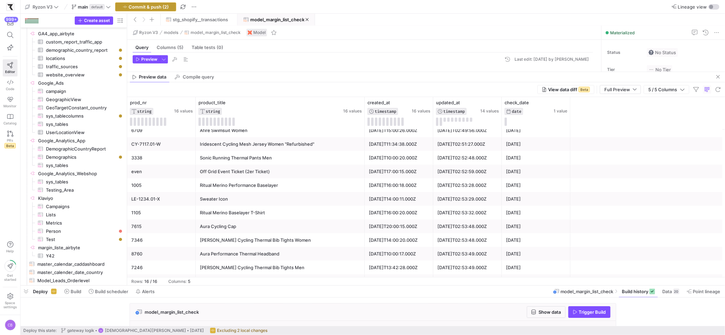
click at [153, 9] on span "button" at bounding box center [145, 7] width 60 height 8
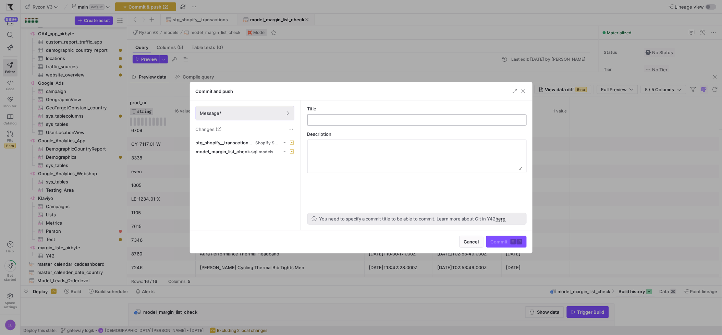
click at [401, 119] on input "text" at bounding box center [417, 119] width 208 height 5
type input "margin list check model"
click at [498, 245] on span "submit" at bounding box center [507, 241] width 40 height 11
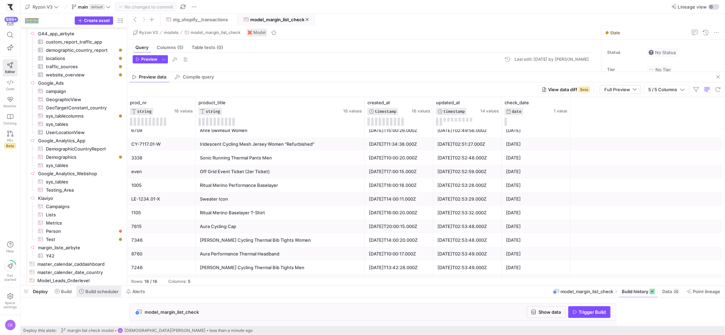
click at [106, 292] on span "Build scheduler" at bounding box center [101, 291] width 33 height 5
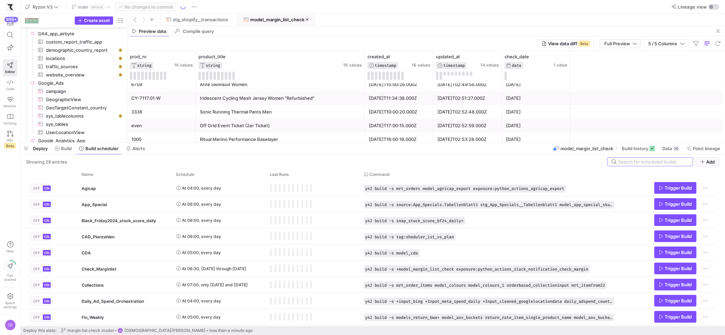
drag, startPoint x: 196, startPoint y: 286, endPoint x: 227, endPoint y: 136, distance: 152.6
click at [230, 141] on div at bounding box center [373, 142] width 704 height 3
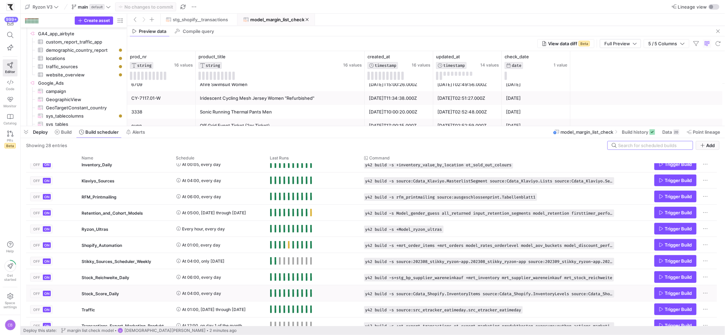
scroll to position [173, 0]
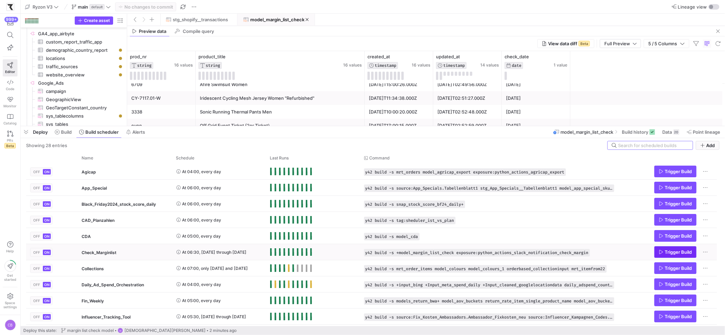
click at [660, 252] on icon "Press SPACE to select this row." at bounding box center [661, 252] width 5 height 5
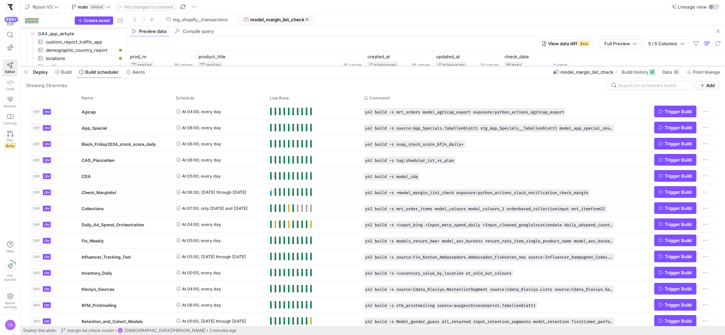
drag, startPoint x: 463, startPoint y: 126, endPoint x: 477, endPoint y: 66, distance: 61.4
click at [477, 66] on div at bounding box center [373, 66] width 704 height 3
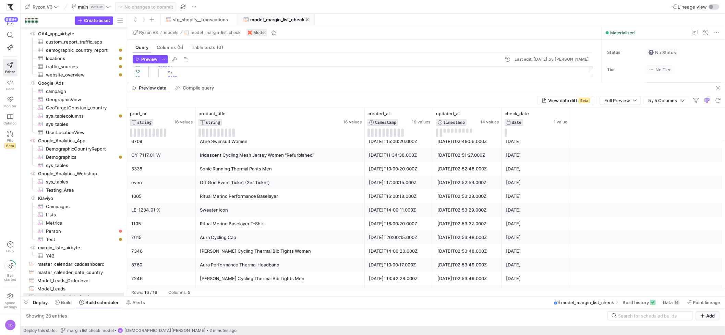
drag, startPoint x: 461, startPoint y: 67, endPoint x: 422, endPoint y: 156, distance: 96.7
click at [501, 295] on div at bounding box center [373, 296] width 704 height 3
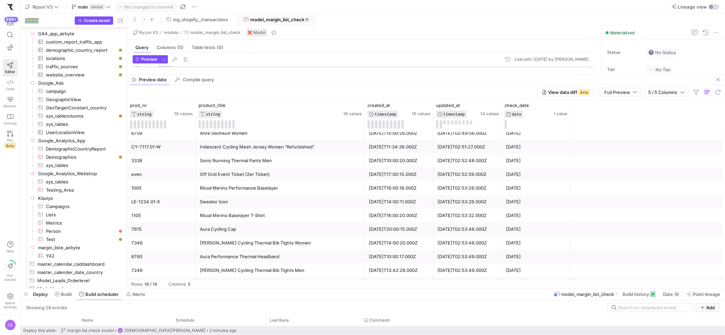
click at [391, 80] on div "Preview data Compile query" at bounding box center [426, 80] width 598 height 10
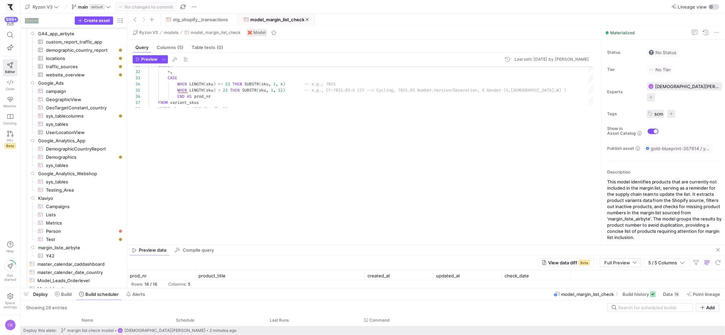
drag, startPoint x: 393, startPoint y: 74, endPoint x: 368, endPoint y: 169, distance: 98.1
click at [407, 245] on div at bounding box center [426, 245] width 598 height 0
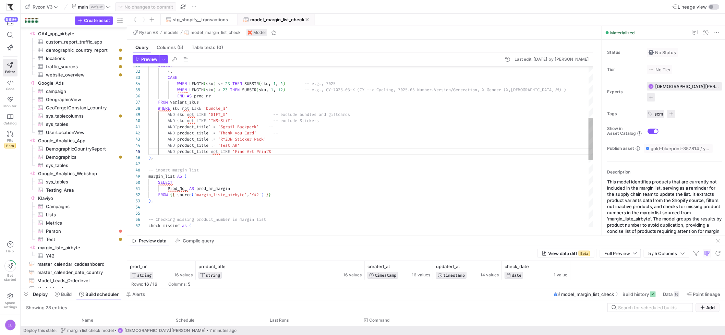
click at [289, 150] on div "WHERE sku not LIKE 'bundle_%' CASE WHEN LENGTH ( sku ) <= 23 THEN SUBSTR ( sku …" at bounding box center [370, 176] width 445 height 610
click at [305, 153] on div "WHERE sku not LIKE 'bundle_%' CASE WHEN LENGTH ( sku ) <= 23 THEN SUBSTR ( sku …" at bounding box center [370, 176] width 445 height 610
drag, startPoint x: 278, startPoint y: 153, endPoint x: 168, endPoint y: 153, distance: 109.7
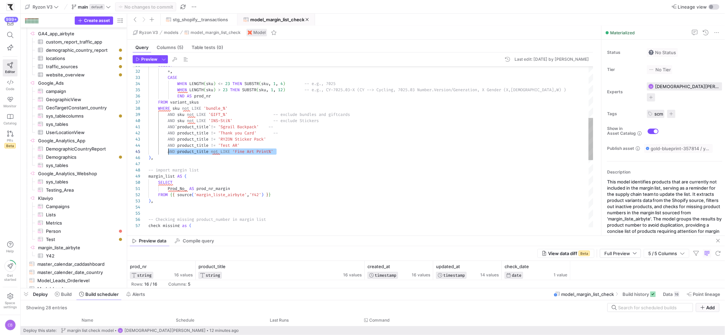
click at [168, 153] on div "WHERE sku not LIKE 'bundle_%' CASE WHEN LENGTH ( sku ) <= 23 THEN SUBSTR ( sku …" at bounding box center [370, 176] width 445 height 610
click at [304, 153] on div "WHERE sku not LIKE 'bundle_%' CASE WHEN LENGTH ( sku ) <= 23 THEN SUBSTR ( sku …" at bounding box center [370, 176] width 445 height 610
drag, startPoint x: 295, startPoint y: 153, endPoint x: 166, endPoint y: 153, distance: 129.2
click at [166, 153] on div "WHERE sku not LIKE 'bundle_%' CASE WHEN LENGTH ( sku ) <= 23 THEN SUBSTR ( sku …" at bounding box center [370, 176] width 445 height 610
click at [283, 153] on div "WHERE sku not LIKE 'bundle_%' CASE WHEN LENGTH ( sku ) <= 23 THEN SUBSTR ( sku …" at bounding box center [370, 176] width 445 height 610
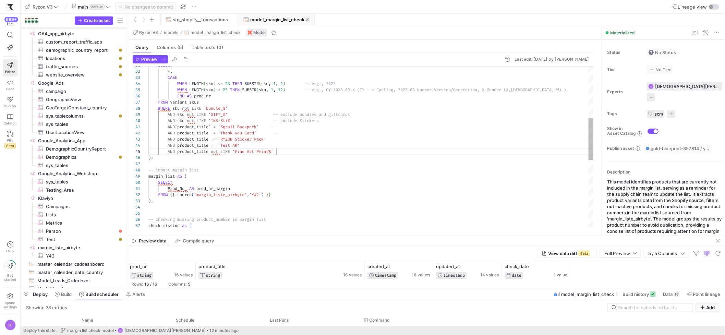
scroll to position [25, 128]
click at [304, 148] on div "WHERE sku not LIKE 'bundle_%' CASE WHEN LENGTH ( sku ) <= 23 THEN SUBSTR ( sku …" at bounding box center [370, 176] width 445 height 610
click at [302, 153] on div "WHERE sku not LIKE 'bundle_%' CASE WHEN LENGTH ( sku ) <= 23 THEN SUBSTR ( sku …" at bounding box center [370, 176] width 445 height 610
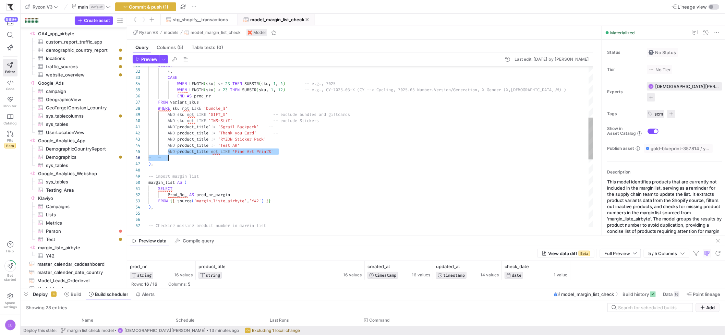
scroll to position [25, 128]
drag, startPoint x: 168, startPoint y: 150, endPoint x: 278, endPoint y: 152, distance: 110.0
click at [278, 152] on div "WHERE sku not LIKE 'bundle_%' CASE WHEN LENGTH ( sku ) <= 23 THEN SUBSTR ( sku …" at bounding box center [370, 179] width 445 height 616
click at [216, 159] on div "WHERE sku not LIKE 'bundle_%' CASE WHEN LENGTH ( sku ) <= 23 THEN SUBSTR ( sku …" at bounding box center [370, 179] width 445 height 616
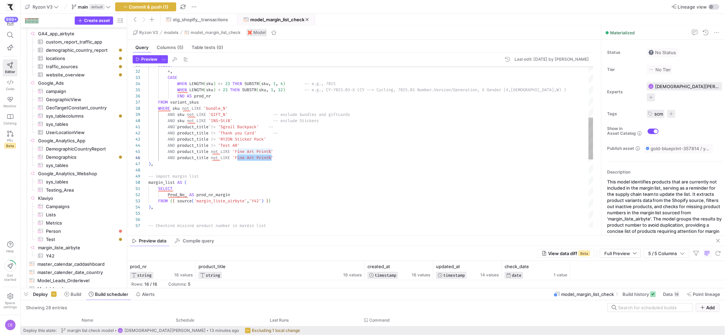
drag, startPoint x: 238, startPoint y: 158, endPoint x: 271, endPoint y: 159, distance: 33.6
click at [271, 159] on div "WHERE sku not LIKE 'bundle_%' CASE WHEN LENGTH ( sku ) <= 23 THEN SUBSTR ( sku …" at bounding box center [370, 179] width 445 height 616
click at [268, 158] on div "WHERE sku not LIKE 'bundle_%' CASE WHEN LENGTH ( sku ) <= 23 THEN SUBSTR ( sku …" at bounding box center [370, 179] width 445 height 616
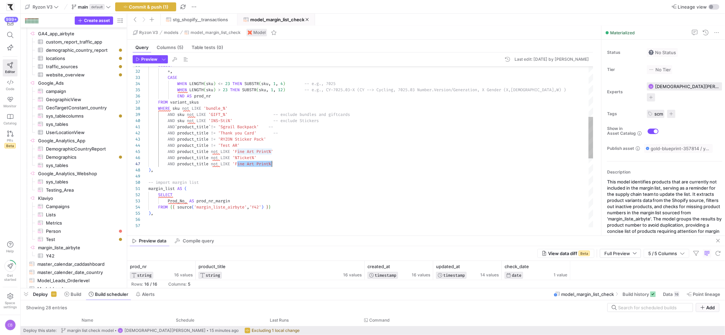
drag, startPoint x: 238, startPoint y: 165, endPoint x: 270, endPoint y: 166, distance: 32.3
click at [270, 166] on div "WHERE sku not LIKE 'bundle_%' CASE WHEN LENGTH ( sku ) <= 23 THEN SUBSTR ( sku …" at bounding box center [370, 182] width 445 height 622
click at [238, 163] on div "WHERE sku not LIKE 'bundle_%' CASE WHEN LENGTH ( sku ) <= 23 THEN SUBSTR ( sku …" at bounding box center [370, 182] width 445 height 622
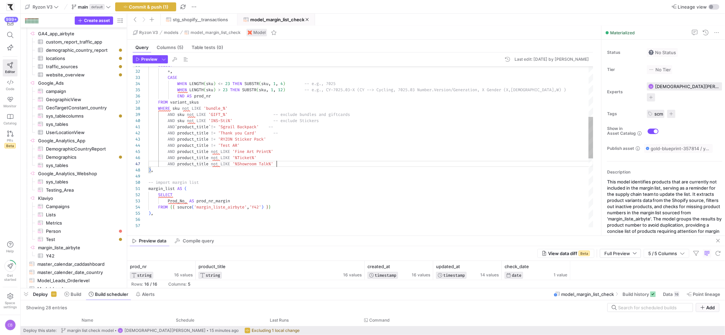
click at [280, 164] on div "WHERE sku not LIKE 'bundle_%' CASE WHEN LENGTH ( sku ) <= 23 THEN SUBSTR ( sku …" at bounding box center [370, 182] width 445 height 622
type textarea "AND `product_title` != 'Sgrail Backpack' -- AND product_title != 'Thank you Car…"
click at [165, 62] on span "button" at bounding box center [164, 60] width 8 height 8
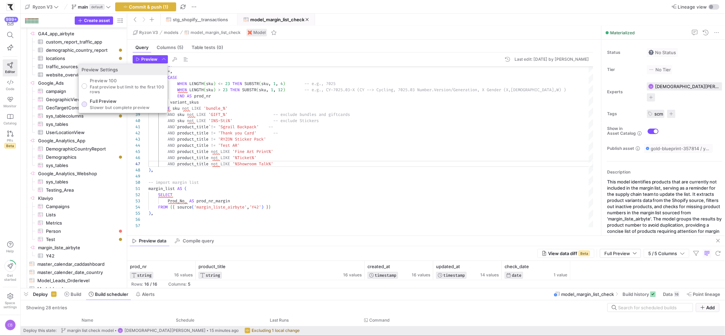
click at [137, 101] on p "Full Preview" at bounding box center [120, 100] width 60 height 5
click at [87, 101] on input "Full Preview Slower but complete preview" at bounding box center [84, 103] width 5 height 5
click at [143, 60] on div at bounding box center [362, 167] width 725 height 335
click at [143, 60] on span "Preview" at bounding box center [149, 59] width 16 height 5
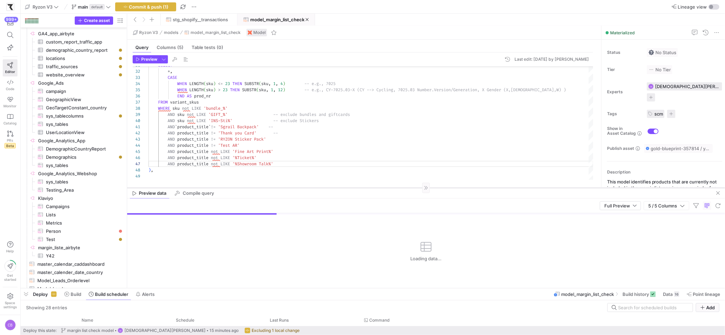
drag, startPoint x: 334, startPoint y: 235, endPoint x: 326, endPoint y: 188, distance: 48.3
click at [326, 188] on div at bounding box center [426, 188] width 598 height 0
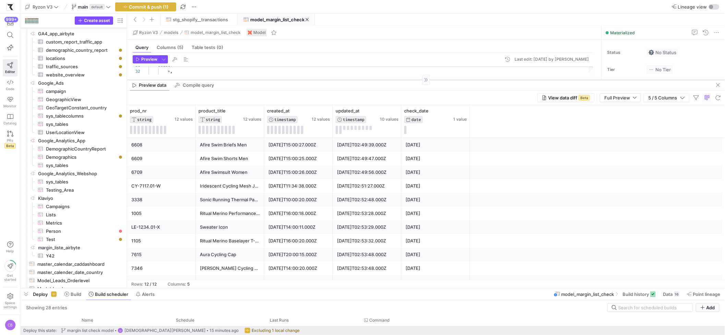
drag, startPoint x: 307, startPoint y: 188, endPoint x: 335, endPoint y: 66, distance: 125.2
click at [335, 80] on div at bounding box center [426, 80] width 598 height 0
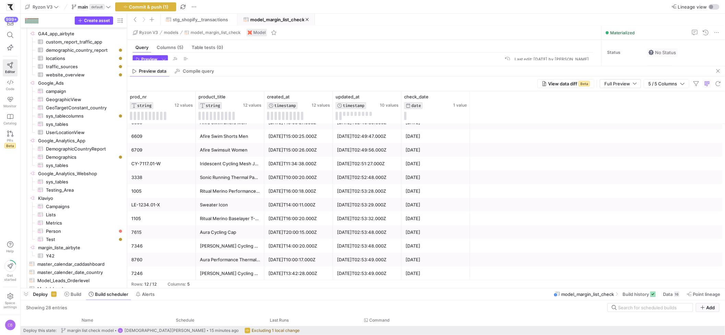
scroll to position [0, 0]
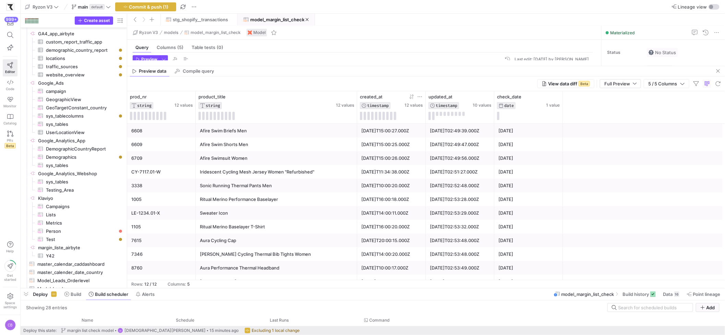
drag, startPoint x: 263, startPoint y: 111, endPoint x: 378, endPoint y: 105, distance: 116.0
click at [378, 105] on div "prod_nr STRING 12 values product_title STRING 12 values created_at TIMESTAMP 12…" at bounding box center [345, 107] width 436 height 32
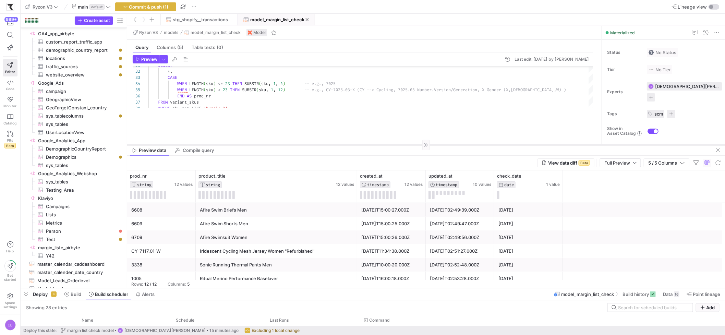
drag, startPoint x: 250, startPoint y: 66, endPoint x: 260, endPoint y: 145, distance: 79.8
click at [260, 145] on div at bounding box center [426, 145] width 598 height 0
click at [166, 61] on span "button" at bounding box center [164, 60] width 8 height 8
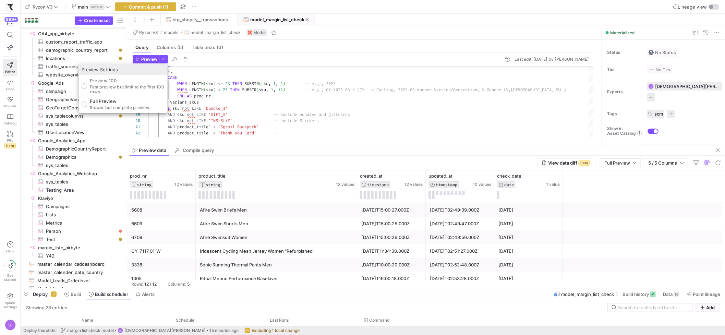
click at [150, 11] on div at bounding box center [362, 167] width 725 height 335
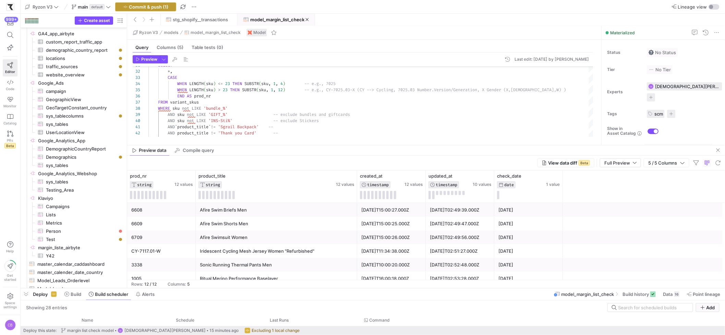
click at [151, 8] on span "Commit & push (1)" at bounding box center [148, 6] width 39 height 5
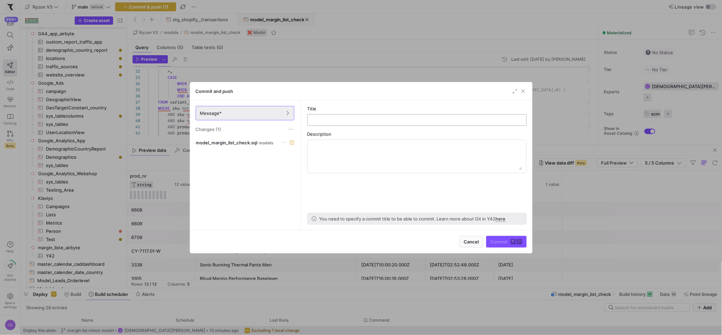
click at [313, 120] on input "text" at bounding box center [417, 119] width 208 height 5
type input "s"
type input "tickets and Showroom Talk excluded"
click at [501, 244] on span "Commit ⌘ ⏎" at bounding box center [507, 241] width 32 height 5
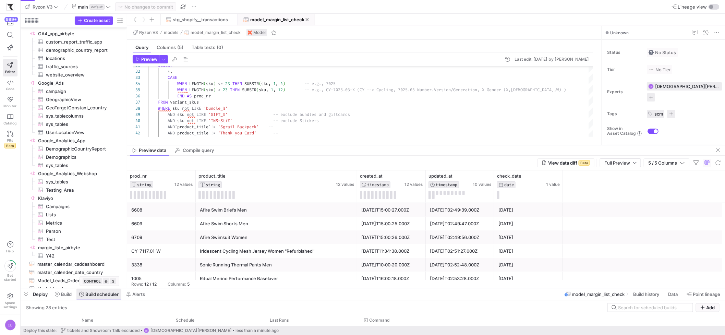
click at [108, 298] on span at bounding box center [98, 294] width 45 height 11
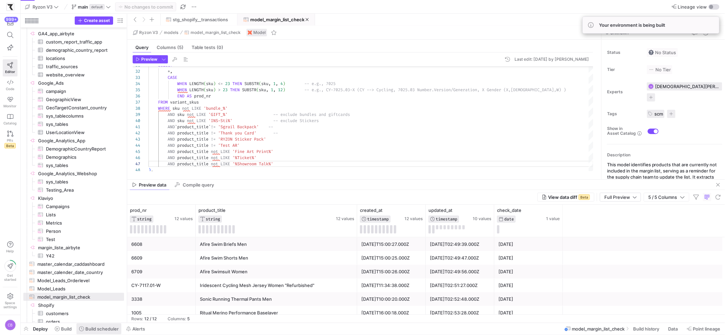
click at [104, 328] on span "Build scheduler" at bounding box center [101, 328] width 33 height 5
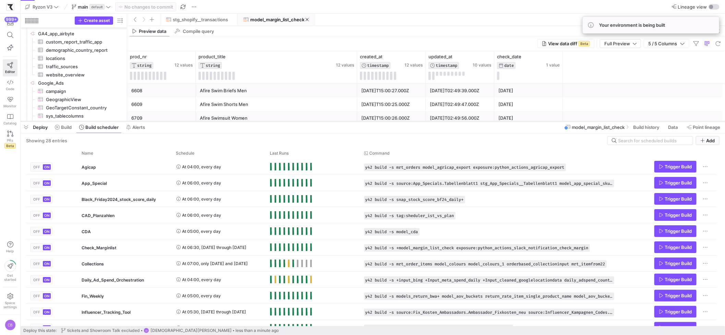
drag, startPoint x: 202, startPoint y: 209, endPoint x: 205, endPoint y: 114, distance: 94.6
click at [205, 120] on div at bounding box center [373, 121] width 704 height 3
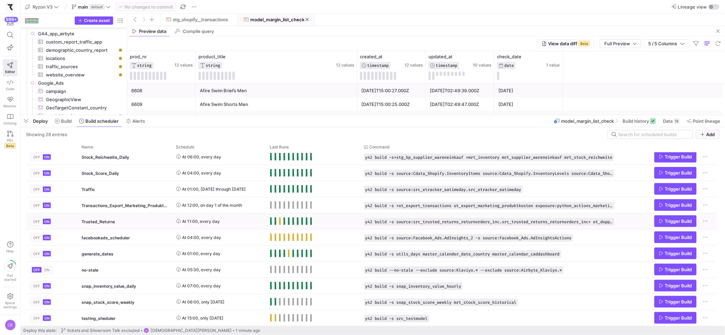
scroll to position [263, 0]
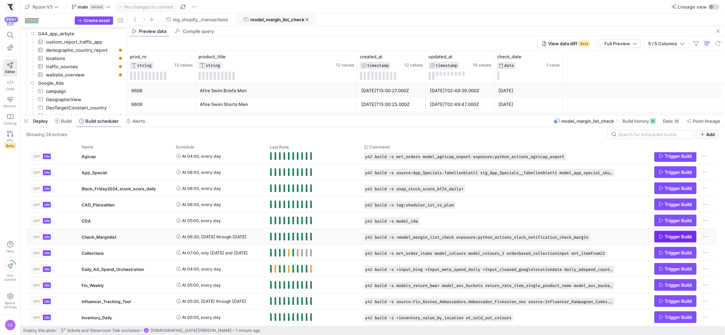
click at [655, 237] on span "Press SPACE to select this row." at bounding box center [675, 236] width 41 height 11
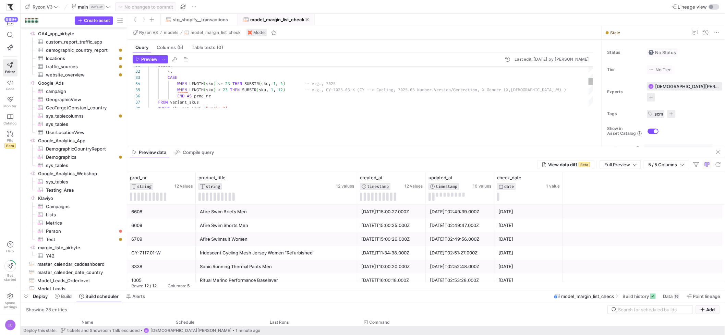
drag, startPoint x: 412, startPoint y: 115, endPoint x: 448, endPoint y: 296, distance: 184.1
click at [451, 292] on div at bounding box center [373, 290] width 704 height 3
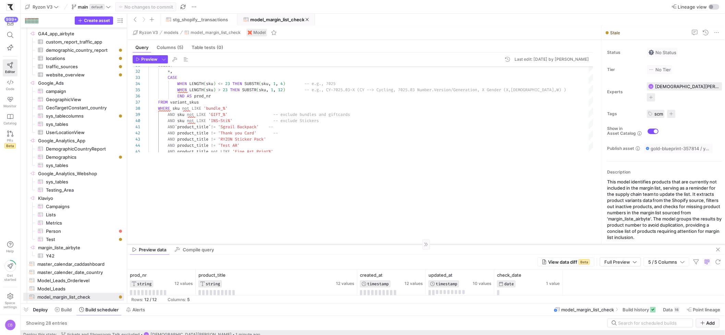
drag, startPoint x: 434, startPoint y: 160, endPoint x: 460, endPoint y: 244, distance: 88.0
click at [460, 244] on div at bounding box center [426, 244] width 598 height 0
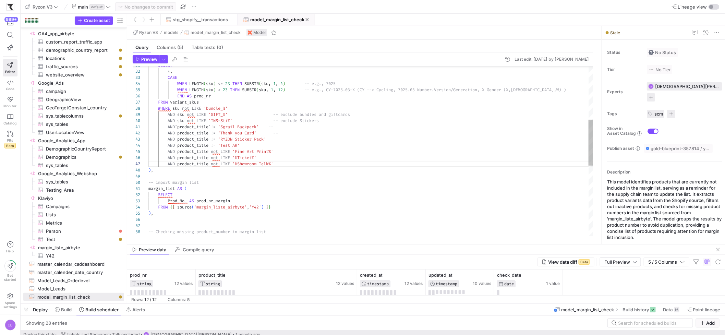
click at [329, 158] on div "WHERE sku not LIKE 'bundle_%' CASE WHEN LENGTH ( sku ) <= 23 THEN SUBSTR ( sku …" at bounding box center [370, 182] width 445 height 622
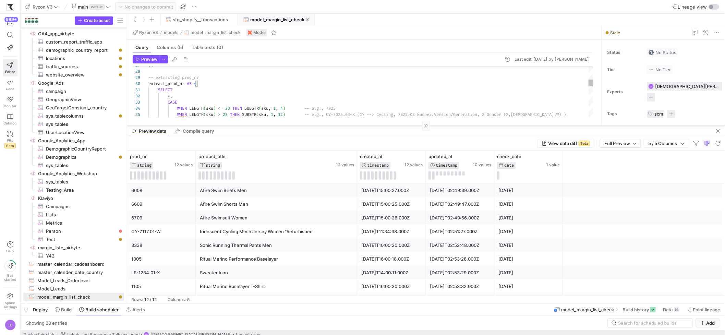
drag, startPoint x: 382, startPoint y: 245, endPoint x: 405, endPoint y: 126, distance: 120.7
click at [405, 126] on div at bounding box center [426, 125] width 598 height 0
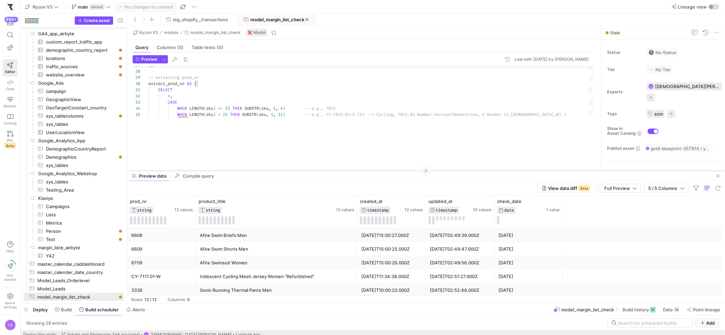
drag, startPoint x: 337, startPoint y: 125, endPoint x: 352, endPoint y: 172, distance: 49.7
click at [352, 171] on div at bounding box center [426, 170] width 598 height 0
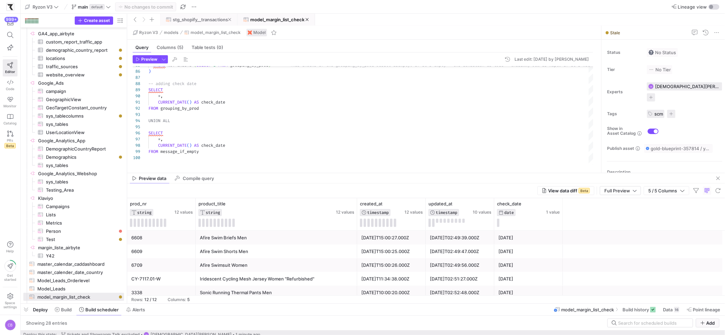
click at [187, 21] on span "stg_shopify__transactions" at bounding box center [200, 19] width 55 height 5
type textarea "WITH source AS ( SELECT * FROM {{ source('src_shopify_airbyte', 'transactions')…"
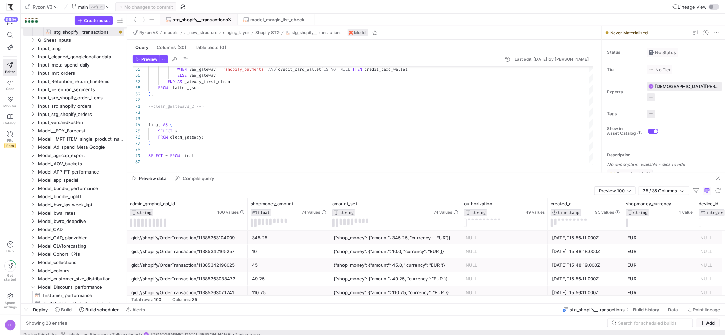
click at [406, 175] on div "Preview data Compile query" at bounding box center [426, 178] width 598 height 10
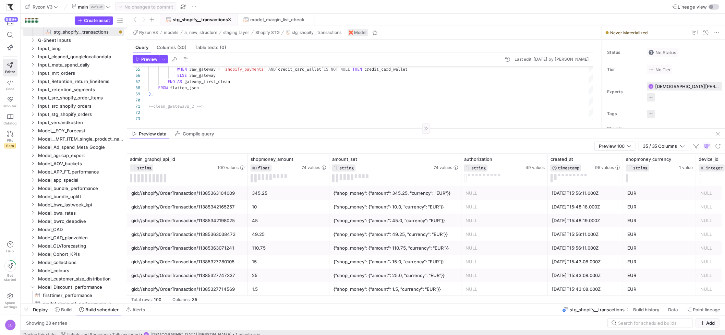
drag, startPoint x: 407, startPoint y: 173, endPoint x: 417, endPoint y: 106, distance: 67.6
click at [417, 128] on div at bounding box center [426, 128] width 598 height 0
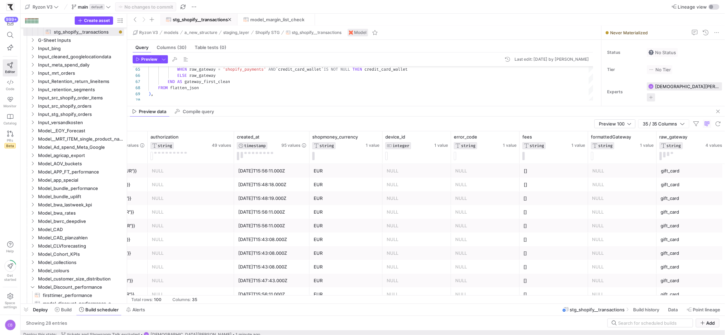
scroll to position [0, 345]
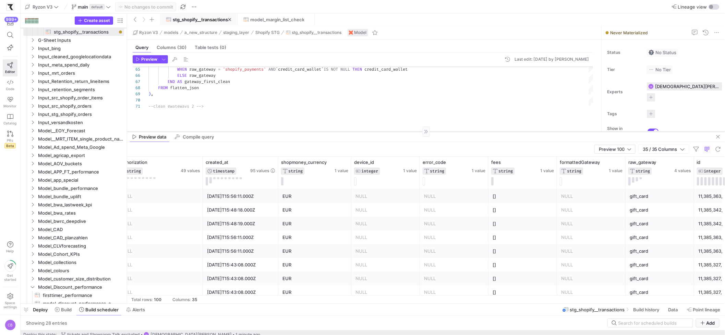
drag, startPoint x: 345, startPoint y: 106, endPoint x: 346, endPoint y: 136, distance: 29.5
click at [346, 132] on div at bounding box center [426, 131] width 598 height 0
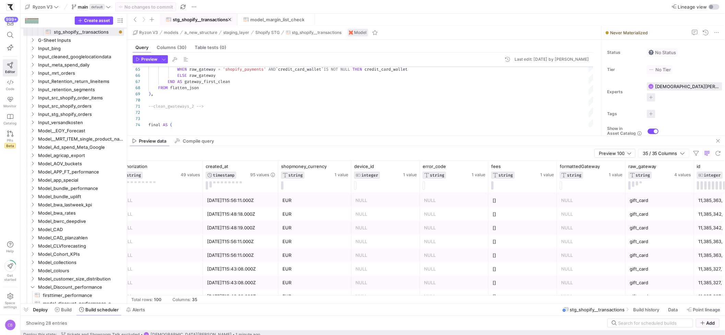
click at [382, 136] on div "Preview data Compile query" at bounding box center [426, 141] width 598 height 10
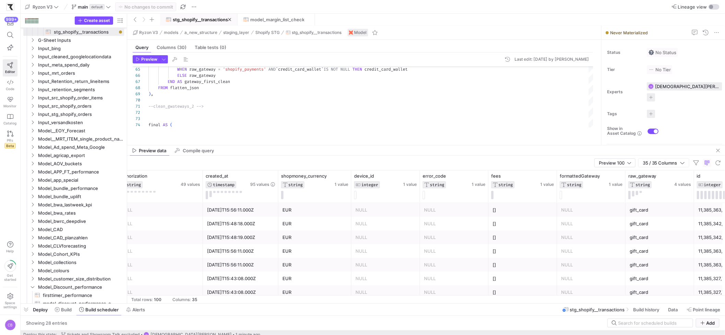
drag, startPoint x: 382, startPoint y: 135, endPoint x: 383, endPoint y: 144, distance: 9.6
click at [685, 163] on span "button" at bounding box center [663, 163] width 50 height 8
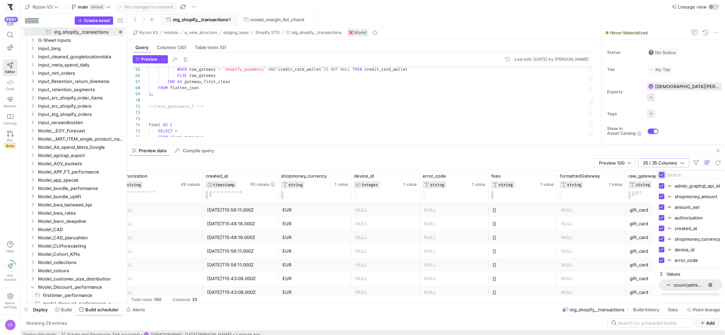
click at [664, 174] on input "Toggle Select All Columns" at bounding box center [661, 174] width 5 height 5
checkbox input "false"
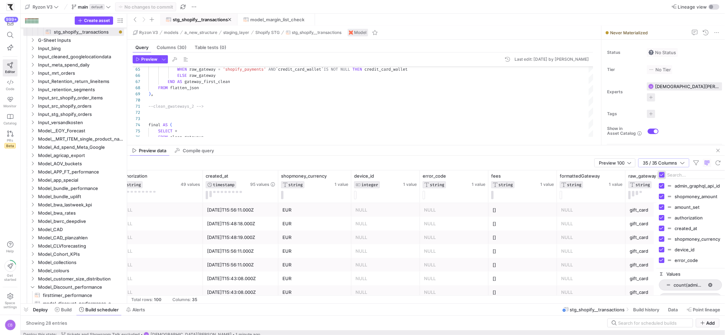
checkbox input "false"
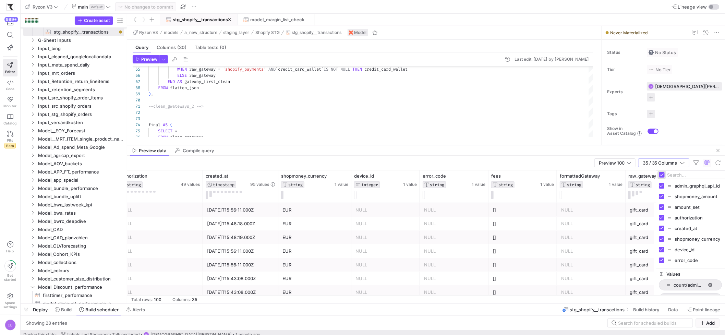
checkbox input "false"
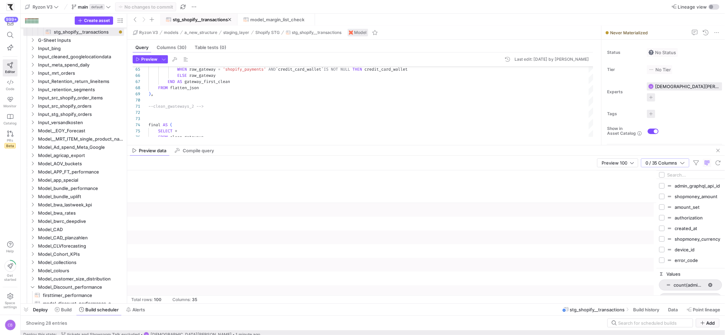
click at [673, 179] on div "admin_graphql_api_id shopmoney_amount amount_set authorization created_at" at bounding box center [690, 218] width 69 height 97
type input "pr"
click at [663, 184] on input "Press SPACE to toggle visibility (hidden)" at bounding box center [661, 185] width 5 height 5
checkbox input "true"
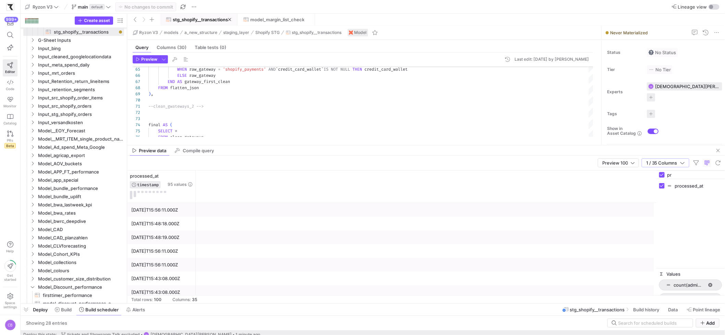
drag, startPoint x: 677, startPoint y: 176, endPoint x: 656, endPoint y: 173, distance: 20.8
click at [656, 173] on div "pr processed_at Values count(admin_graphql_api_id) count(shopmoney_amount) coun…" at bounding box center [690, 236] width 69 height 133
type input "order_"
checkbox input "false"
type input "order_id"
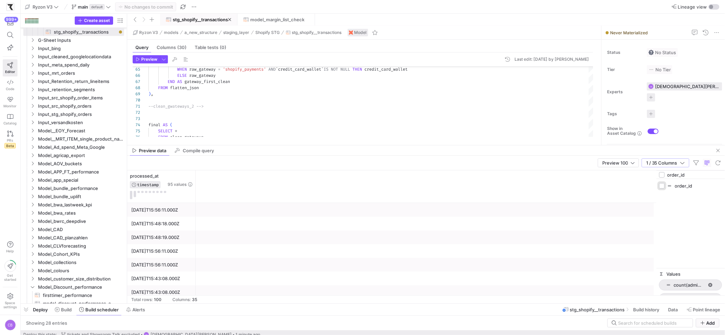
click at [664, 185] on input "Press SPACE to toggle visibility (hidden)" at bounding box center [661, 185] width 5 height 5
checkbox input "true"
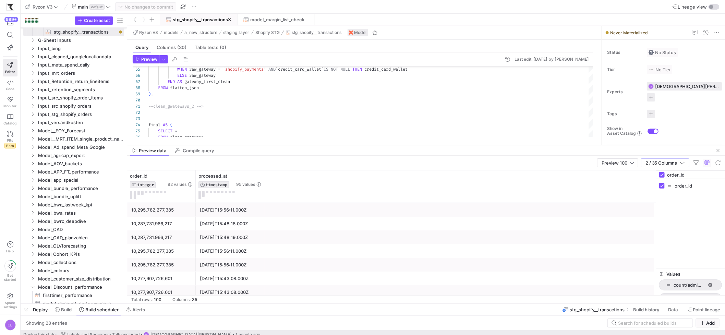
drag, startPoint x: 699, startPoint y: 176, endPoint x: 659, endPoint y: 175, distance: 39.8
click at [659, 175] on div "order_id" at bounding box center [690, 175] width 69 height 8
checkbox input "false"
type input "cred"
drag, startPoint x: 656, startPoint y: 184, endPoint x: 620, endPoint y: 188, distance: 35.5
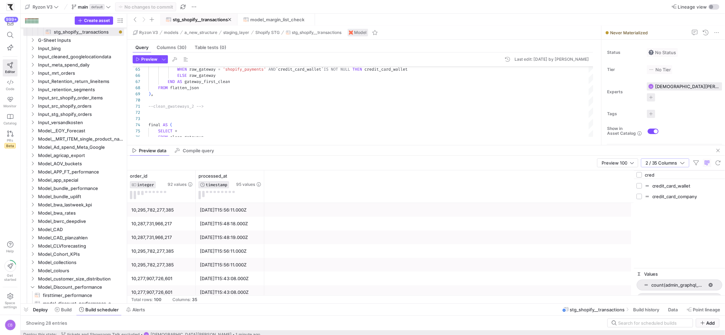
click at [633, 188] on div at bounding box center [634, 236] width 2 height 133
drag, startPoint x: 629, startPoint y: 187, endPoint x: 629, endPoint y: 192, distance: 4.2
click at [629, 187] on input "Press SPACE to toggle visibility (hidden)" at bounding box center [626, 185] width 5 height 5
checkbox input "true"
checkbox input "false"
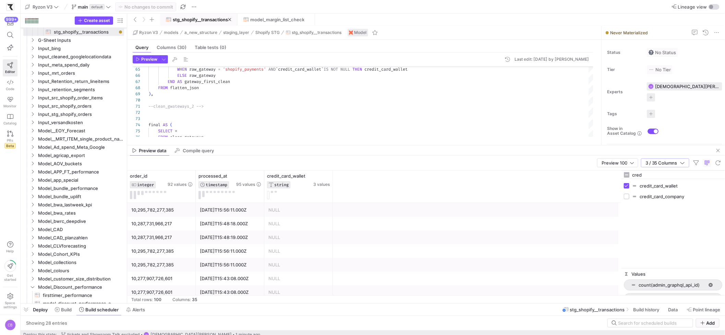
click at [631, 201] on div "credit_card_company" at bounding box center [673, 196] width 98 height 11
click at [629, 196] on input "Press SPACE to toggle visibility (hidden)" at bounding box center [626, 196] width 5 height 5
checkbox input "true"
drag, startPoint x: 646, startPoint y: 176, endPoint x: 621, endPoint y: 178, distance: 25.4
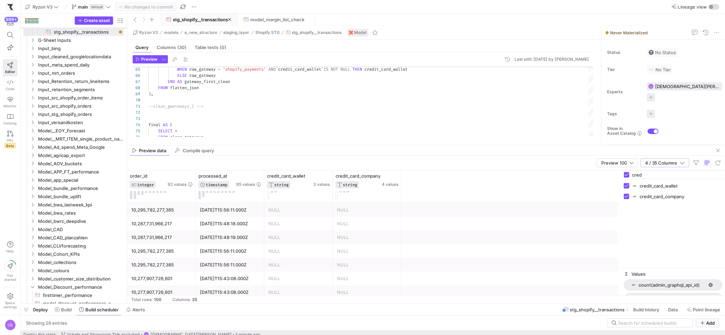
click at [621, 177] on div "cred credit_card_wallet credit_card_company Values count(admin_graphql_api_id) …" at bounding box center [673, 236] width 104 height 133
type input "gate"
checkbox input "false"
type input "gate"
click at [626, 197] on input "Press SPACE to toggle visibility (hidden)" at bounding box center [626, 196] width 5 height 5
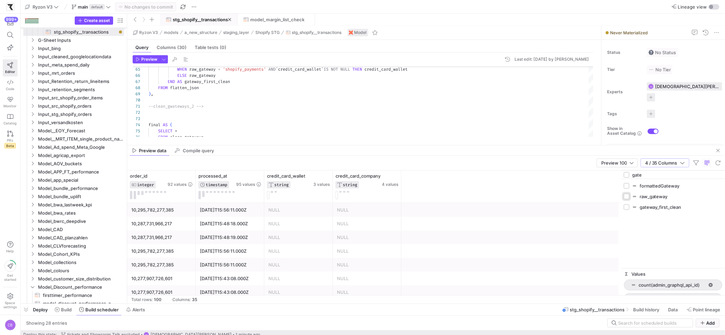
checkbox input "true"
checkbox input "false"
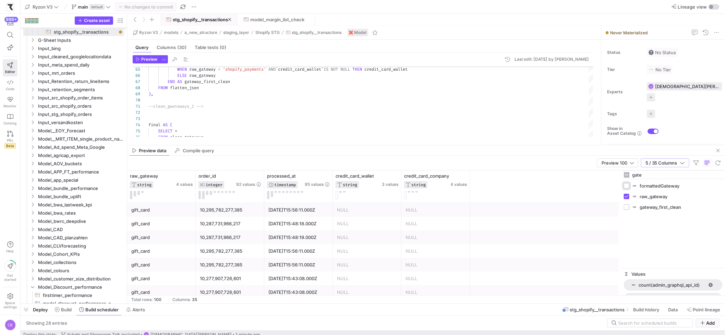
click at [628, 184] on input "Press SPACE to toggle visibility (hidden)" at bounding box center [626, 185] width 5 height 5
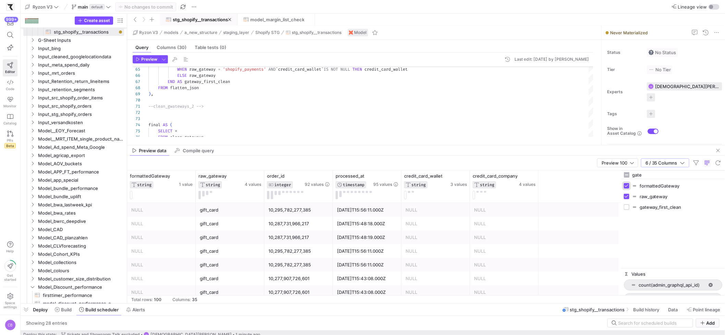
click at [628, 184] on input "Press SPACE to toggle visibility (visible)" at bounding box center [626, 185] width 5 height 5
checkbox input "false"
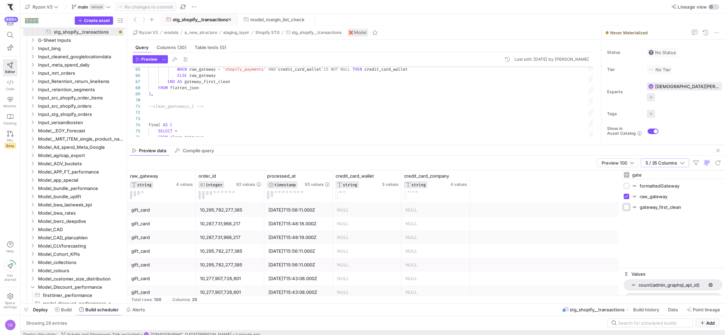
click at [628, 209] on input "Press SPACE to toggle visibility (hidden)" at bounding box center [626, 206] width 5 height 5
checkbox input "true"
click at [686, 165] on span "button" at bounding box center [665, 163] width 48 height 8
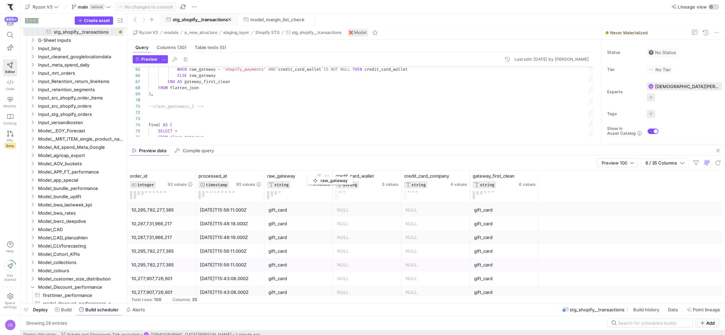
drag, startPoint x: 166, startPoint y: 176, endPoint x: 311, endPoint y: 175, distance: 145.3
click at [311, 175] on div "raw_gateway" at bounding box center [289, 175] width 45 height 5
click at [165, 60] on span "button" at bounding box center [164, 60] width 8 height 8
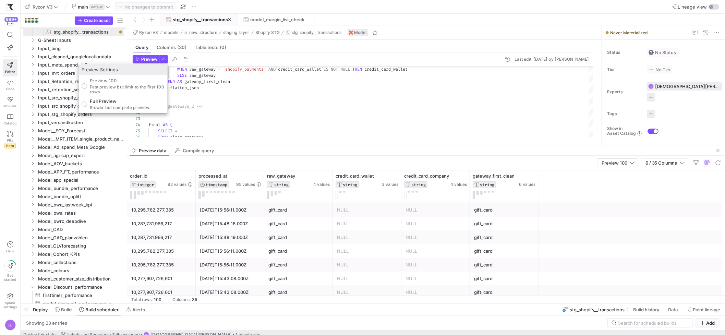
click at [447, 231] on div at bounding box center [362, 167] width 725 height 335
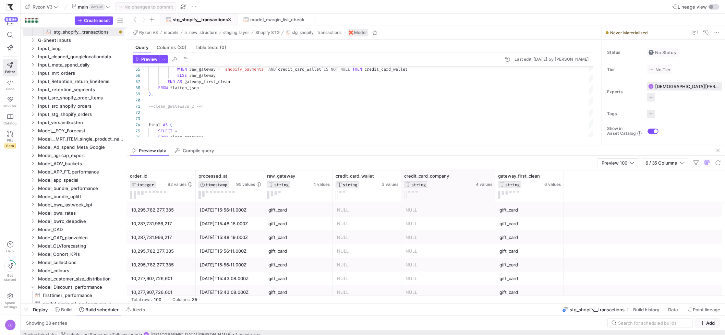
drag, startPoint x: 469, startPoint y: 180, endPoint x: 499, endPoint y: 181, distance: 30.2
click at [496, 181] on div at bounding box center [495, 186] width 3 height 32
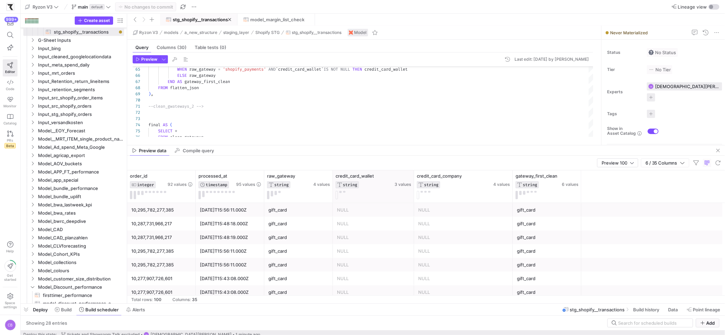
drag, startPoint x: 400, startPoint y: 179, endPoint x: 412, endPoint y: 181, distance: 12.8
click at [412, 181] on div at bounding box center [413, 186] width 3 height 32
click at [161, 59] on span "button" at bounding box center [164, 60] width 8 height 8
click at [129, 100] on p "Full Preview" at bounding box center [120, 100] width 60 height 5
click at [87, 101] on input "Full Preview Slower but complete preview" at bounding box center [84, 103] width 5 height 5
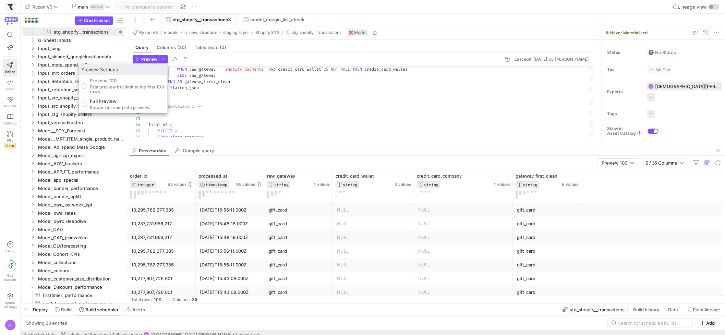
click at [147, 61] on div at bounding box center [362, 167] width 725 height 335
click at [147, 61] on span "Preview" at bounding box center [149, 59] width 16 height 5
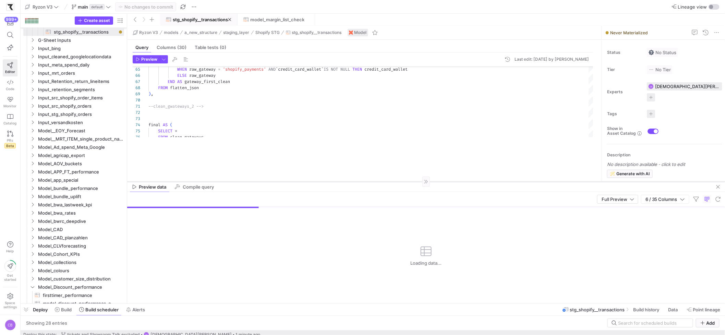
drag, startPoint x: 272, startPoint y: 145, endPoint x: 267, endPoint y: 182, distance: 36.6
click at [267, 182] on div at bounding box center [426, 181] width 598 height 0
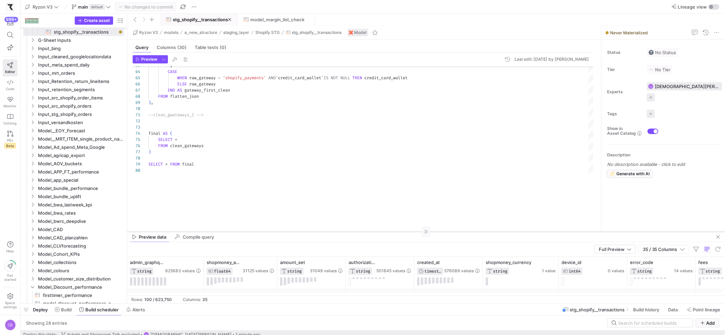
drag, startPoint x: 336, startPoint y: 182, endPoint x: 342, endPoint y: 232, distance: 50.3
click at [342, 232] on div at bounding box center [426, 231] width 598 height 0
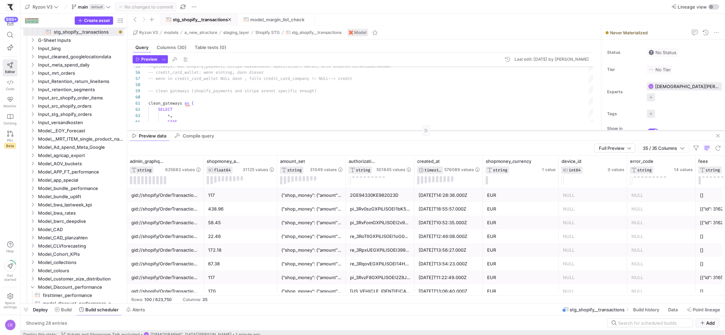
drag, startPoint x: 311, startPoint y: 232, endPoint x: 304, endPoint y: 131, distance: 101.4
click at [304, 131] on div at bounding box center [426, 130] width 598 height 0
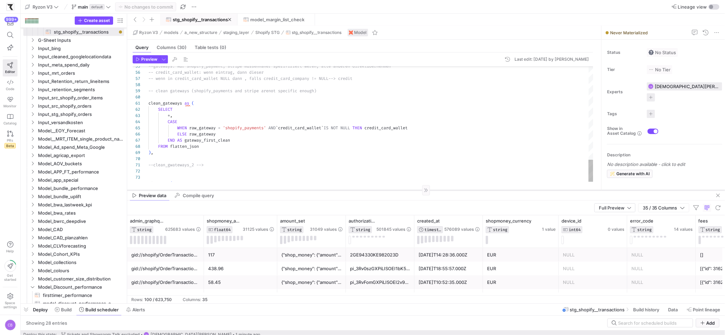
drag, startPoint x: 264, startPoint y: 131, endPoint x: 273, endPoint y: 191, distance: 60.3
click at [273, 190] on div at bounding box center [426, 190] width 598 height 0
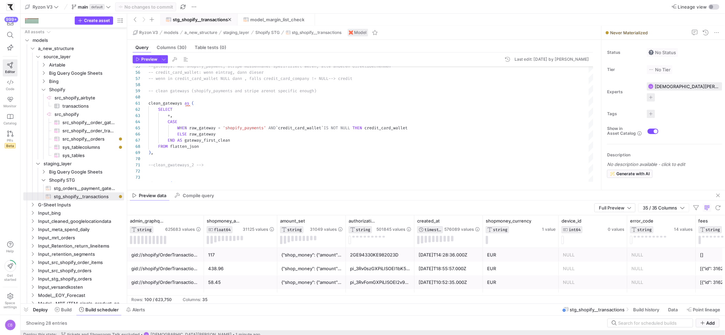
scroll to position [4, 0]
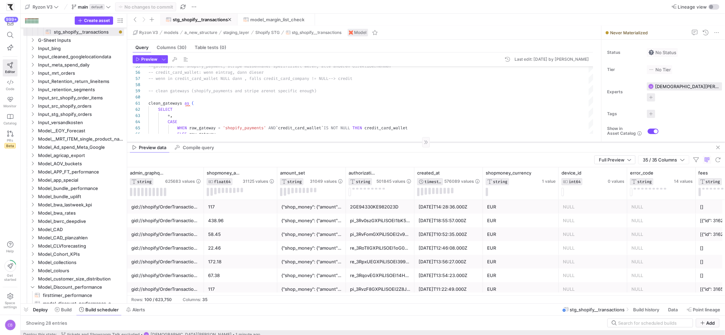
drag, startPoint x: 348, startPoint y: 191, endPoint x: 346, endPoint y: 143, distance: 48.0
click at [346, 143] on as-split "Ryzon V3 models a_new_structure staging_layer Shopify STG stg_shopify__transact…" at bounding box center [426, 165] width 598 height 278
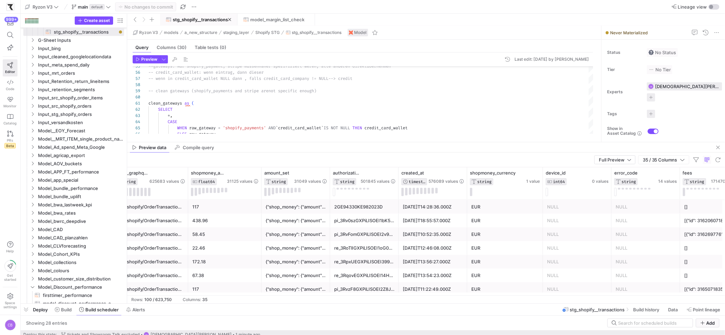
scroll to position [0, 0]
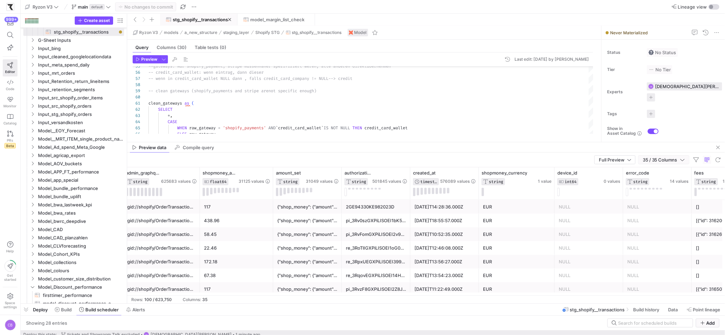
click at [684, 159] on icon "button" at bounding box center [682, 159] width 5 height 5
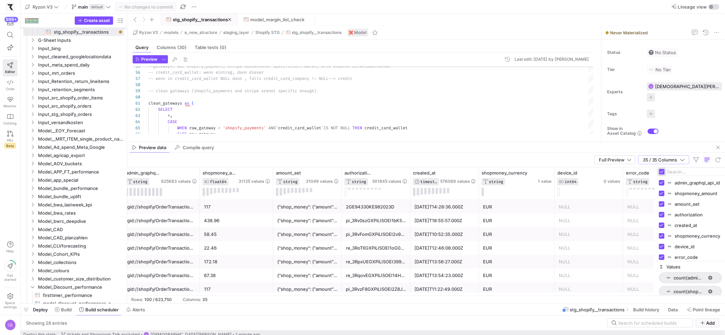
click at [663, 171] on input "Toggle Select All Columns" at bounding box center [661, 171] width 5 height 5
checkbox input "false"
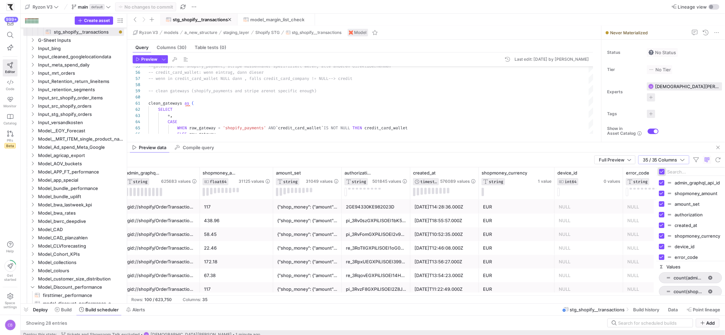
checkbox input "false"
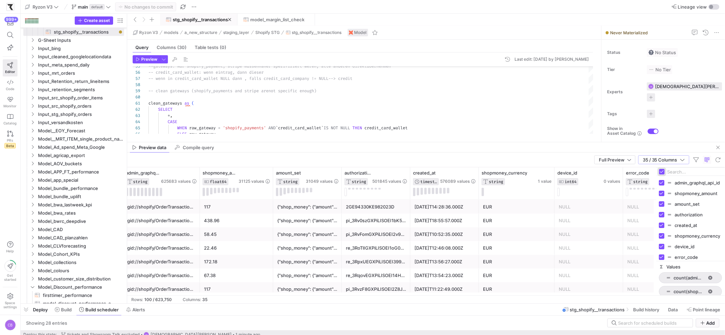
checkbox input "false"
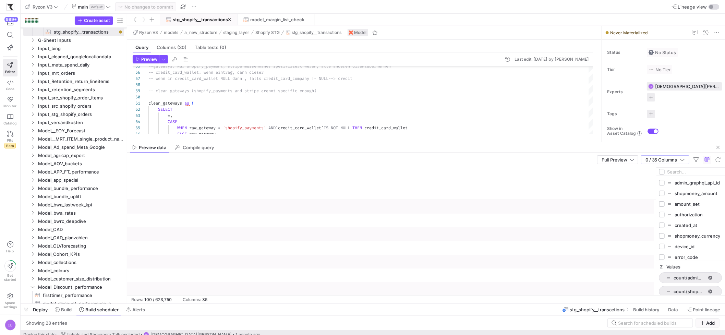
click at [673, 174] on input "Filter Columns Input" at bounding box center [694, 172] width 55 height 14
type input "pro"
click at [661, 180] on input "Press SPACE to toggle visibility (hidden)" at bounding box center [661, 182] width 5 height 5
checkbox input "true"
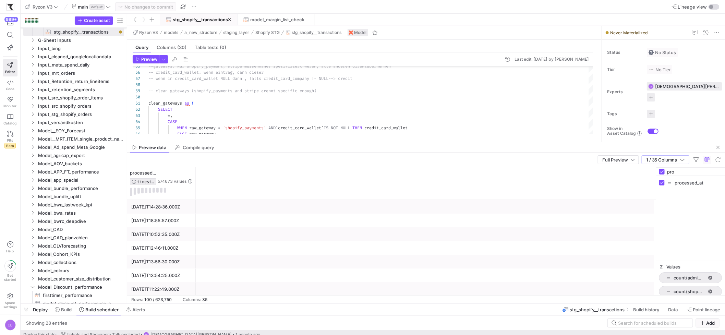
drag, startPoint x: 676, startPoint y: 172, endPoint x: 658, endPoint y: 171, distance: 18.2
click at [658, 171] on div "pro" at bounding box center [690, 172] width 69 height 8
type input "gate"
checkbox input "false"
type input "gate"
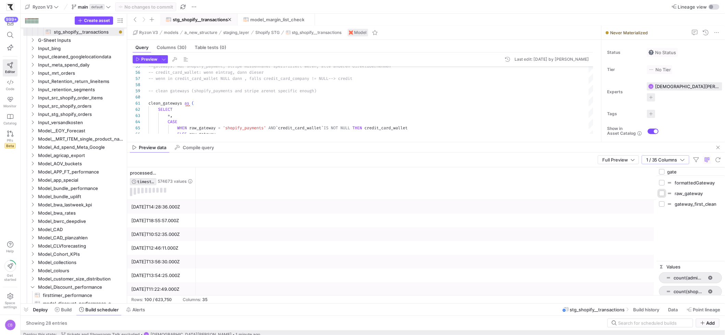
click at [662, 192] on input "Press SPACE to toggle visibility (hidden)" at bounding box center [661, 193] width 5 height 5
checkbox input "true"
checkbox input "false"
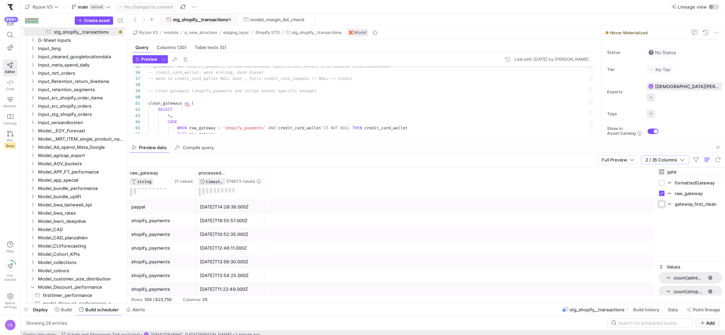
click at [662, 204] on input "Press SPACE to toggle visibility (hidden)" at bounding box center [661, 203] width 5 height 5
checkbox input "true"
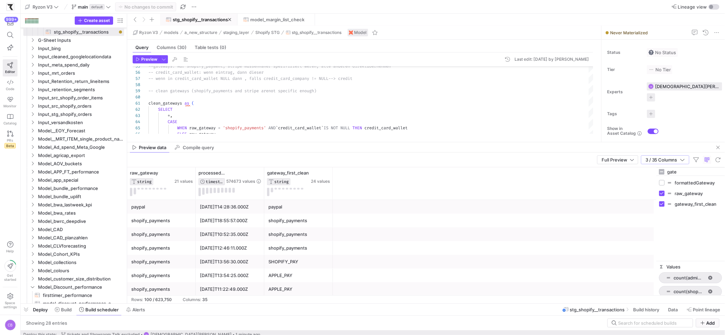
drag, startPoint x: 681, startPoint y: 173, endPoint x: 668, endPoint y: 170, distance: 13.3
click at [668, 170] on input "gate" at bounding box center [694, 172] width 55 height 14
type input "credit"
click at [661, 182] on input "Press SPACE to toggle visibility (hidden)" at bounding box center [661, 182] width 5 height 5
checkbox input "true"
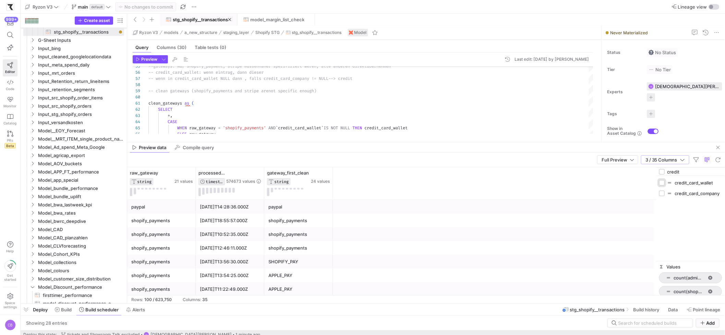
checkbox input "false"
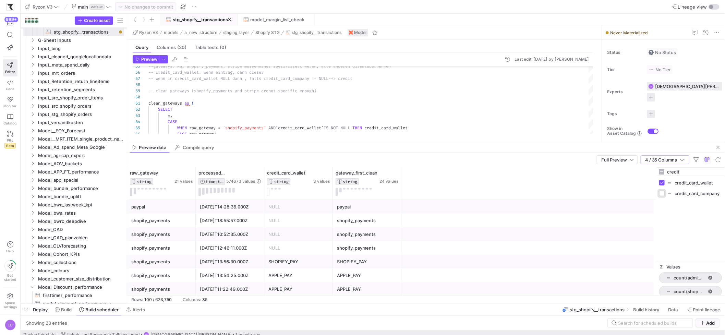
click at [664, 193] on input "Press SPACE to toggle visibility (hidden)" at bounding box center [661, 193] width 5 height 5
checkbox input "true"
drag, startPoint x: 373, startPoint y: 173, endPoint x: 431, endPoint y: 173, distance: 57.9
click at [431, 173] on span "credit_card_company" at bounding box center [426, 172] width 45 height 5
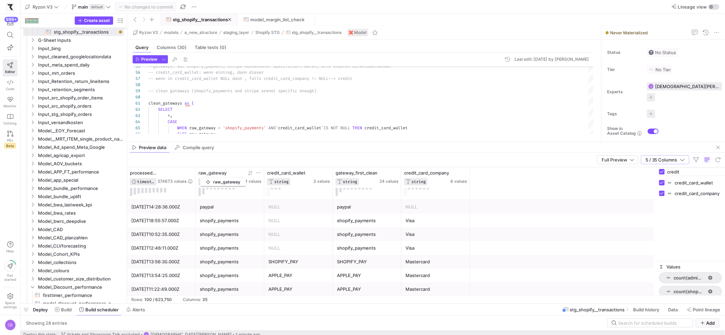
drag, startPoint x: 163, startPoint y: 174, endPoint x: 204, endPoint y: 177, distance: 40.9
click at [204, 177] on div "raw_gateway STRING" at bounding box center [219, 177] width 43 height 15
drag, startPoint x: 682, startPoint y: 173, endPoint x: 661, endPoint y: 175, distance: 20.6
click at [661, 175] on div "credit" at bounding box center [690, 172] width 69 height 8
type input "c"
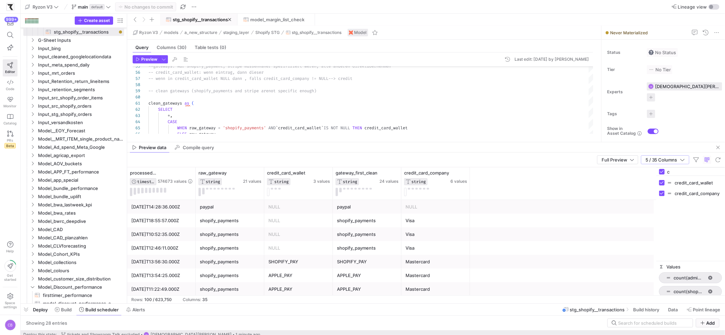
checkbox input "false"
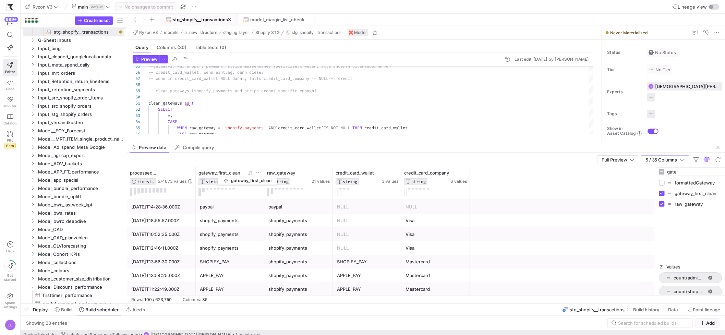
drag, startPoint x: 368, startPoint y: 175, endPoint x: 221, endPoint y: 175, distance: 146.7
click at [221, 175] on span "gateway_first_clean" at bounding box center [219, 172] width 42 height 5
drag, startPoint x: 296, startPoint y: 170, endPoint x: 221, endPoint y: 178, distance: 75.5
click at [221, 178] on div "raw_gateway STRING" at bounding box center [219, 177] width 43 height 15
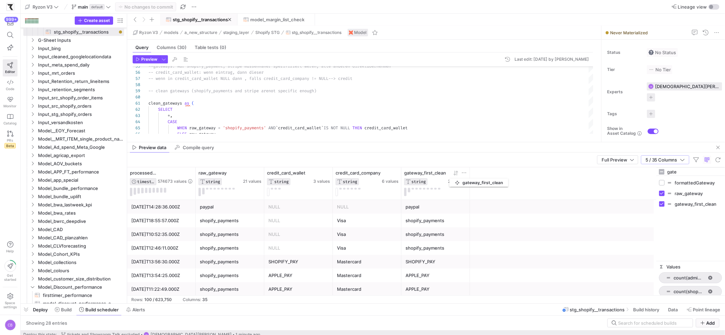
drag, startPoint x: 284, startPoint y: 174, endPoint x: 453, endPoint y: 177, distance: 169.0
click at [453, 177] on div "gateway_first_clean STRING 24 values" at bounding box center [435, 177] width 63 height 15
drag, startPoint x: 699, startPoint y: 176, endPoint x: 649, endPoint y: 169, distance: 50.5
click at [649, 169] on div "processed_at TIMESTAMP 574673 values raw_gateway STRING 21 values gateway_first…" at bounding box center [426, 231] width 598 height 128
type input "recei"
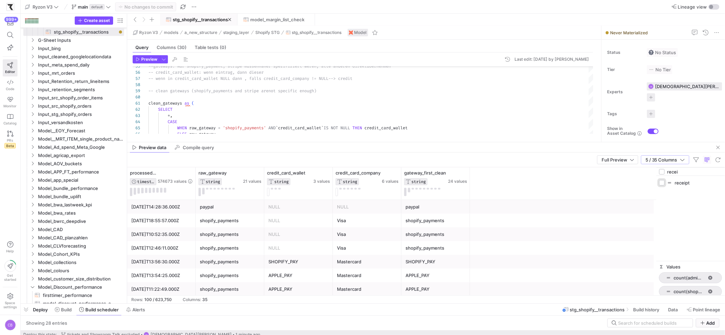
click at [662, 184] on input "Press SPACE to toggle visibility (hidden)" at bounding box center [661, 182] width 5 height 5
checkbox input "true"
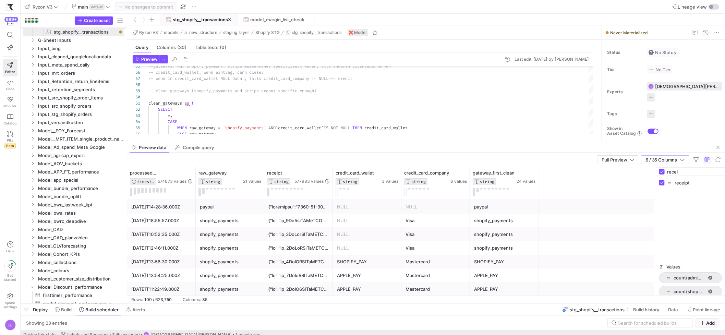
drag, startPoint x: 683, startPoint y: 174, endPoint x: 666, endPoint y: 171, distance: 17.7
click at [666, 171] on div "recei" at bounding box center [690, 172] width 69 height 8
type input "payment"
checkbox input "false"
type input "payment"
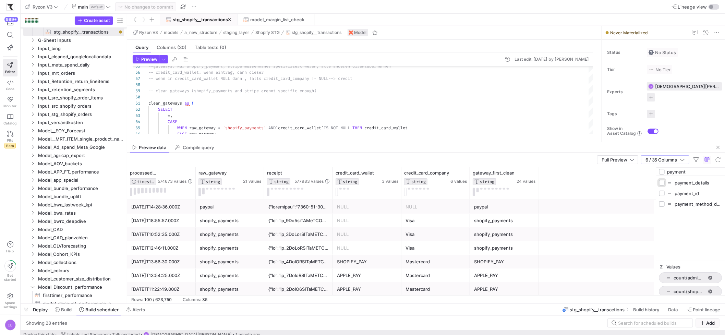
click at [662, 182] on input "Press SPACE to toggle visibility (hidden)" at bounding box center [661, 182] width 5 height 5
checkbox input "true"
checkbox input "false"
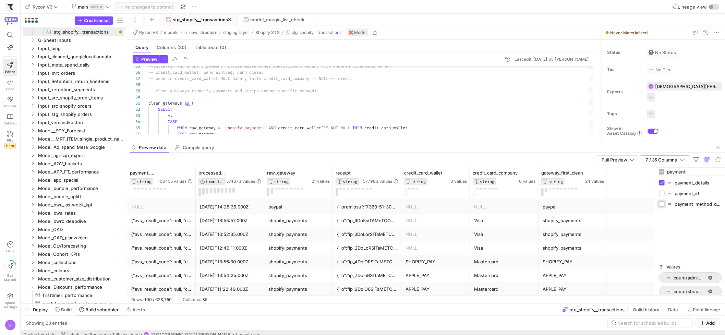
click at [661, 206] on input "Press SPACE to toggle visibility (hidden)" at bounding box center [661, 203] width 5 height 5
checkbox input "true"
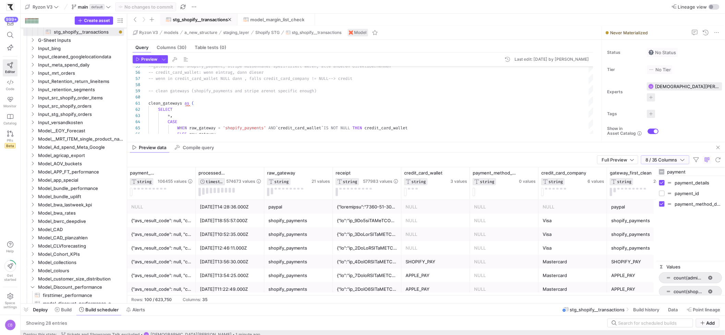
click at [683, 160] on icon "button" at bounding box center [682, 159] width 5 height 5
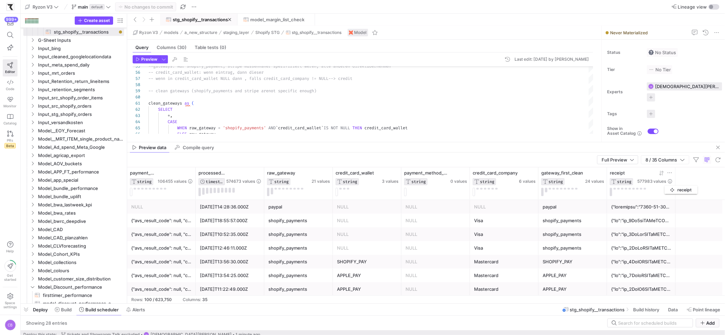
drag, startPoint x: 351, startPoint y: 171, endPoint x: 668, endPoint y: 184, distance: 317.3
click at [668, 184] on div "receipt STRING 577983 values" at bounding box center [641, 177] width 63 height 15
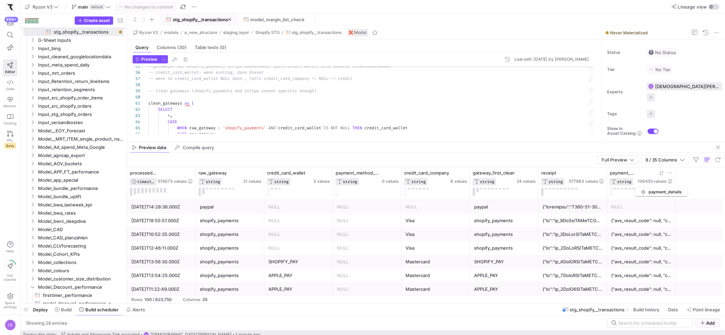
drag, startPoint x: 147, startPoint y: 175, endPoint x: 641, endPoint y: 186, distance: 494.0
click at [641, 186] on div "payment_details STRING 106455 values" at bounding box center [641, 183] width 63 height 26
click at [217, 222] on div "shopify_payments" at bounding box center [230, 220] width 60 height 13
click at [260, 174] on icon at bounding box center [258, 172] width 5 height 5
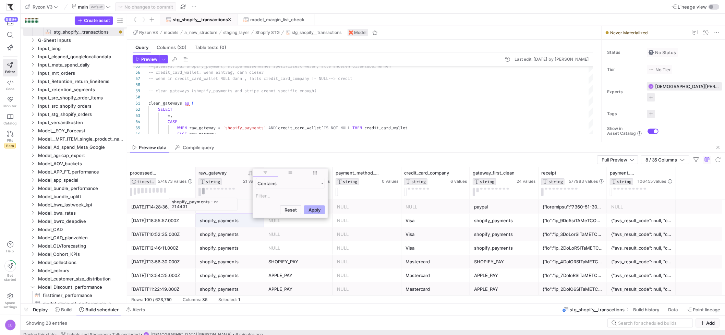
click at [204, 193] on button at bounding box center [203, 191] width 2 height 7
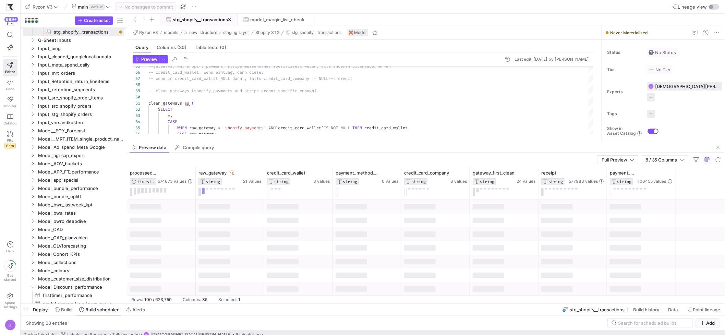
click at [227, 161] on div "Full Preview 8 / 35 Columns" at bounding box center [426, 160] width 598 height 15
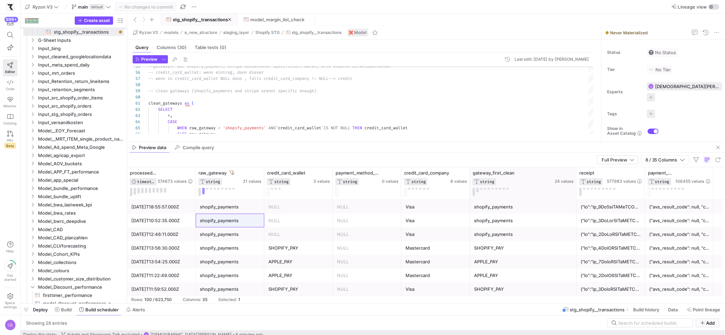
drag, startPoint x: 536, startPoint y: 187, endPoint x: 574, endPoint y: 191, distance: 38.2
click at [575, 191] on div at bounding box center [576, 183] width 3 height 32
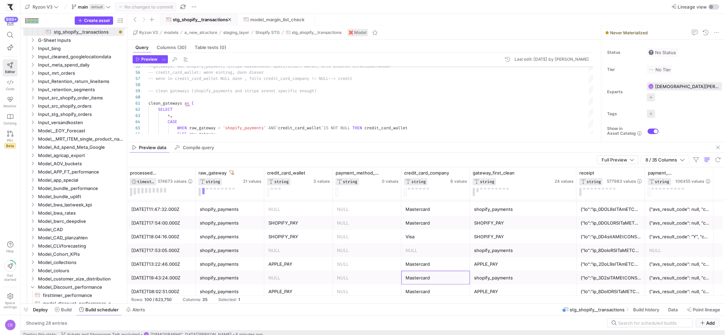
click at [464, 280] on div "Mastercard" at bounding box center [435, 277] width 60 height 13
click at [475, 280] on div "shopify_payments" at bounding box center [523, 277] width 98 height 13
click at [451, 278] on div "Mastercard" at bounding box center [435, 277] width 60 height 13
click at [268, 192] on button at bounding box center [268, 192] width 2 height 8
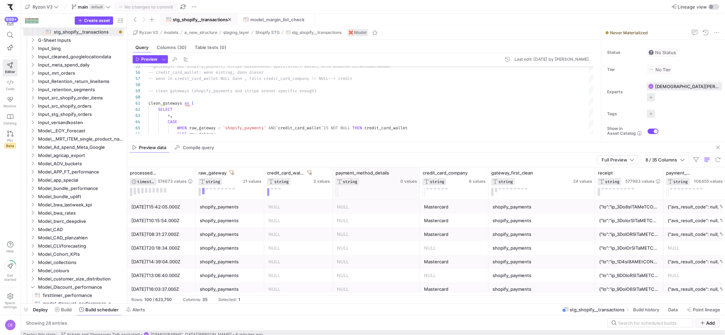
drag, startPoint x: 399, startPoint y: 192, endPoint x: 417, endPoint y: 194, distance: 18.7
click at [417, 194] on div "payment_method_details STRING 0 values" at bounding box center [376, 183] width 87 height 32
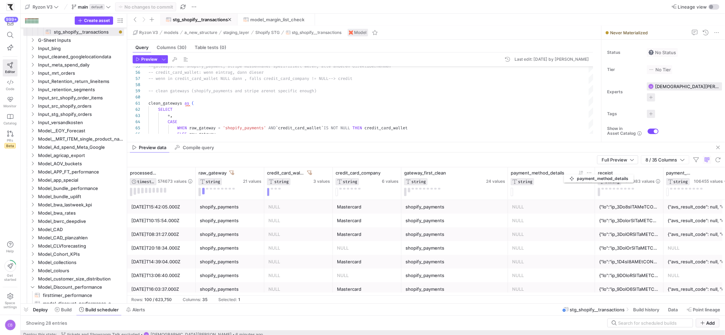
drag, startPoint x: 357, startPoint y: 177, endPoint x: 567, endPoint y: 173, distance: 210.5
click at [567, 173] on div "payment_method_details STRING" at bounding box center [542, 177] width 63 height 15
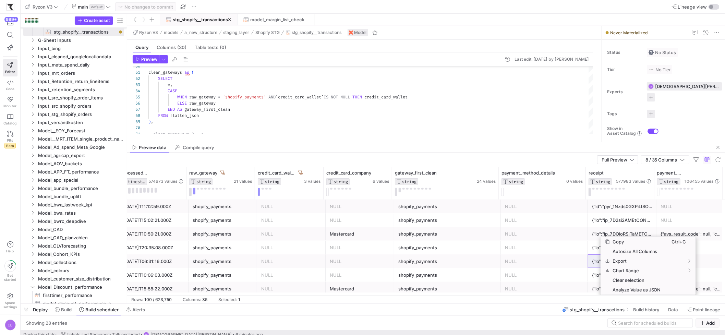
scroll to position [0, 0]
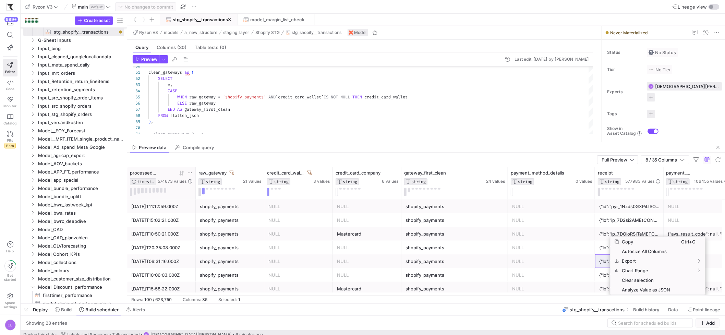
click at [185, 173] on div at bounding box center [175, 173] width 35 height 6
click at [183, 173] on icon at bounding box center [181, 172] width 5 height 5
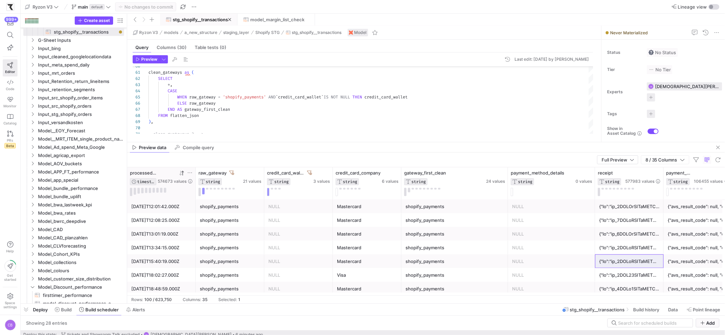
click at [180, 174] on icon at bounding box center [180, 173] width 2 height 5
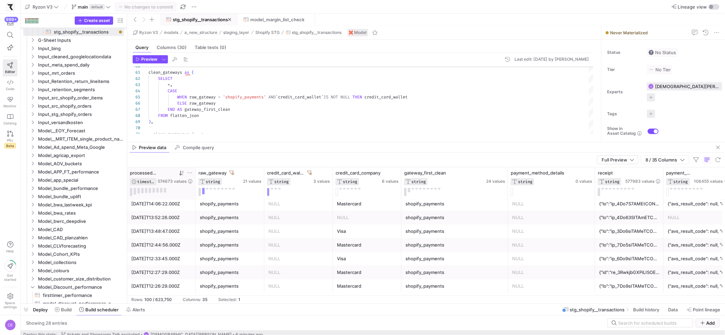
click at [528, 221] on div "NULL" at bounding box center [551, 217] width 79 height 13
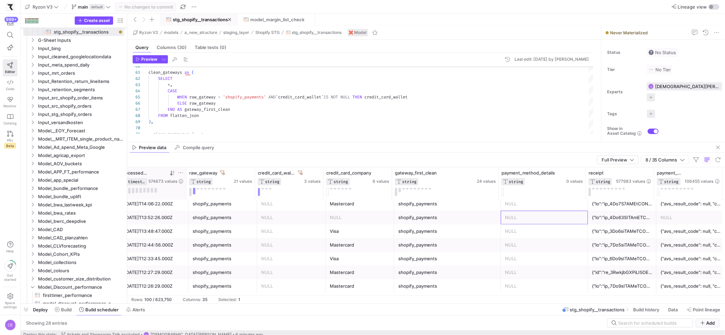
click at [602, 219] on div at bounding box center [622, 217] width 60 height 13
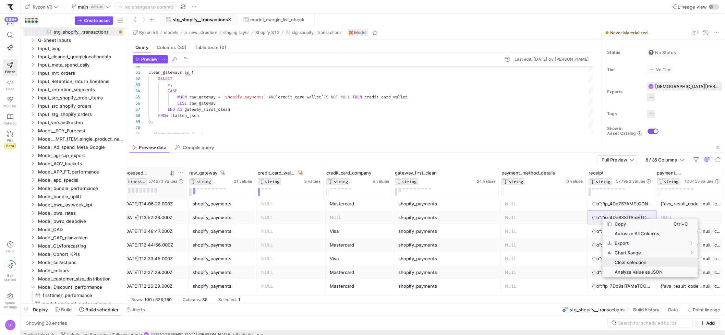
click at [622, 268] on span "Analyze Value as JSON" at bounding box center [643, 272] width 62 height 10
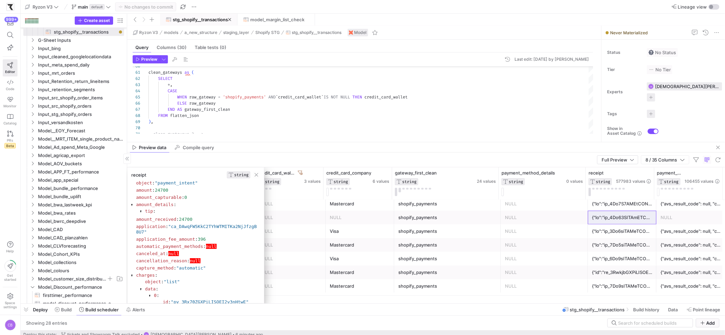
scroll to position [5, 0]
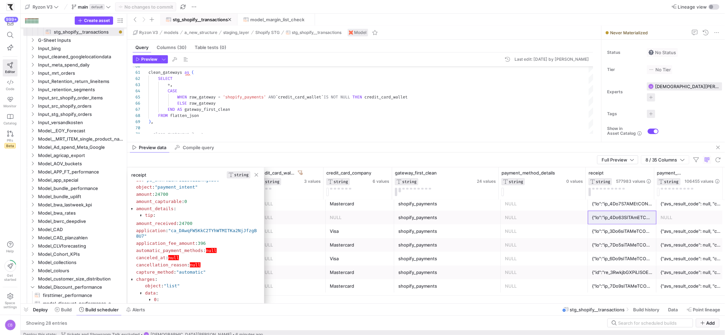
click at [132, 281] on div at bounding box center [132, 280] width 2 height 4
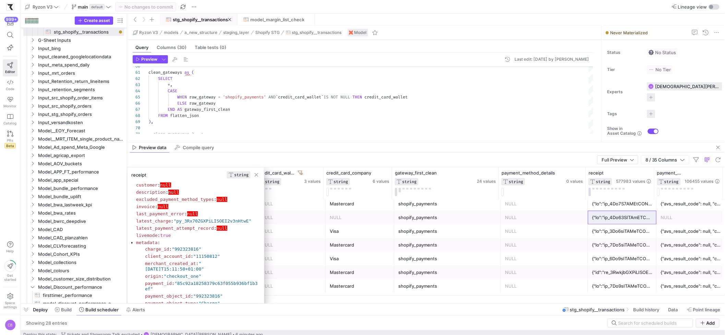
scroll to position [172, 0]
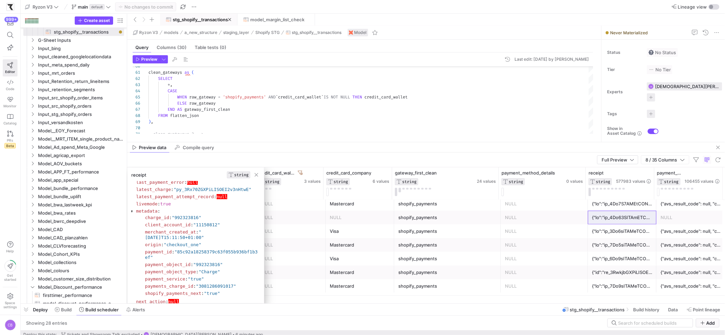
click at [131, 214] on div at bounding box center [132, 211] width 2 height 4
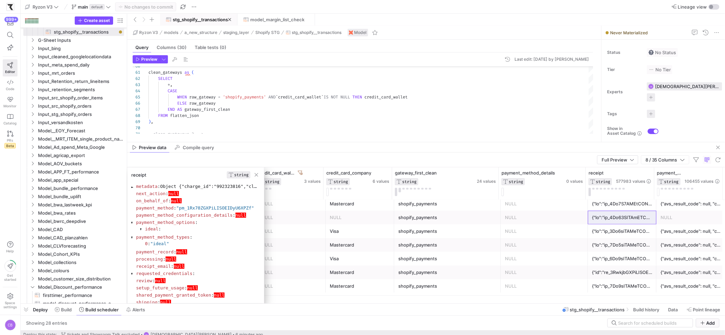
scroll to position [202, 0]
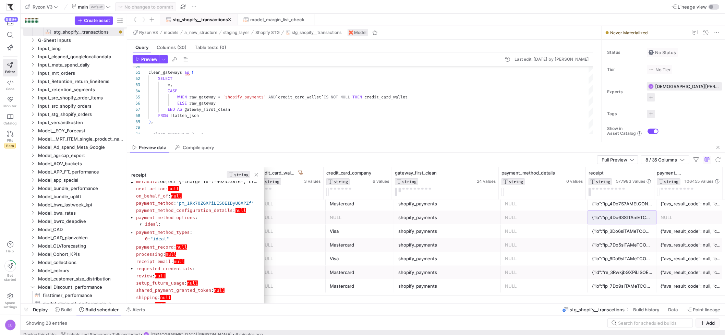
click at [133, 220] on div at bounding box center [132, 218] width 2 height 4
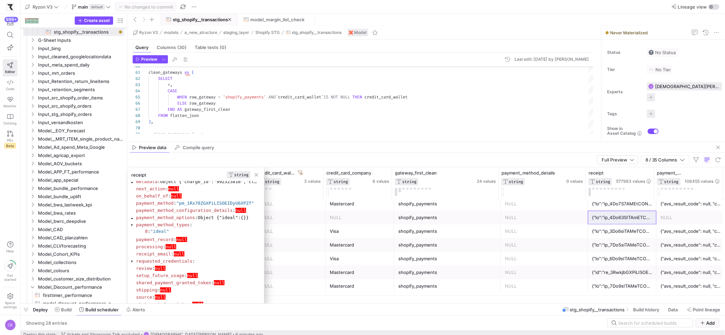
click at [133, 220] on div at bounding box center [132, 218] width 2 height 4
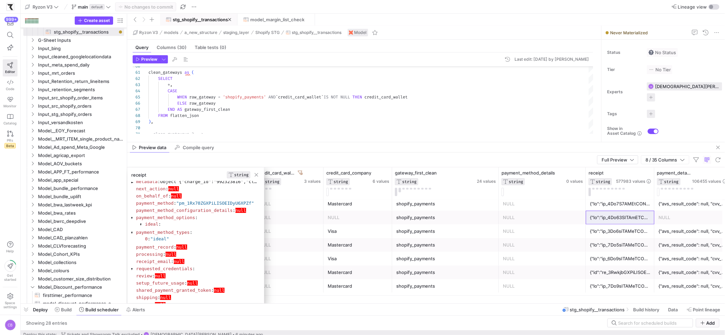
drag, startPoint x: 720, startPoint y: 181, endPoint x: 728, endPoint y: 179, distance: 7.8
click at [725, 179] on html "999+ Editor Code Monitor Catalog PRs Beta Help Get started Space settings CB Ry…" at bounding box center [362, 167] width 725 height 335
click at [675, 221] on div "NULL" at bounding box center [692, 217] width 68 height 13
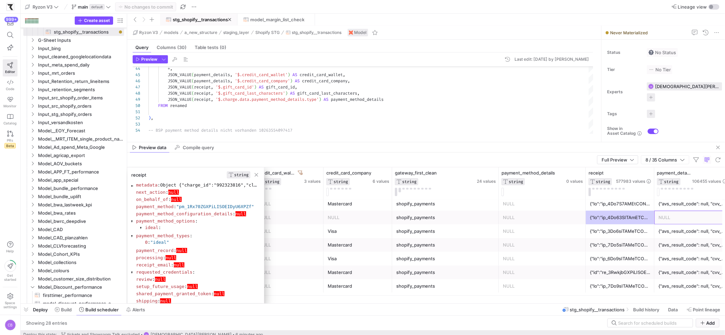
scroll to position [193, 0]
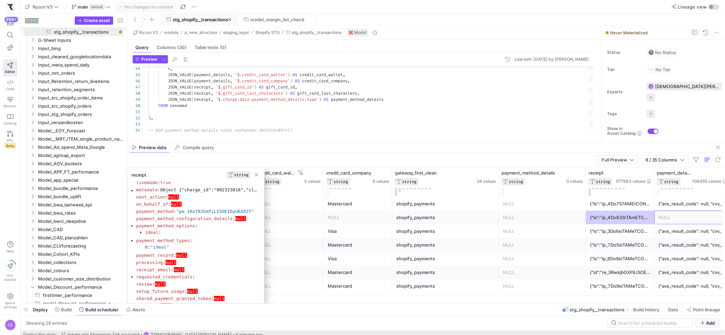
click at [142, 235] on div at bounding box center [141, 233] width 2 height 4
click at [130, 237] on div "id : "pi_3Rx70ZGXPiLISOEI2xxg0BS0" object : "payment_intent" amount : 24700 amo…" at bounding box center [195, 247] width 137 height 132
click at [132, 228] on div at bounding box center [132, 226] width 2 height 4
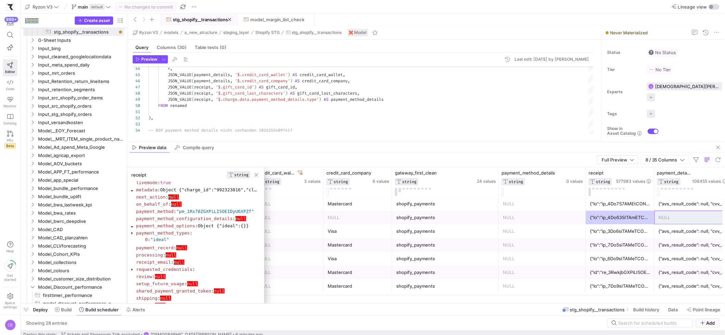
click at [132, 228] on div at bounding box center [132, 226] width 2 height 4
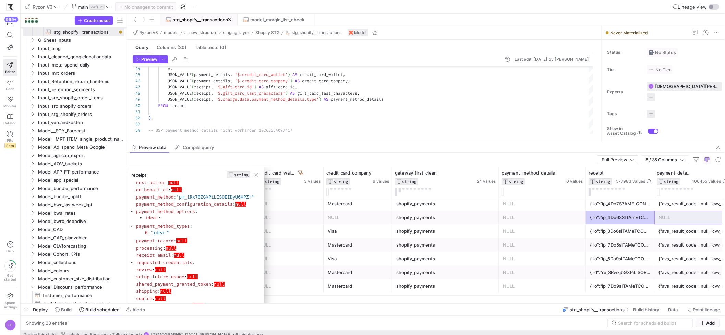
scroll to position [213, 0]
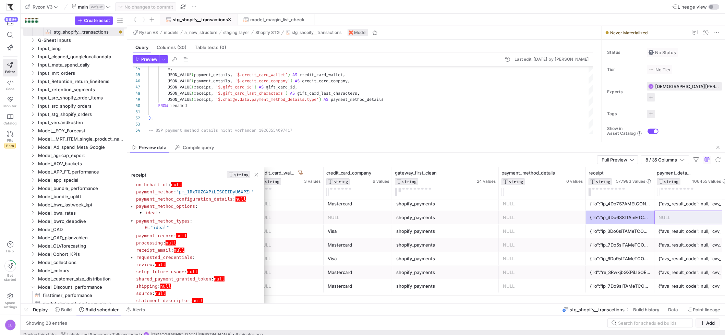
click at [133, 223] on div at bounding box center [132, 221] width 2 height 4
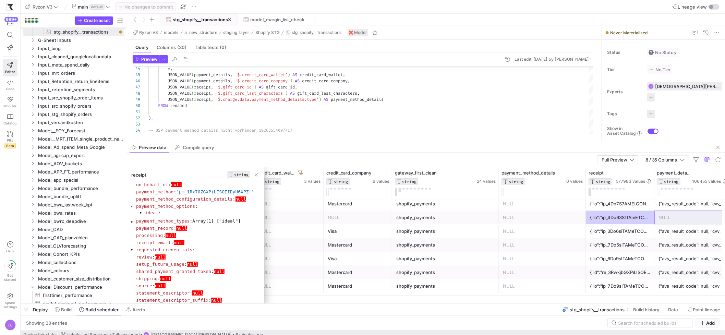
click at [133, 232] on section "id : "pi_3Rx70ZGXPiLISOEI2xxg0BS0" object : "payment_intent" amount : 24700 amo…" at bounding box center [195, 146] width 129 height 357
click at [133, 223] on div at bounding box center [132, 221] width 2 height 4
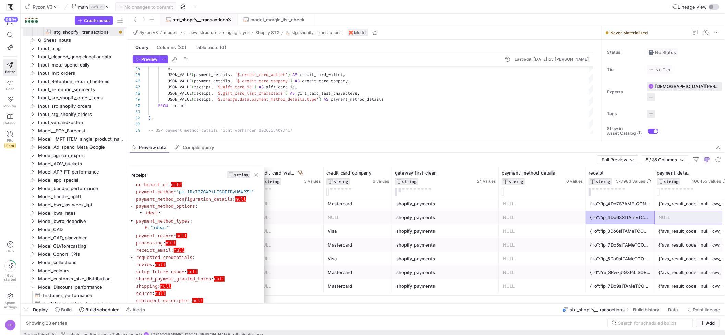
click at [141, 215] on div at bounding box center [141, 213] width 2 height 4
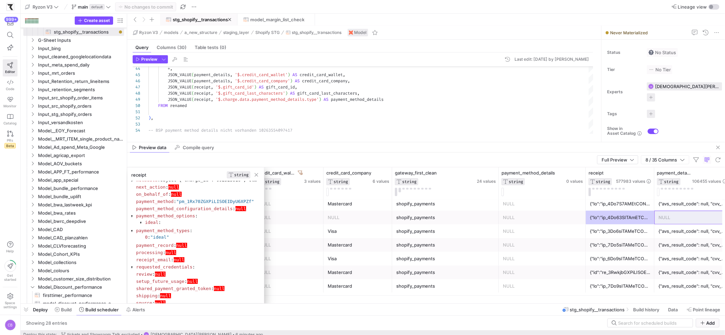
scroll to position [178, 0]
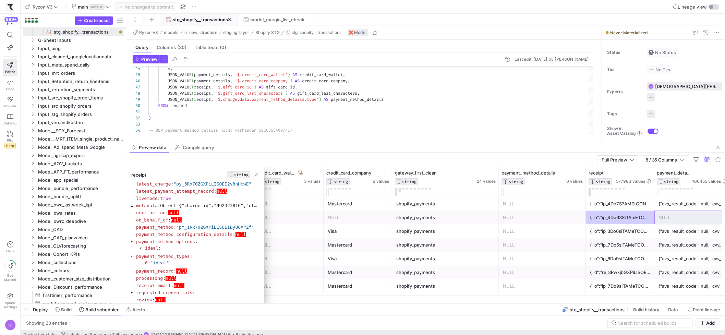
click at [140, 251] on div at bounding box center [141, 248] width 2 height 4
click at [133, 244] on div at bounding box center [132, 242] width 2 height 4
click at [134, 253] on section "id : "pi_3Rx70ZGXPiLISOEI2xxg0BS0" object : "payment_intent" amount : 24700 amo…" at bounding box center [195, 181] width 129 height 357
click at [133, 244] on div at bounding box center [132, 242] width 2 height 4
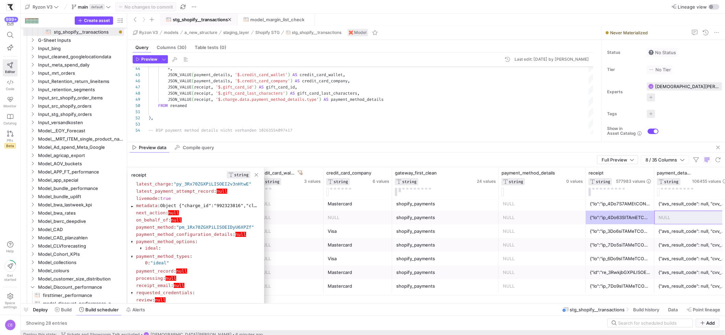
scroll to position [187, 0]
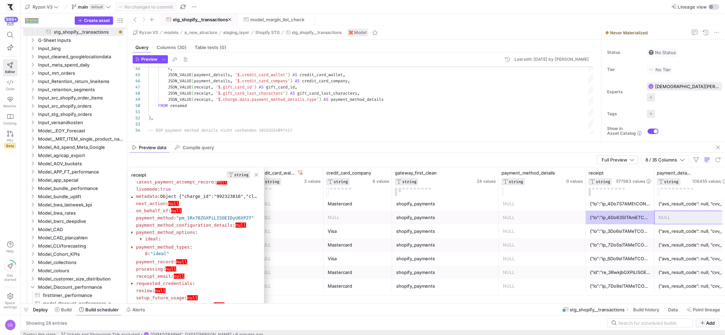
click at [133, 250] on div at bounding box center [132, 247] width 2 height 4
click at [134, 258] on section "id : "pi_3Rx70ZGXPiLISOEI2xxg0BS0" object : "payment_intent" amount : 24700 amo…" at bounding box center [195, 172] width 129 height 357
click at [132, 250] on div at bounding box center [132, 247] width 2 height 4
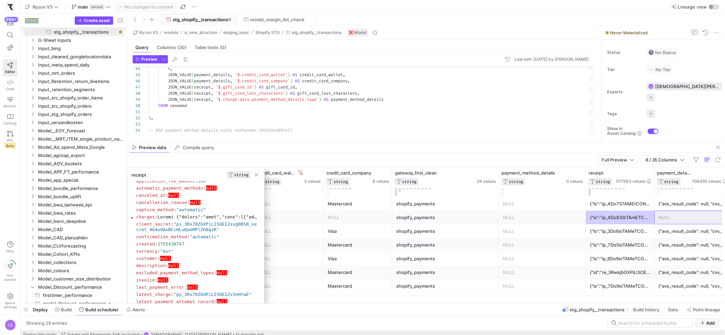
scroll to position [82, 0]
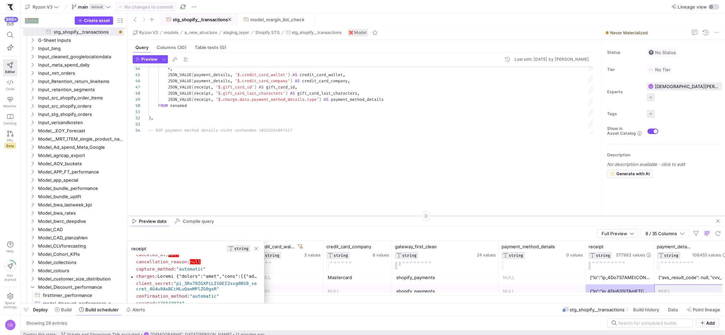
drag, startPoint x: 347, startPoint y: 142, endPoint x: 370, endPoint y: 216, distance: 77.2
click at [370, 216] on div at bounding box center [426, 216] width 598 height 0
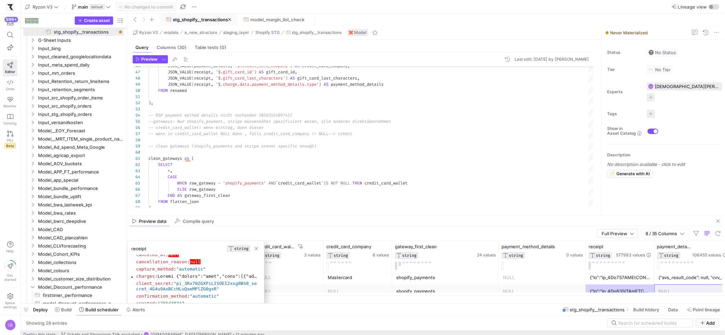
click at [362, 220] on div "Preview data Compile query" at bounding box center [426, 221] width 598 height 10
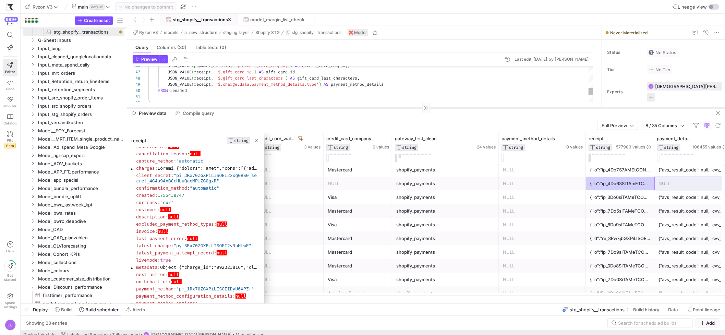
drag, startPoint x: 363, startPoint y: 216, endPoint x: 354, endPoint y: 108, distance: 108.4
click at [354, 108] on div at bounding box center [426, 108] width 598 height 0
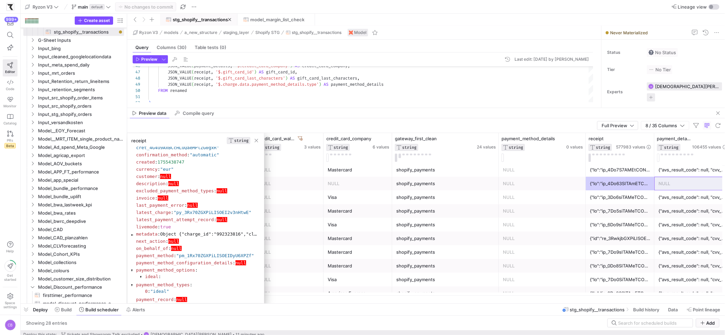
scroll to position [120, 0]
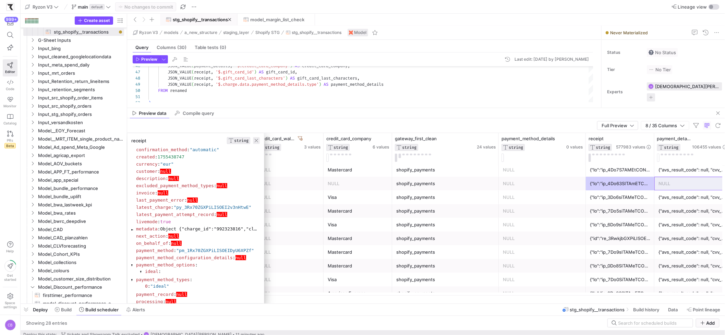
click at [257, 139] on span "button" at bounding box center [256, 140] width 7 height 7
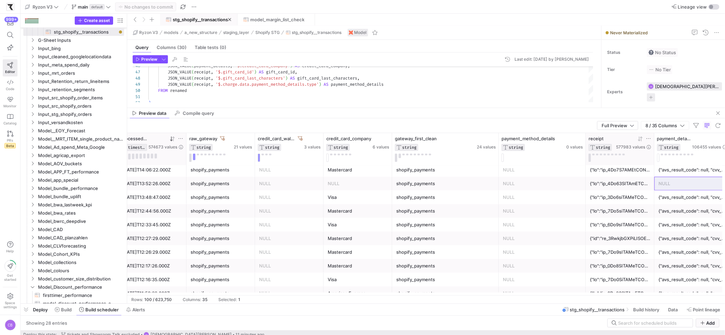
click at [646, 139] on icon at bounding box center [648, 138] width 4 height 1
click at [623, 135] on div "receipt STRING 577983 values" at bounding box center [620, 149] width 69 height 32
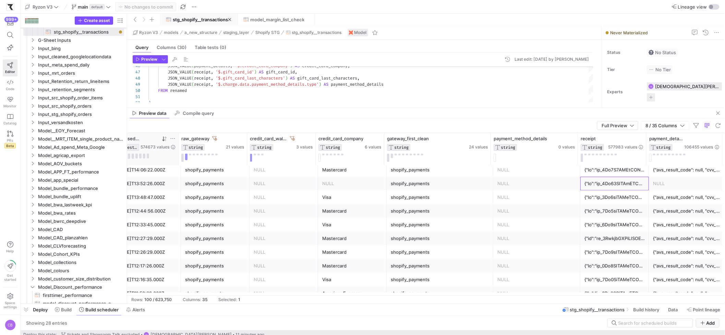
click at [602, 183] on div at bounding box center [614, 183] width 60 height 13
click at [612, 232] on span "Analyze Value as JSON" at bounding box center [643, 236] width 62 height 10
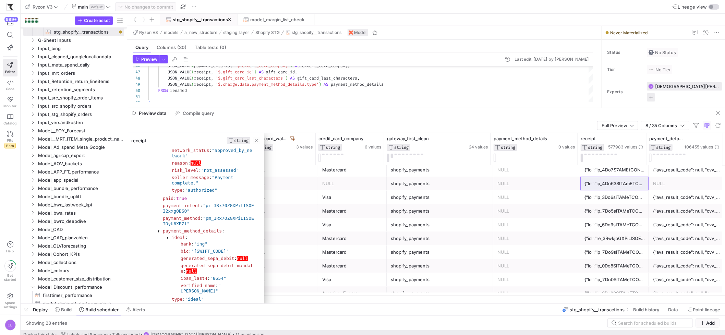
scroll to position [551, 0]
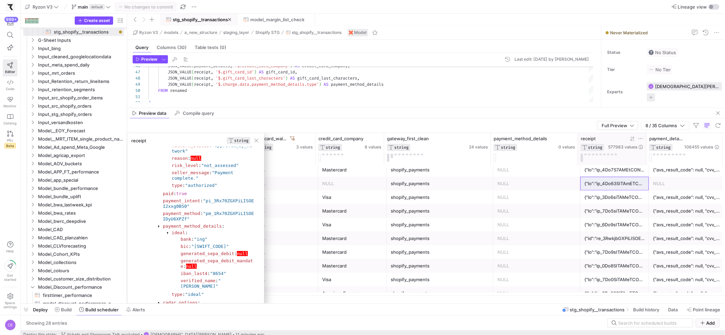
click at [639, 137] on icon at bounding box center [640, 138] width 5 height 5
click at [651, 159] on input "Filter Value" at bounding box center [672, 161] width 69 height 8
type input "ideal"
click at [692, 212] on button "Apply" at bounding box center [696, 208] width 21 height 9
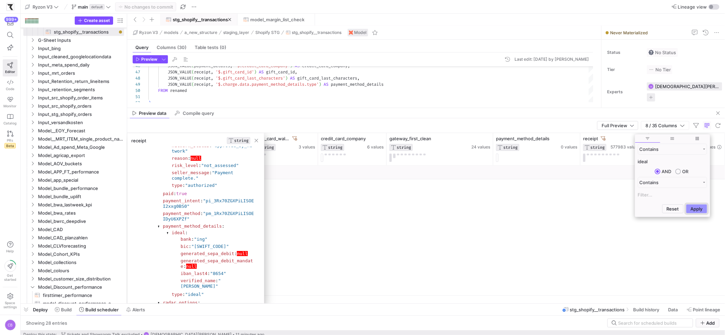
scroll to position [0, 14]
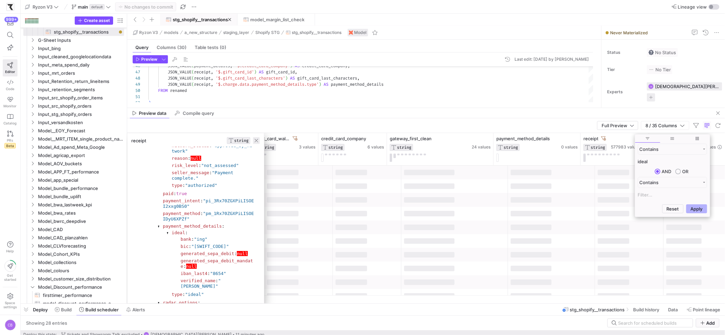
click at [256, 142] on span "button" at bounding box center [256, 140] width 7 height 7
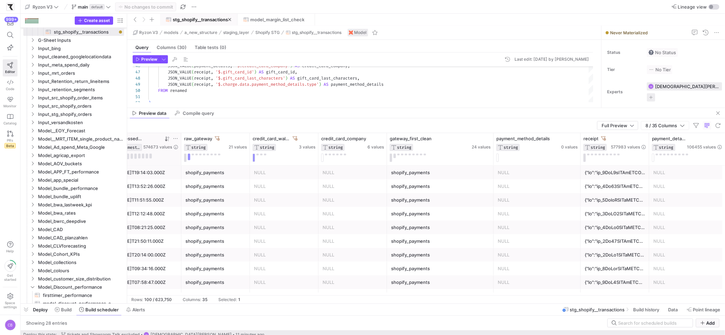
click at [609, 193] on div at bounding box center [615, 186] width 60 height 13
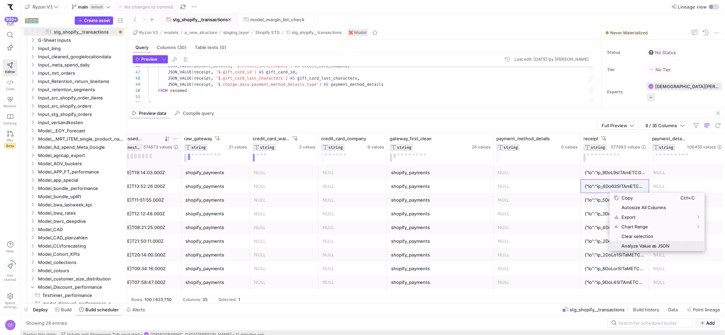
click at [633, 243] on span "Analyze Value as JSON" at bounding box center [650, 246] width 62 height 10
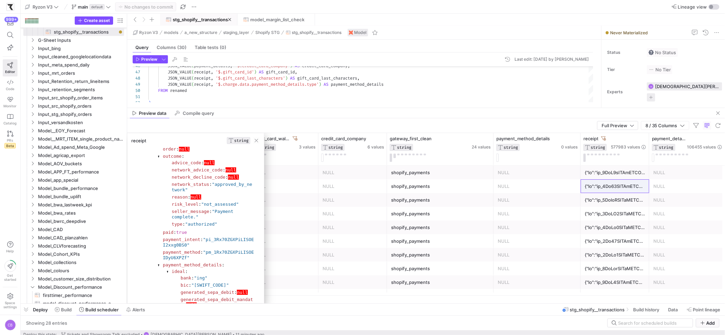
scroll to position [518, 0]
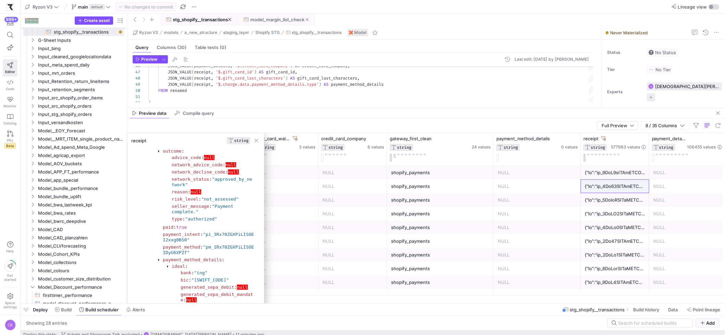
click at [269, 17] on span "model_margin_list_check" at bounding box center [277, 19] width 54 height 5
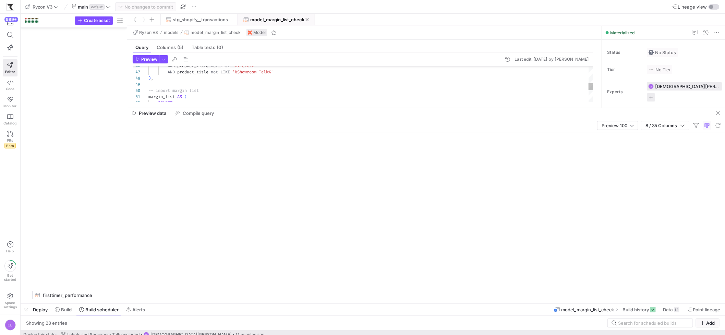
scroll to position [1575, 0]
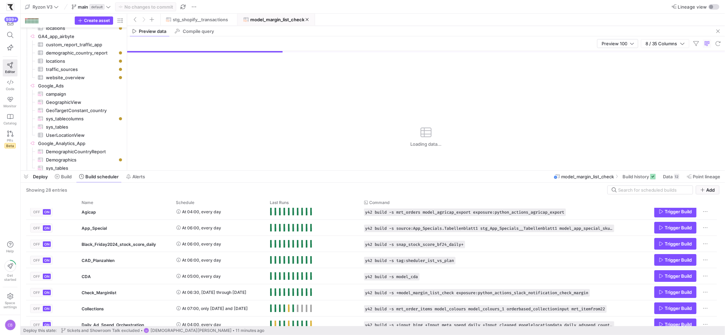
drag, startPoint x: 148, startPoint y: 304, endPoint x: 155, endPoint y: 176, distance: 128.7
click at [161, 171] on div at bounding box center [373, 170] width 704 height 3
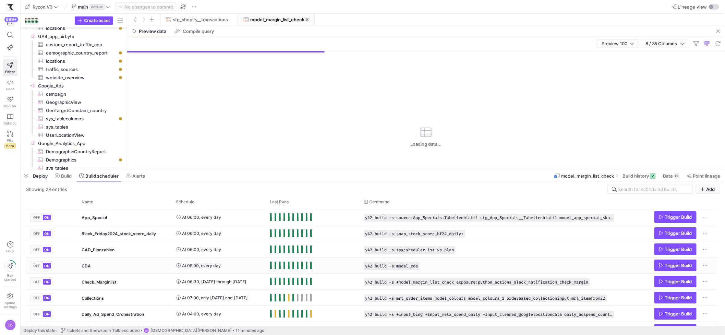
scroll to position [19, 0]
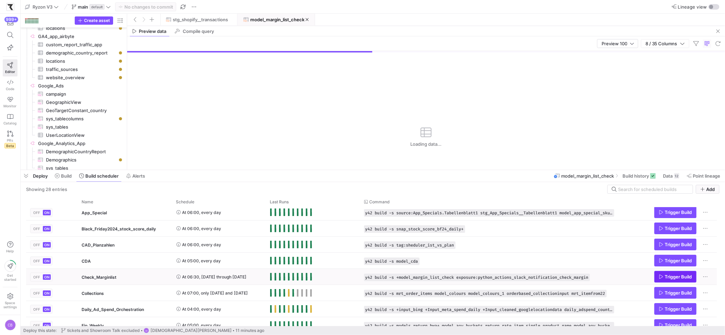
click at [673, 275] on span "Trigger Build" at bounding box center [678, 276] width 27 height 5
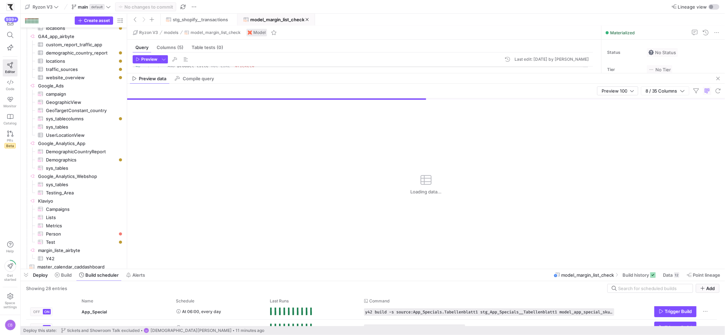
drag, startPoint x: 351, startPoint y: 169, endPoint x: 384, endPoint y: 288, distance: 123.4
click at [387, 270] on div at bounding box center [373, 269] width 704 height 3
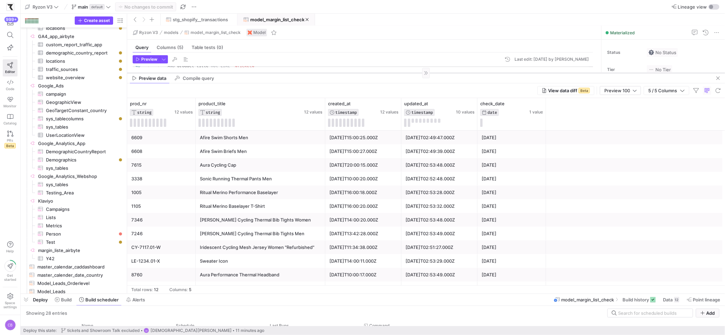
drag, startPoint x: 345, startPoint y: 98, endPoint x: 352, endPoint y: 73, distance: 25.9
click at [352, 73] on div at bounding box center [426, 73] width 598 height 0
click at [162, 61] on span "button" at bounding box center [164, 60] width 8 height 8
click at [98, 106] on p "Slower but complete preview" at bounding box center [120, 107] width 60 height 5
click at [87, 106] on input "Full Preview Slower but complete preview" at bounding box center [84, 103] width 5 height 5
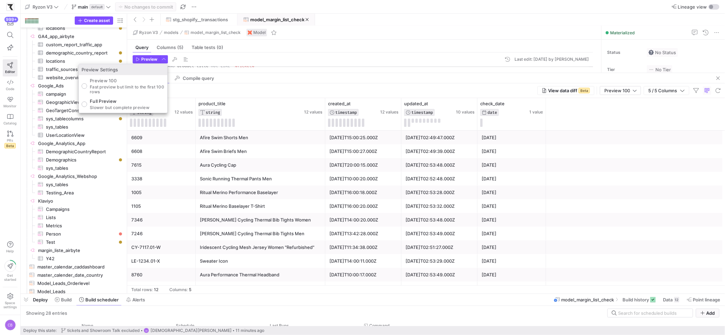
click at [639, 299] on div at bounding box center [362, 167] width 725 height 335
click at [638, 301] on span "Build history" at bounding box center [635, 299] width 26 height 5
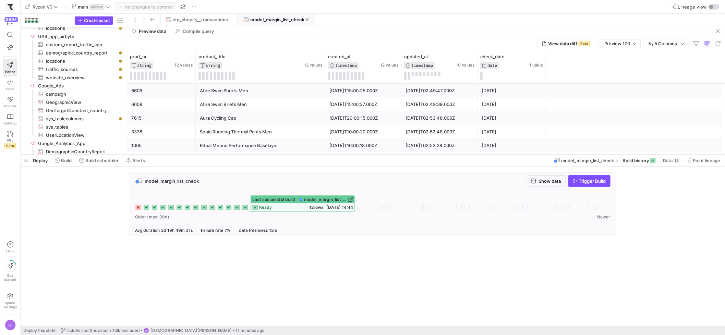
drag, startPoint x: 451, startPoint y: 242, endPoint x: 464, endPoint y: 155, distance: 88.6
click at [464, 155] on div at bounding box center [373, 154] width 704 height 3
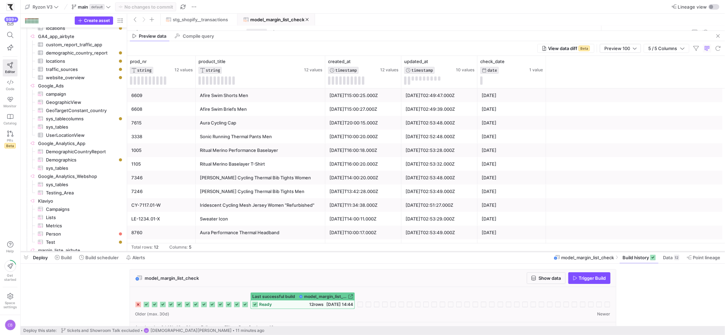
drag, startPoint x: 468, startPoint y: 155, endPoint x: 494, endPoint y: 253, distance: 101.3
click at [494, 253] on div at bounding box center [373, 251] width 704 height 3
click at [218, 21] on span "stg_shopify__transactions" at bounding box center [200, 19] width 55 height 5
type textarea "WITH source AS ( SELECT * FROM {{ source('src_shopify_airbyte', 'transactions')…"
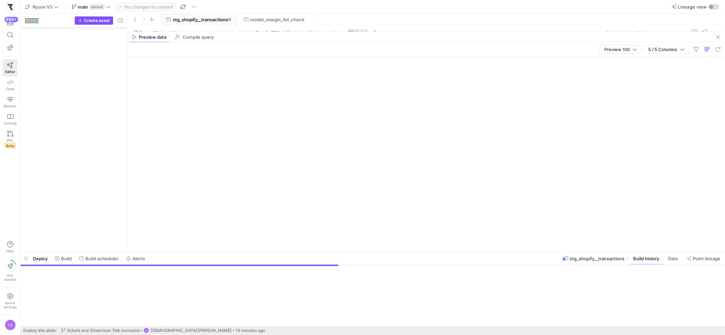
scroll to position [165, 0]
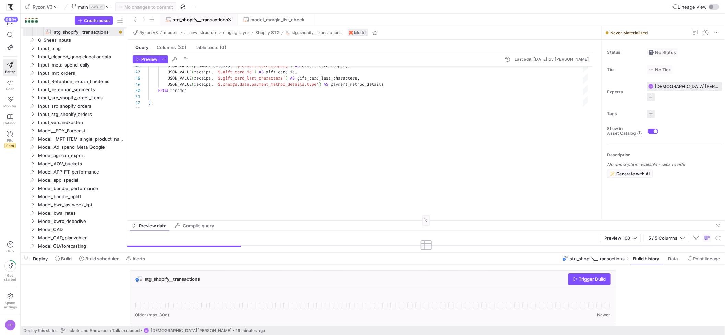
drag, startPoint x: 311, startPoint y: 32, endPoint x: 364, endPoint y: 220, distance: 195.8
click at [364, 220] on div at bounding box center [426, 220] width 598 height 0
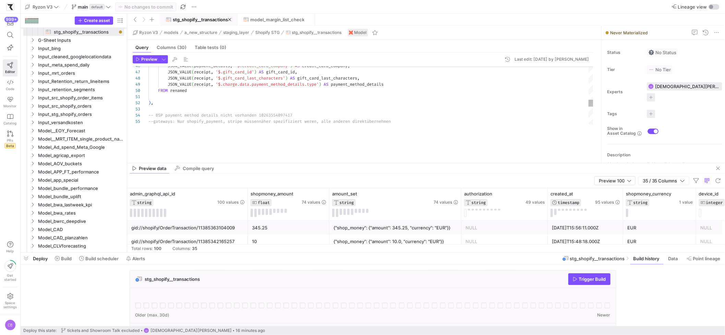
drag, startPoint x: 322, startPoint y: 221, endPoint x: 199, endPoint y: 88, distance: 180.4
click at [330, 163] on div at bounding box center [426, 163] width 598 height 0
click at [167, 60] on span "button" at bounding box center [164, 60] width 8 height 8
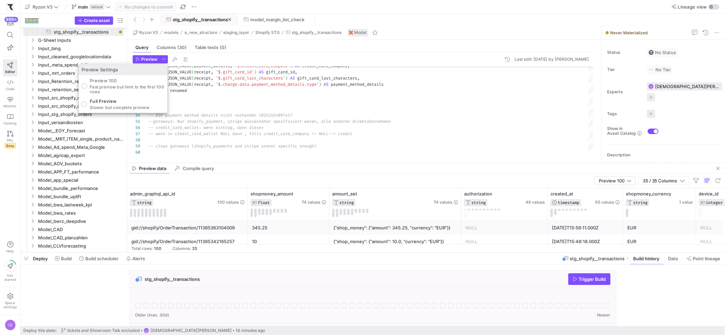
click at [220, 133] on div at bounding box center [362, 167] width 725 height 335
click at [142, 62] on span "button" at bounding box center [146, 60] width 26 height 8
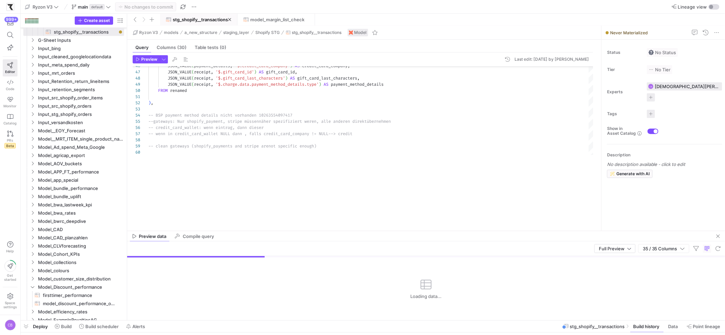
drag, startPoint x: 297, startPoint y: 254, endPoint x: 282, endPoint y: 299, distance: 47.6
click at [298, 321] on div at bounding box center [373, 320] width 704 height 3
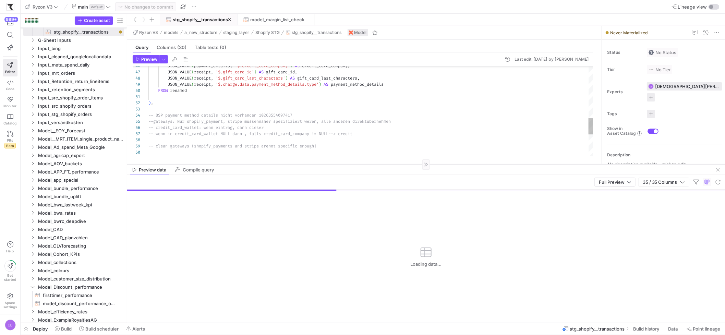
drag, startPoint x: 235, startPoint y: 233, endPoint x: 229, endPoint y: 165, distance: 69.2
click at [229, 165] on div at bounding box center [426, 164] width 598 height 0
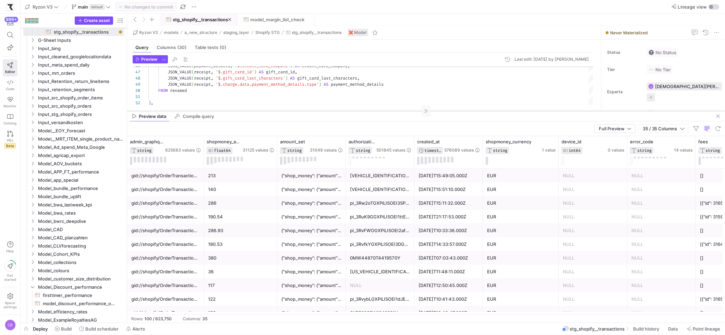
drag, startPoint x: 363, startPoint y: 165, endPoint x: 359, endPoint y: 111, distance: 53.6
click at [359, 111] on div at bounding box center [426, 111] width 598 height 0
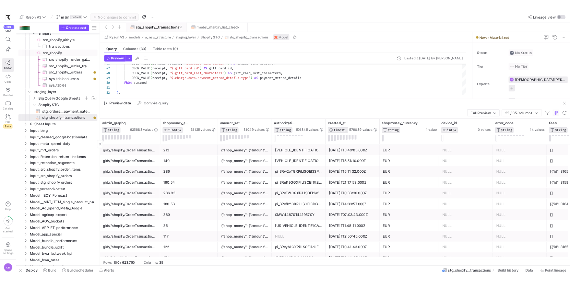
scroll to position [57, 0]
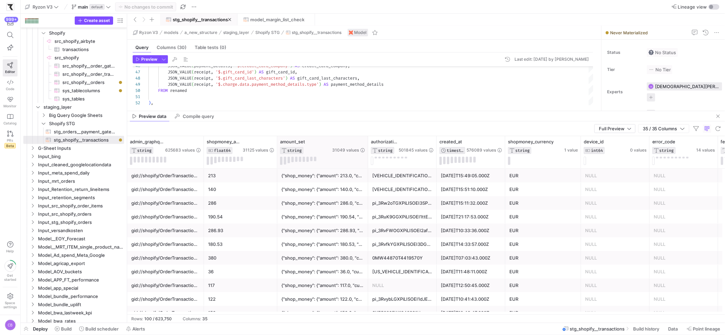
drag, startPoint x: 345, startPoint y: 154, endPoint x: 368, endPoint y: 157, distance: 23.1
click at [368, 159] on div at bounding box center [367, 152] width 3 height 32
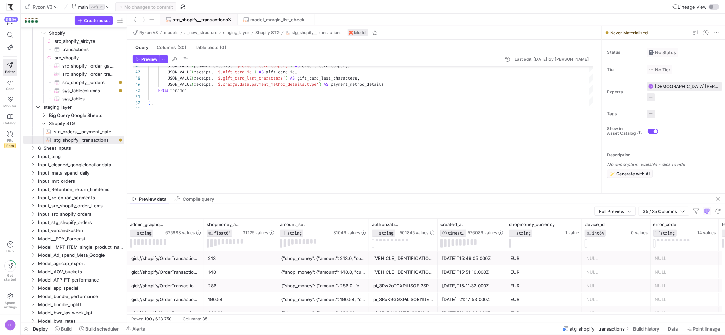
drag, startPoint x: 363, startPoint y: 110, endPoint x: 380, endPoint y: 187, distance: 78.3
click at [384, 193] on div at bounding box center [426, 193] width 598 height 0
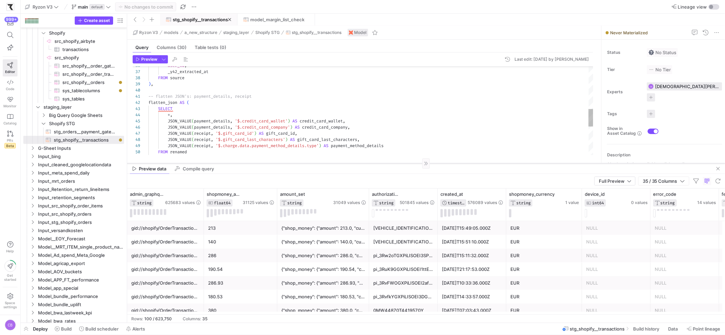
drag, startPoint x: 338, startPoint y: 194, endPoint x: 342, endPoint y: 164, distance: 30.5
click at [342, 163] on div at bounding box center [426, 163] width 598 height 0
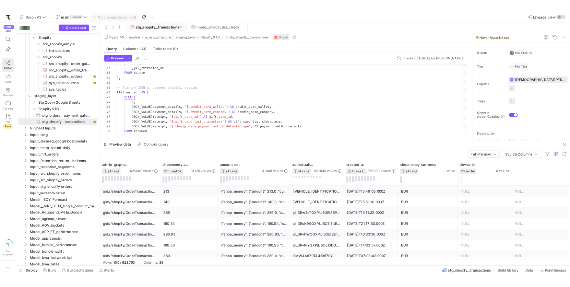
scroll to position [31, 111]
